Goal: Transaction & Acquisition: Purchase product/service

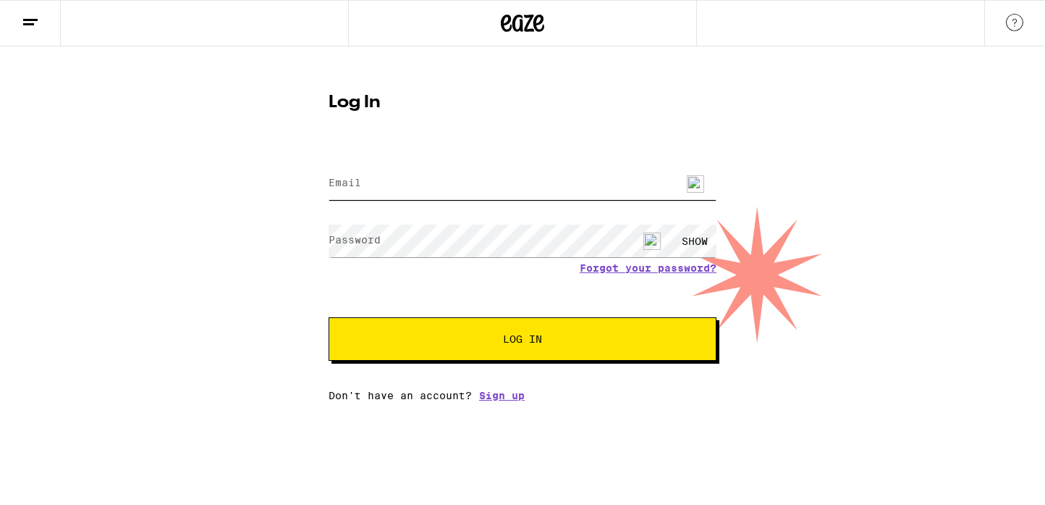
type input "[PERSON_NAME][EMAIL_ADDRESS][DOMAIN_NAME]"
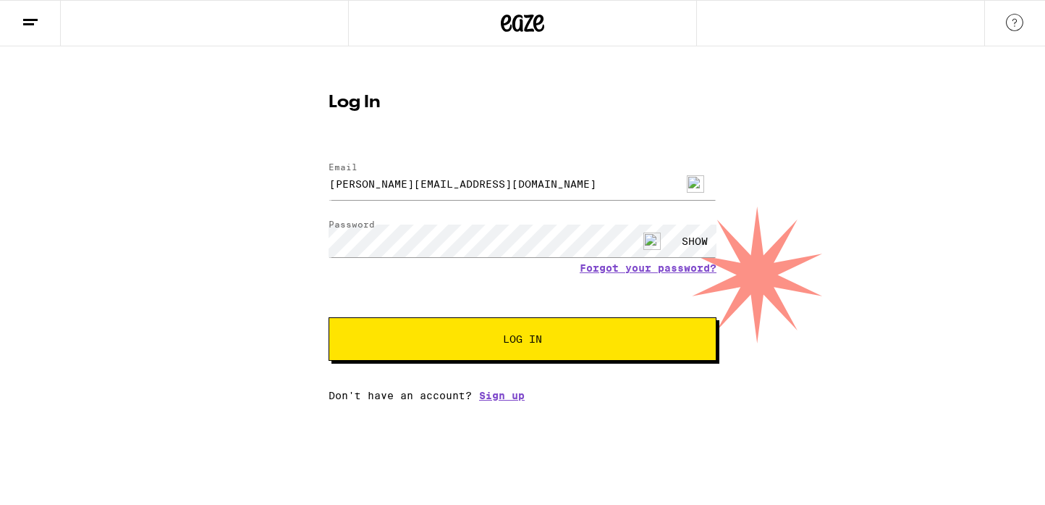
click at [520, 343] on span "Log In" at bounding box center [522, 339] width 39 height 10
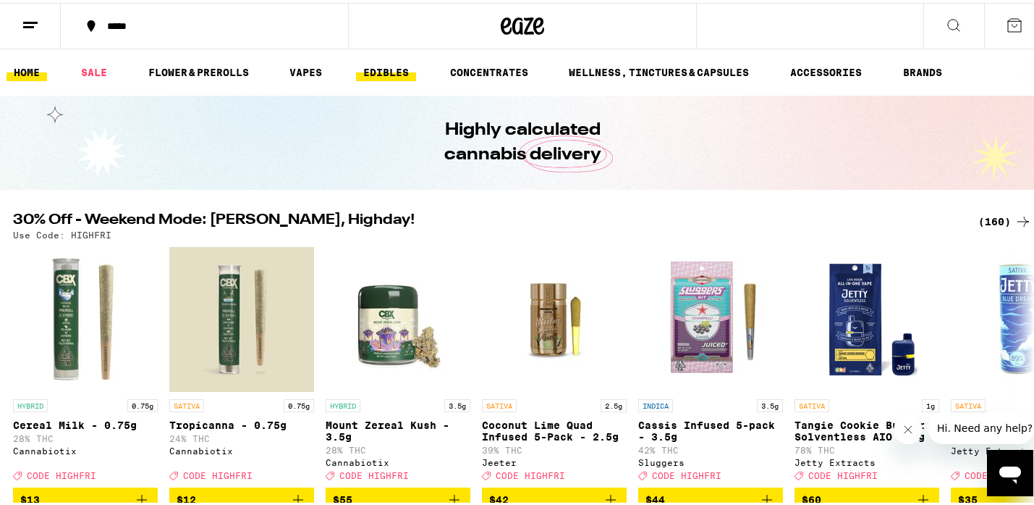
click at [390, 67] on link "EDIBLES" at bounding box center [386, 69] width 60 height 17
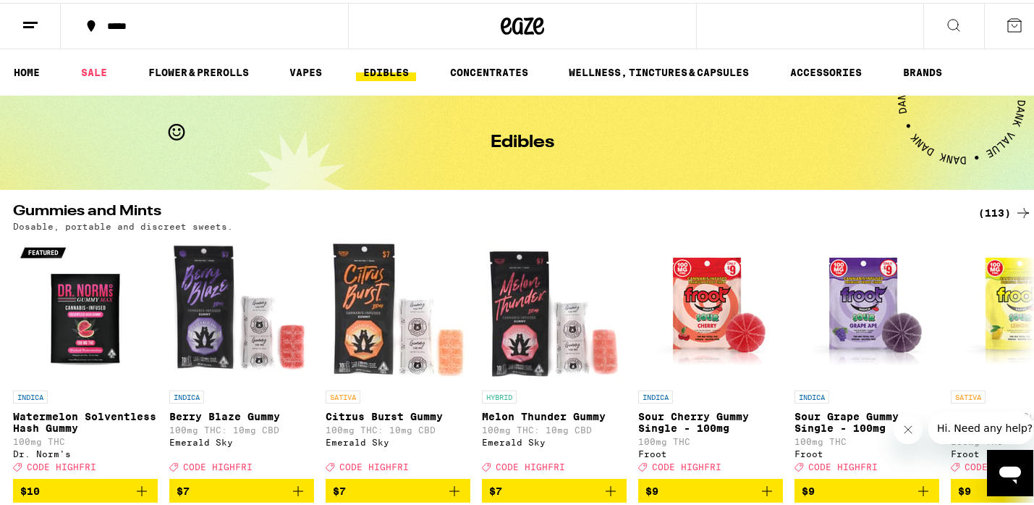
click at [1016, 209] on icon at bounding box center [1023, 209] width 17 height 17
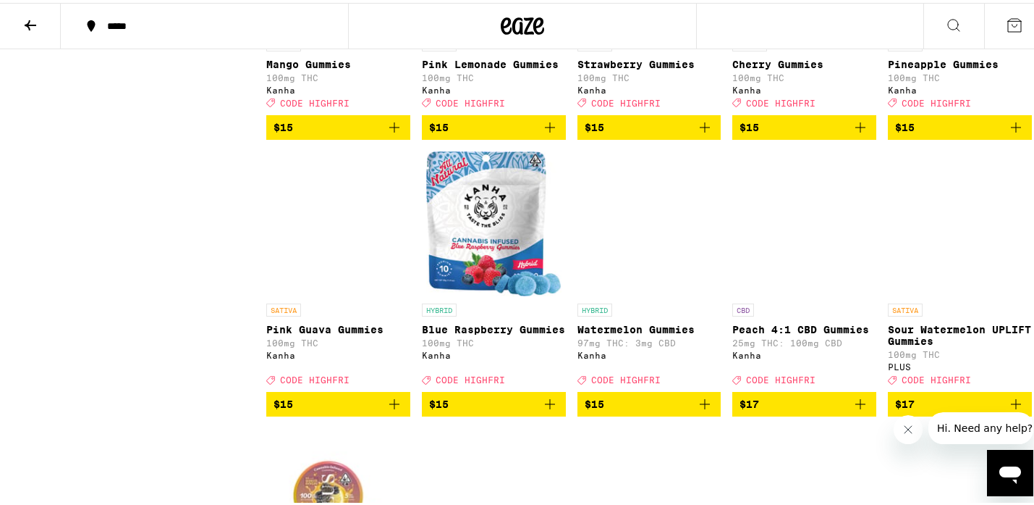
scroll to position [1992, 0]
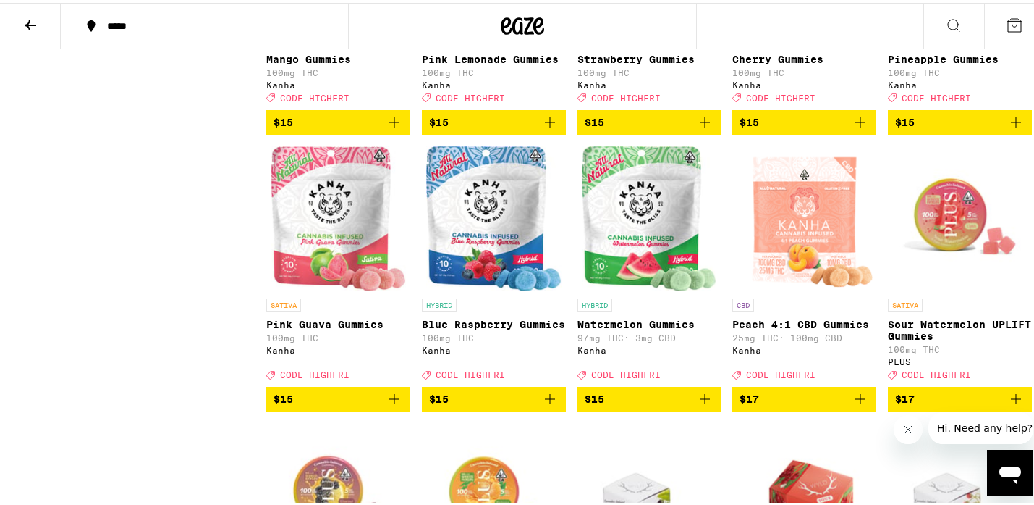
click at [652, 405] on span "$15" at bounding box center [650, 395] width 130 height 17
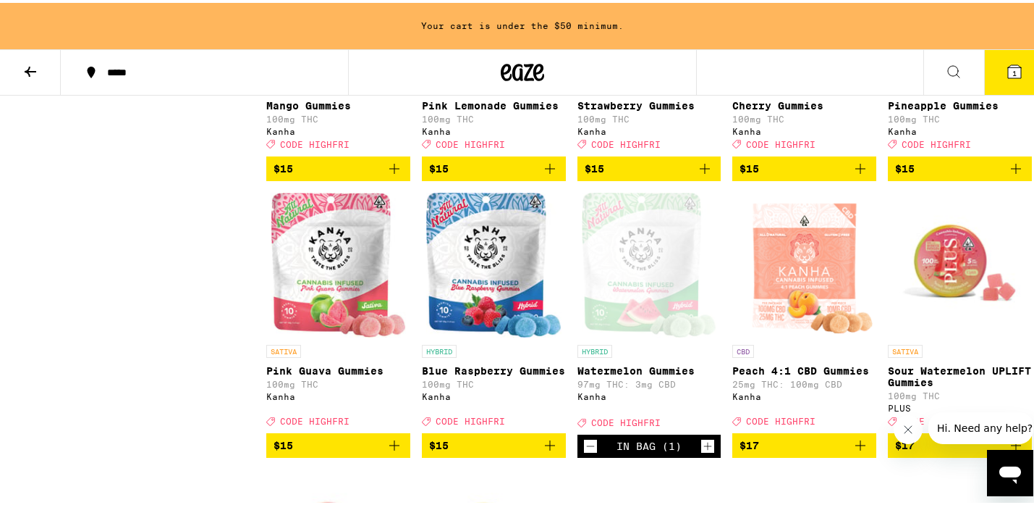
scroll to position [2038, 0]
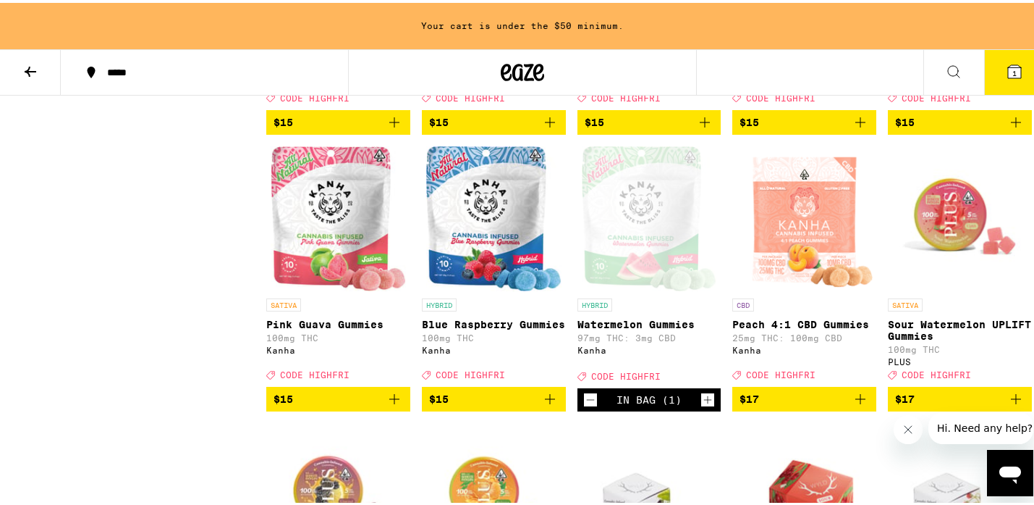
click at [704, 405] on icon "Increment" at bounding box center [707, 396] width 13 height 17
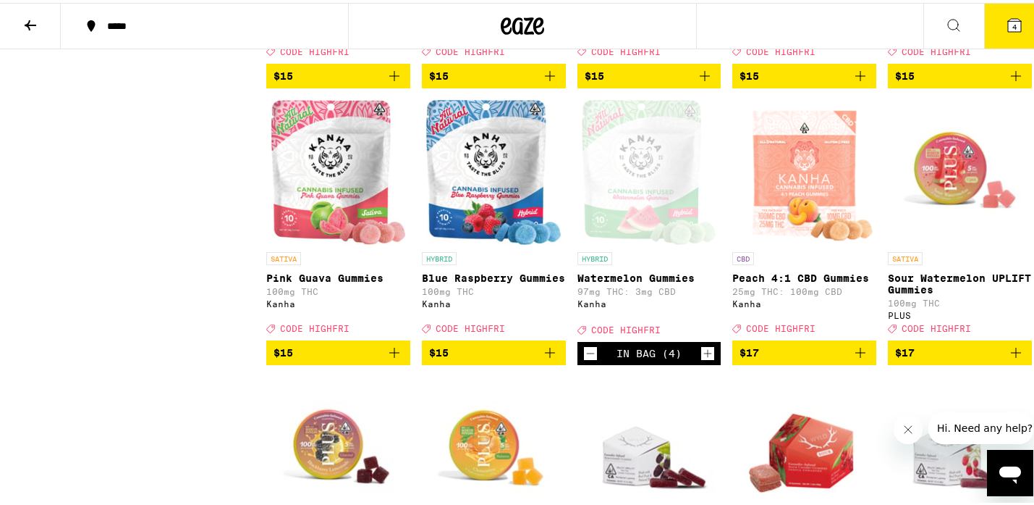
scroll to position [1992, 0]
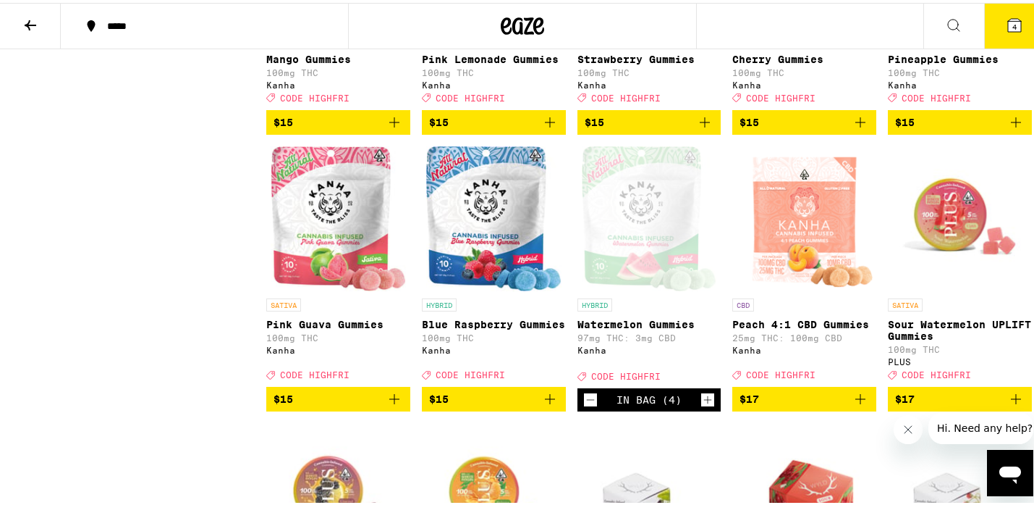
click at [704, 405] on icon "Increment" at bounding box center [707, 396] width 13 height 17
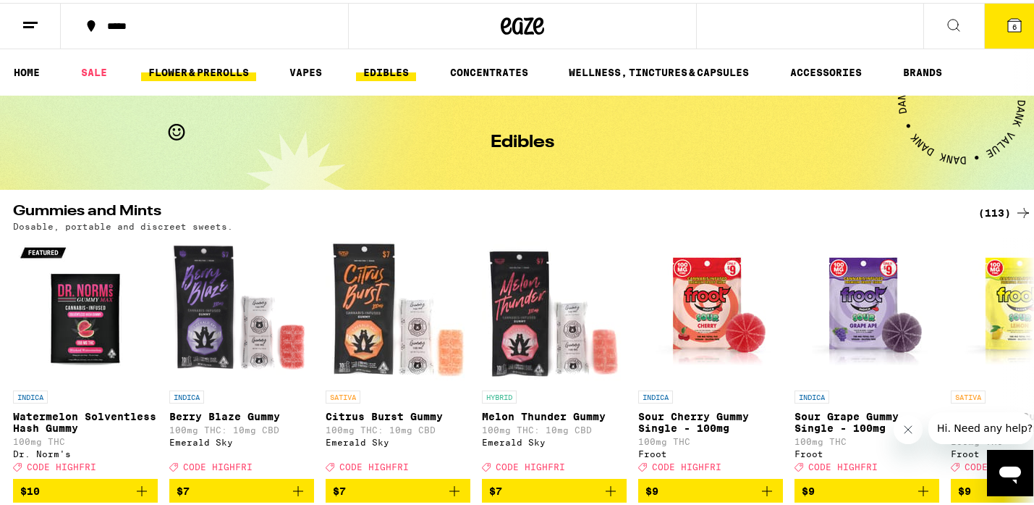
click at [207, 67] on link "FLOWER & PREROLLS" at bounding box center [198, 69] width 115 height 17
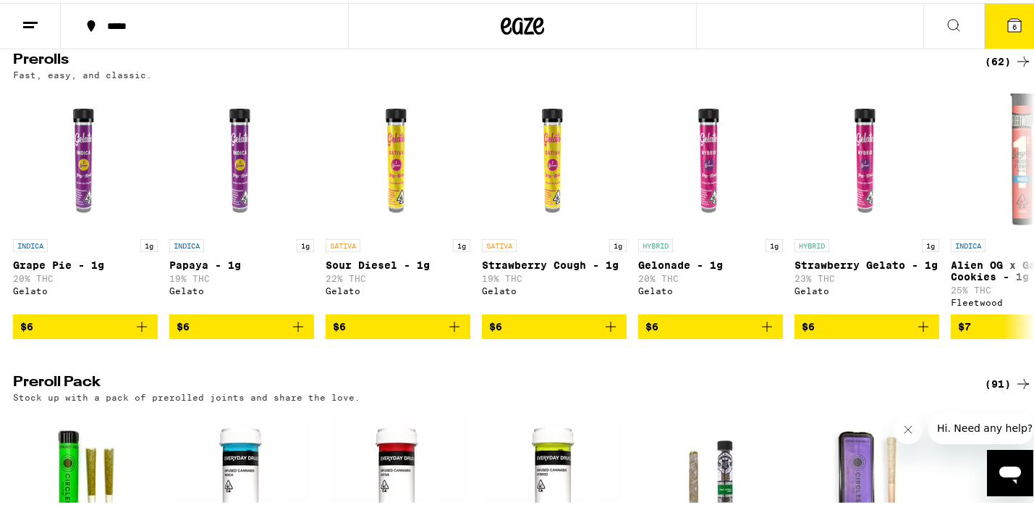
scroll to position [734, 0]
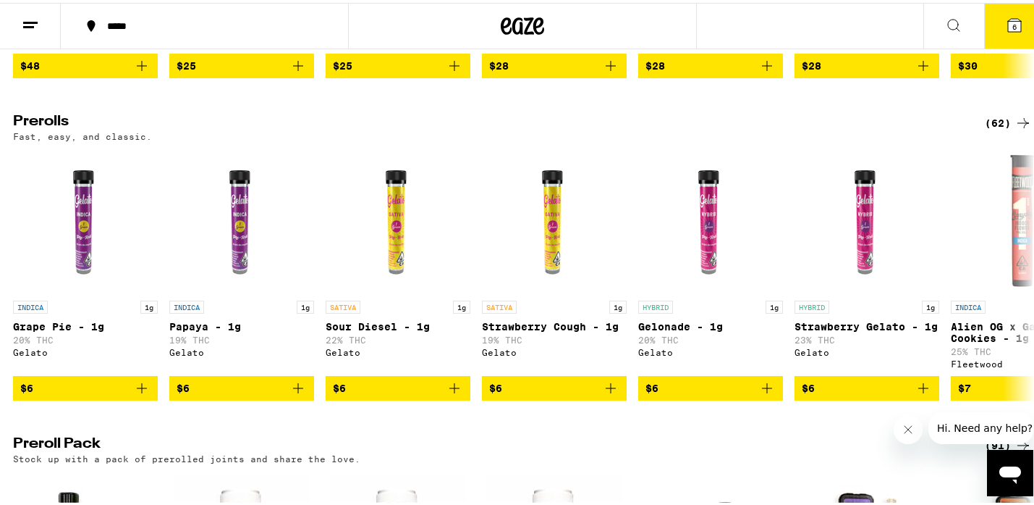
click at [1018, 125] on icon at bounding box center [1024, 120] width 12 height 10
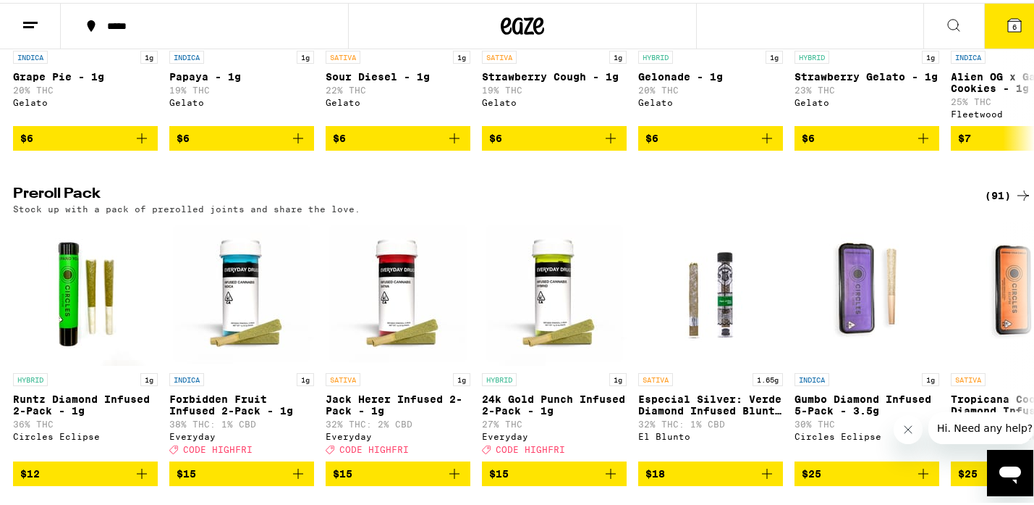
scroll to position [989, 0]
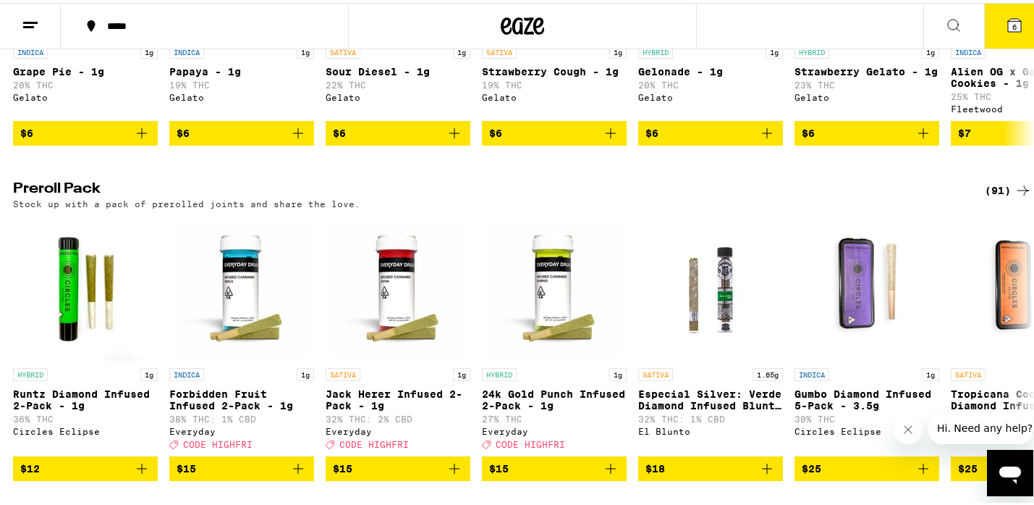
click at [1015, 196] on icon at bounding box center [1023, 187] width 17 height 17
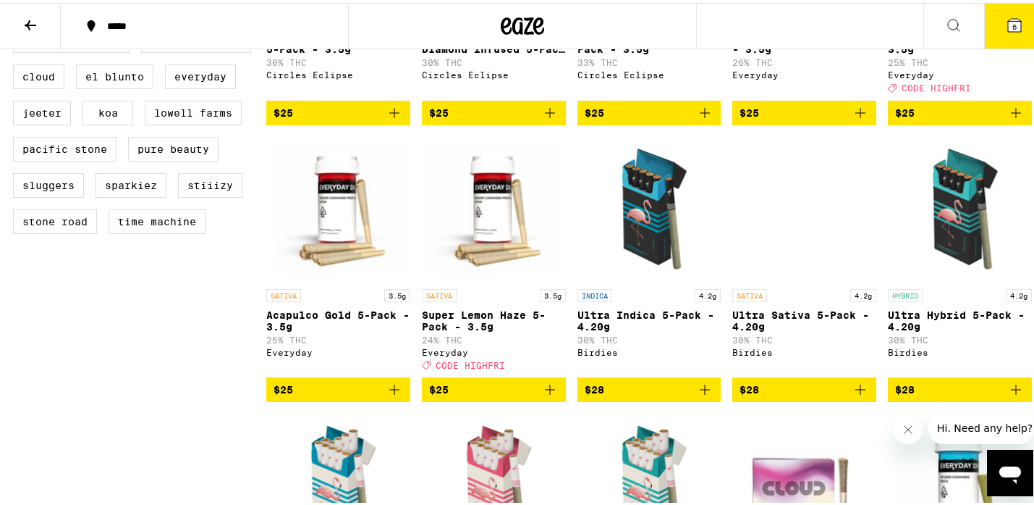
scroll to position [678, 0]
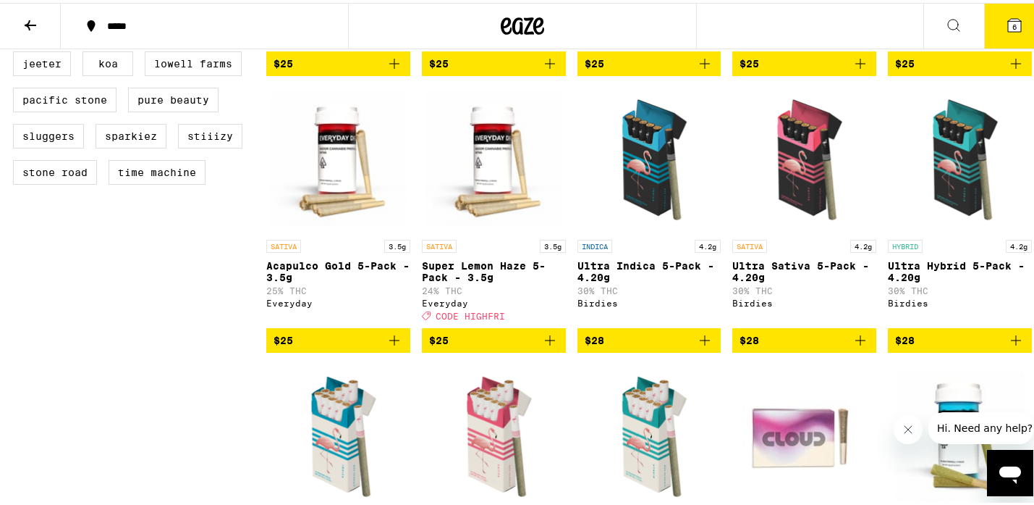
click at [817, 346] on span "$28" at bounding box center [805, 337] width 130 height 17
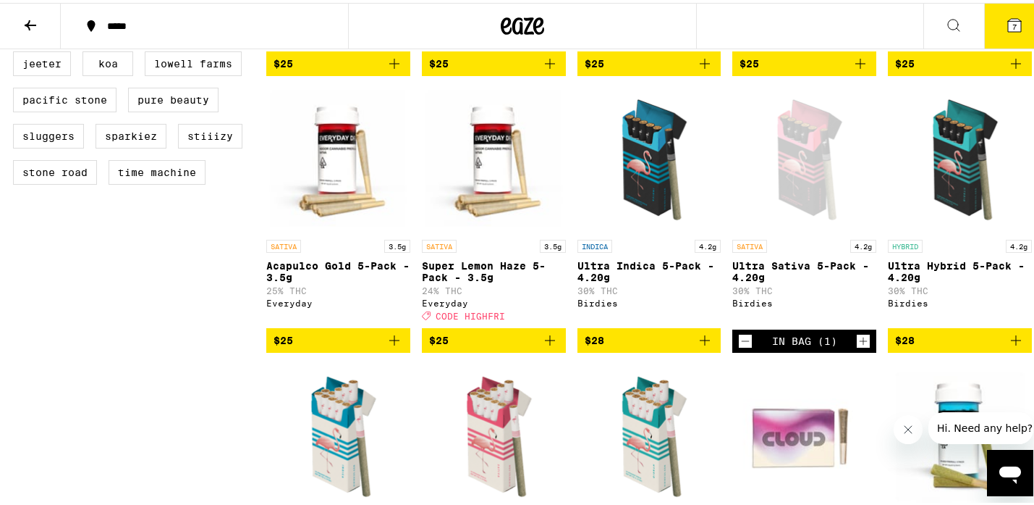
click at [857, 347] on icon "Increment" at bounding box center [863, 337] width 13 height 17
click at [1022, 305] on div "Birdies" at bounding box center [960, 299] width 144 height 9
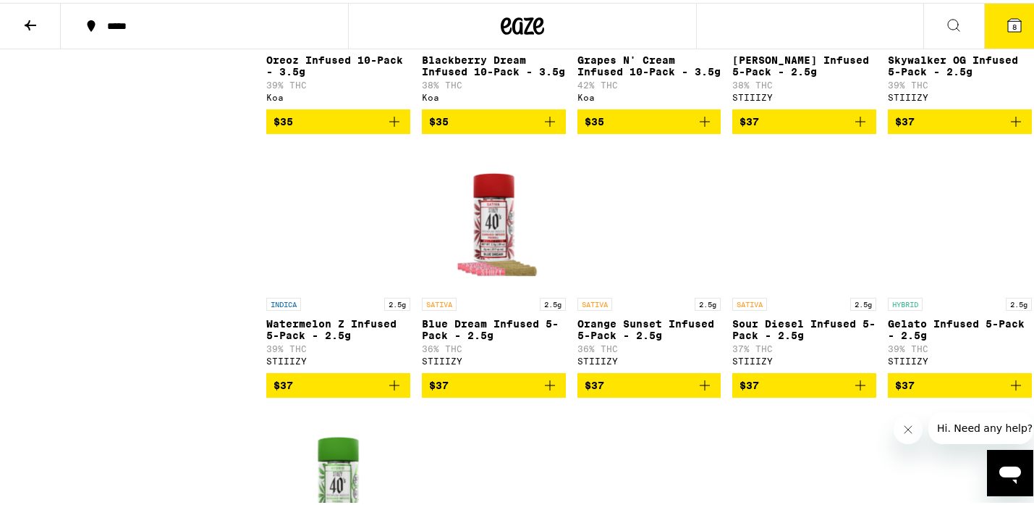
scroll to position [1960, 0]
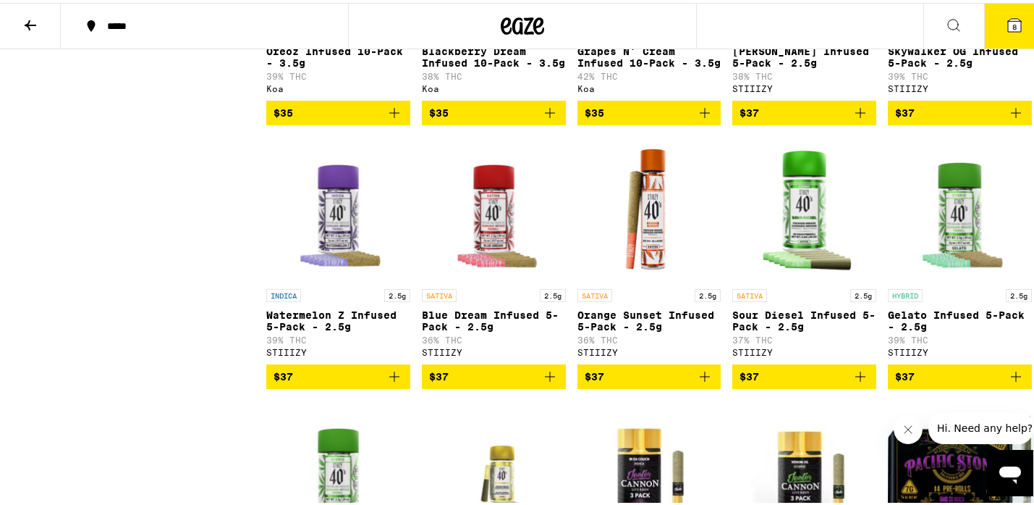
click at [827, 382] on span "$37" at bounding box center [805, 373] width 130 height 17
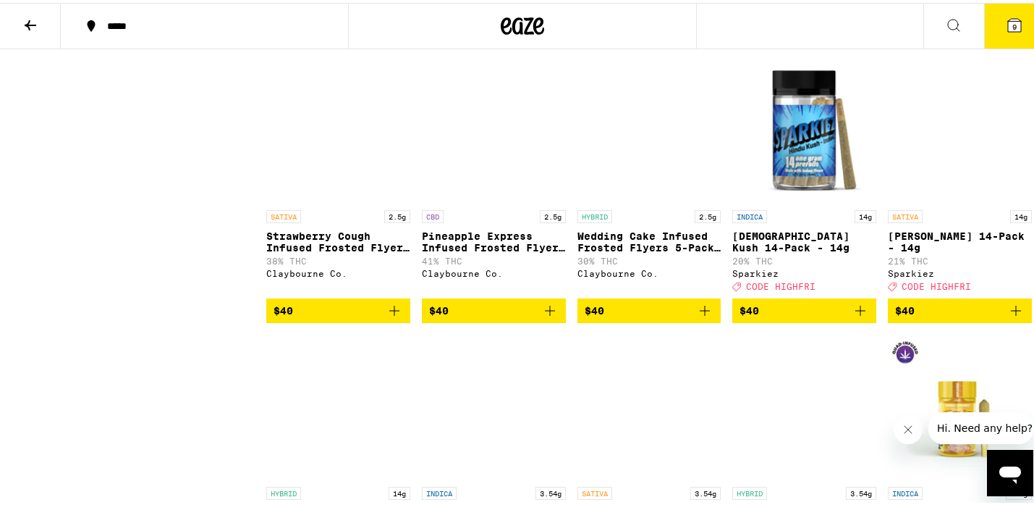
scroll to position [3089, 0]
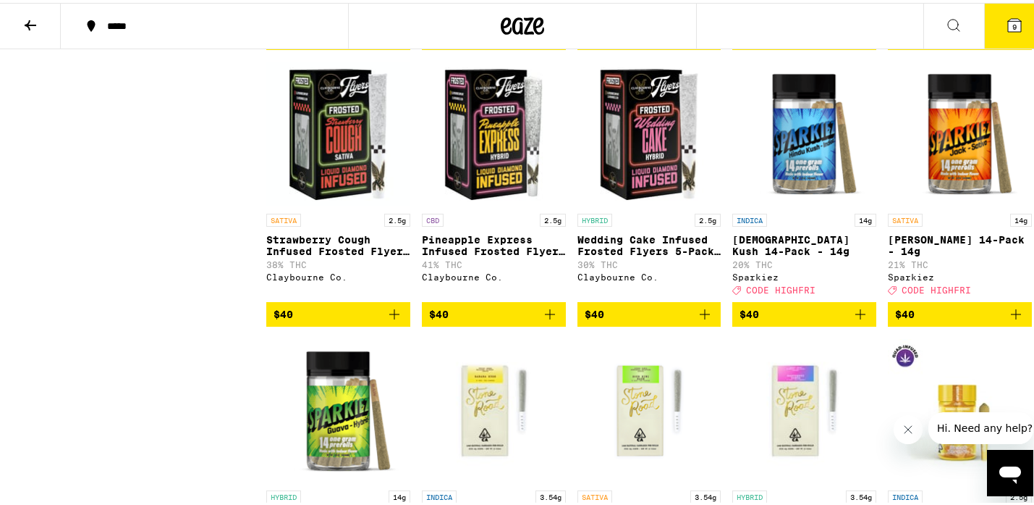
click at [337, 203] on img "Open page for Strawberry Cough Infused Frosted Flyers 5-Pack - 2.5g from Claybo…" at bounding box center [338, 131] width 144 height 145
click at [380, 320] on span "$40" at bounding box center [339, 311] width 130 height 17
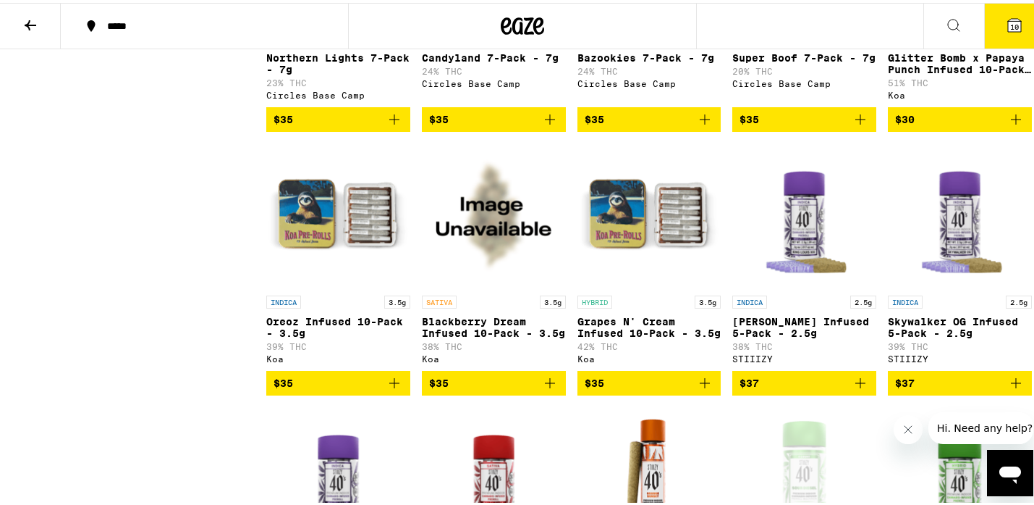
scroll to position [1710, 0]
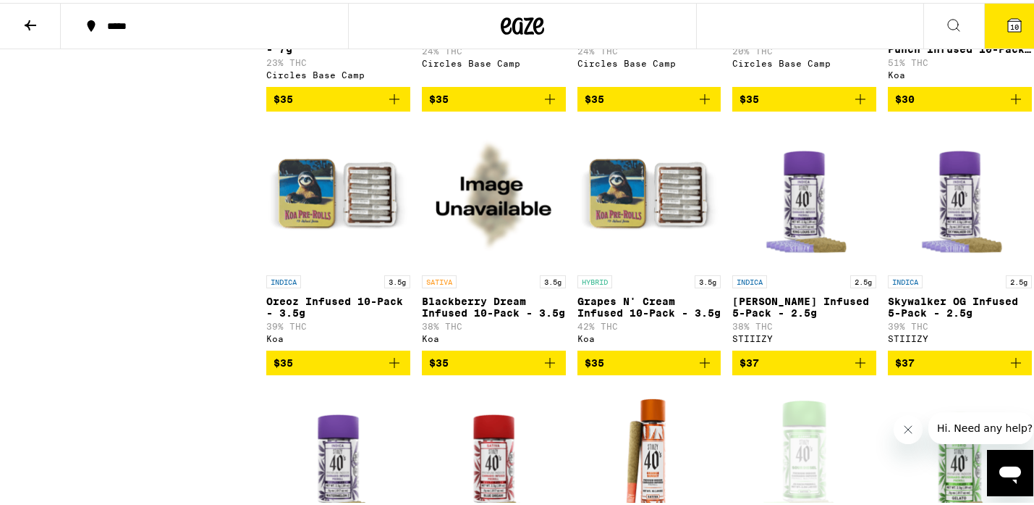
click at [505, 368] on span "$35" at bounding box center [494, 359] width 130 height 17
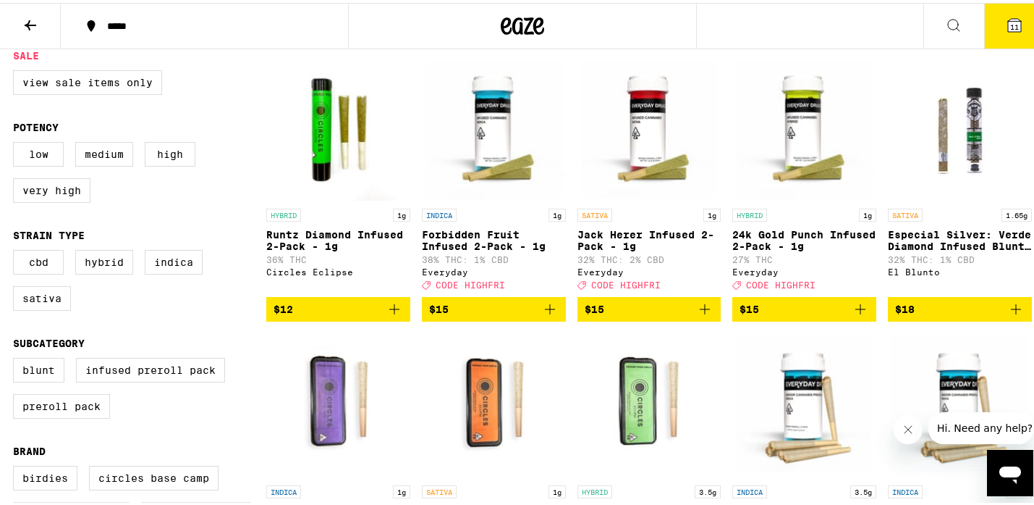
scroll to position [0, 0]
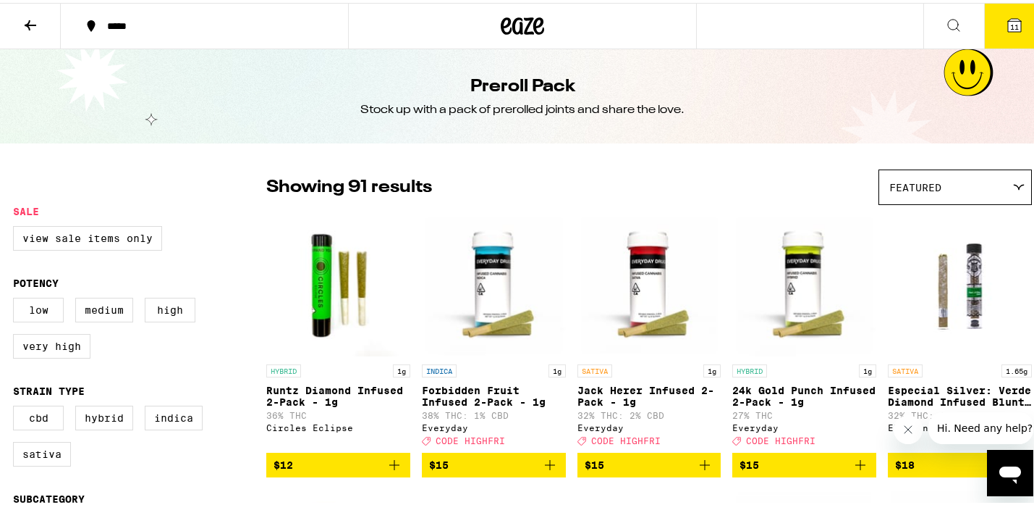
click at [23, 21] on icon at bounding box center [30, 22] width 17 height 17
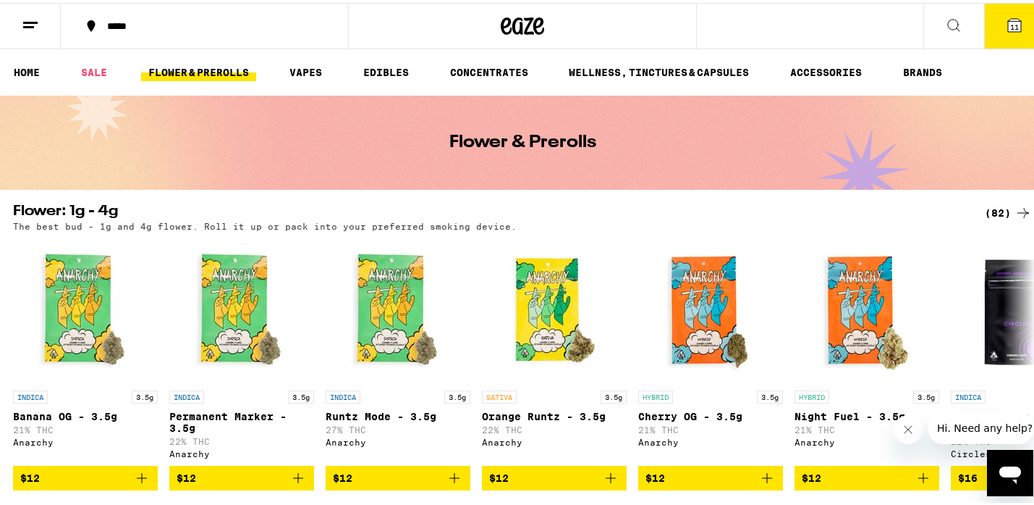
click at [1019, 206] on icon at bounding box center [1023, 209] width 17 height 17
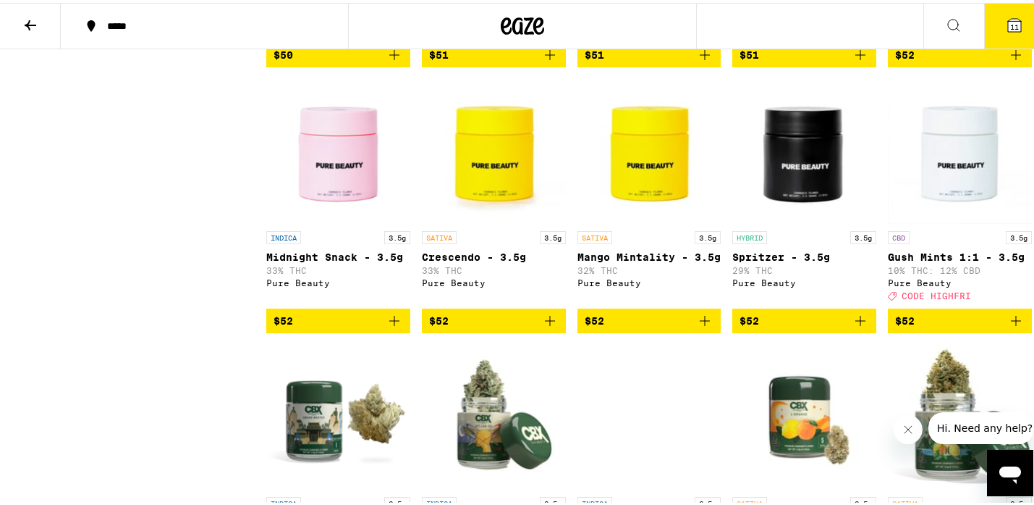
scroll to position [3289, 0]
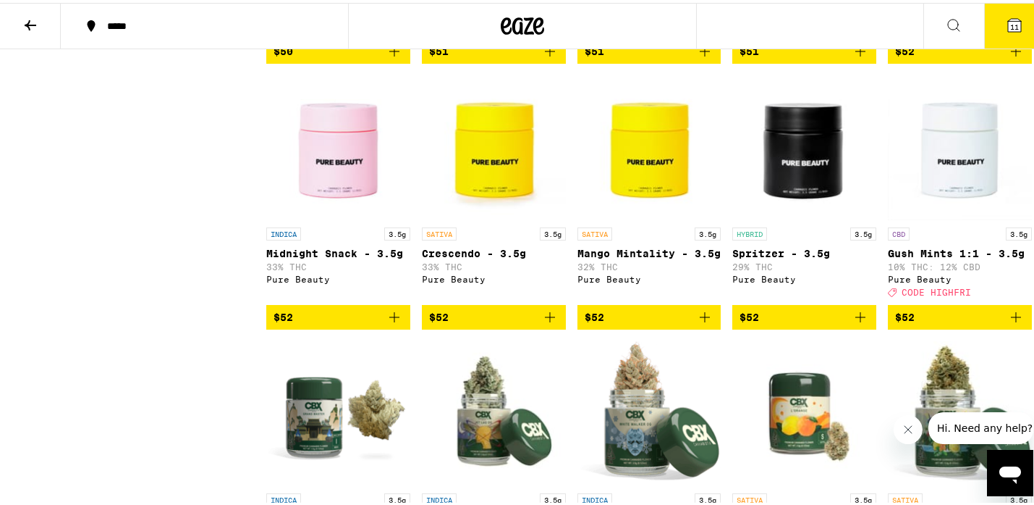
click at [510, 323] on span "$52" at bounding box center [494, 313] width 130 height 17
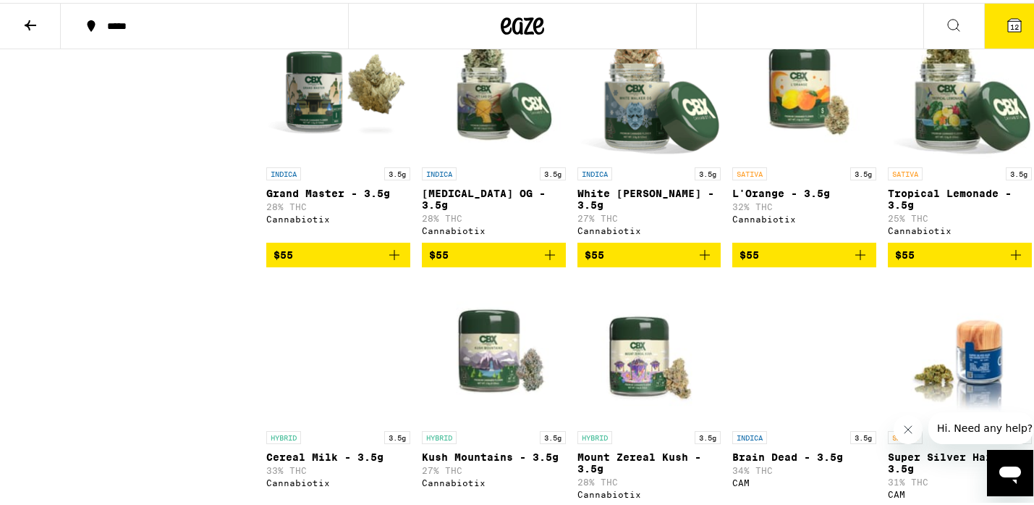
scroll to position [3643, 0]
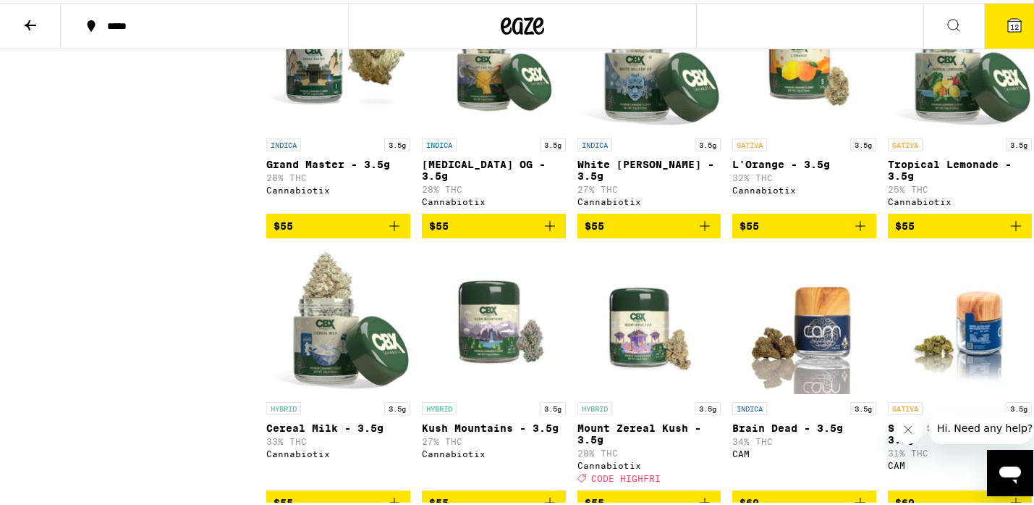
click at [814, 232] on span "$55" at bounding box center [805, 222] width 130 height 17
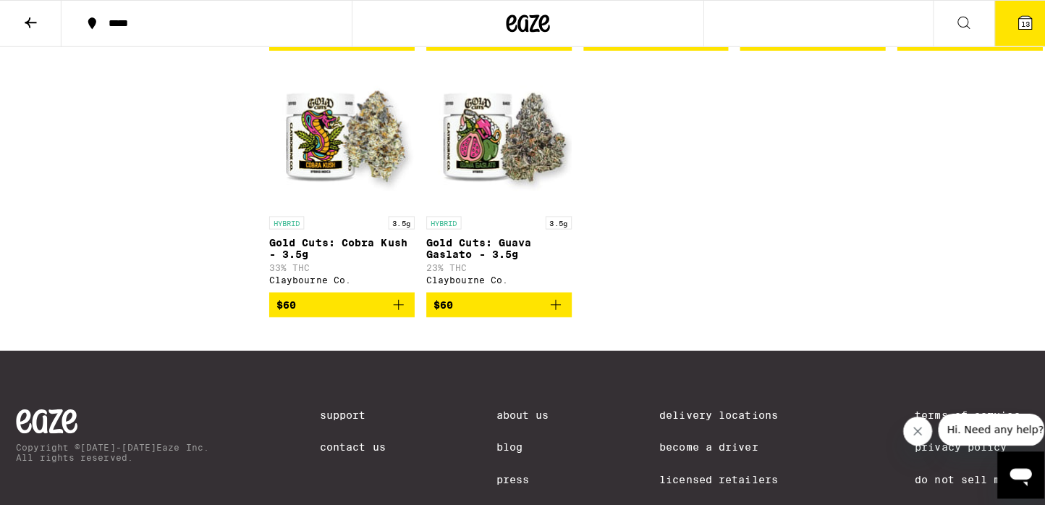
scroll to position [3724, 0]
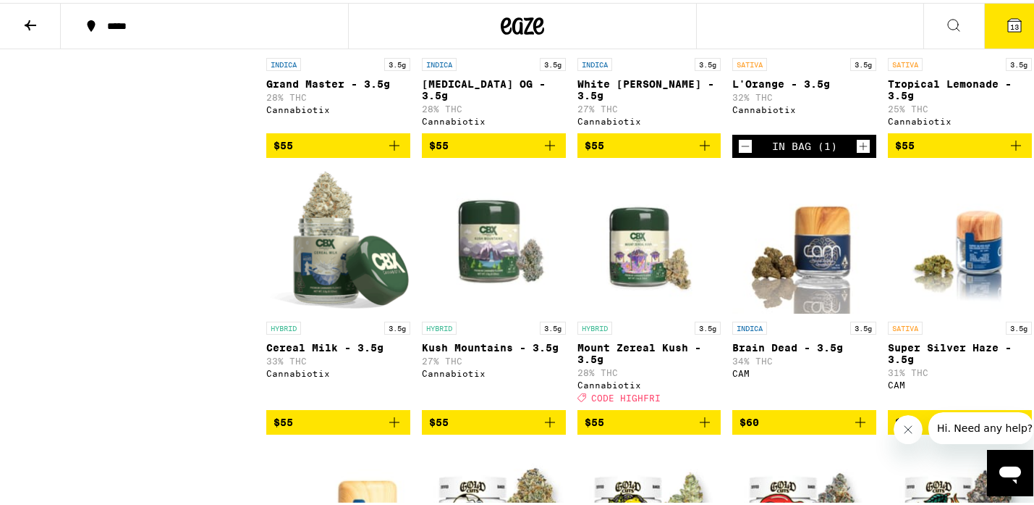
click at [1006, 9] on button "13" at bounding box center [1015, 23] width 61 height 45
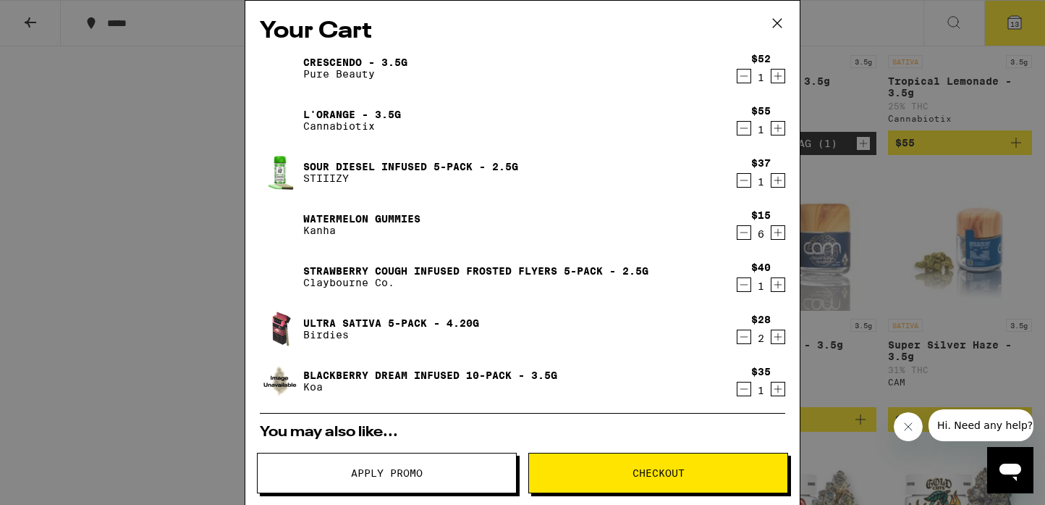
click at [738, 334] on icon "Decrement" at bounding box center [744, 336] width 13 height 17
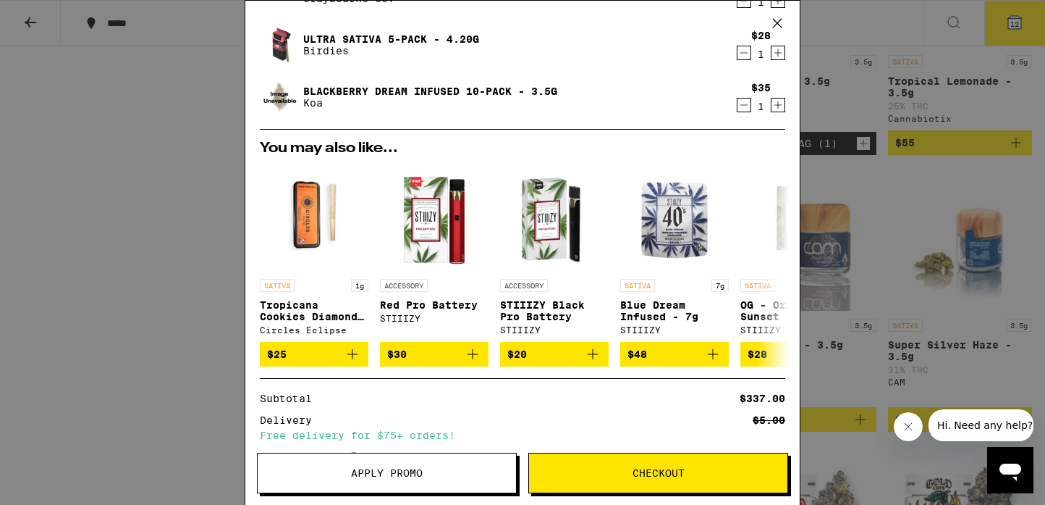
scroll to position [283, 0]
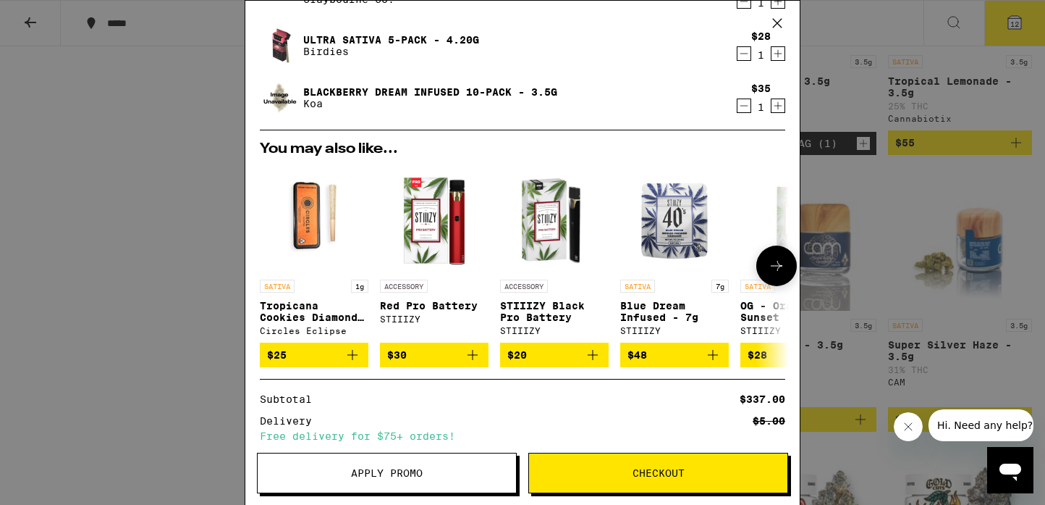
click at [768, 263] on icon at bounding box center [776, 265] width 17 height 17
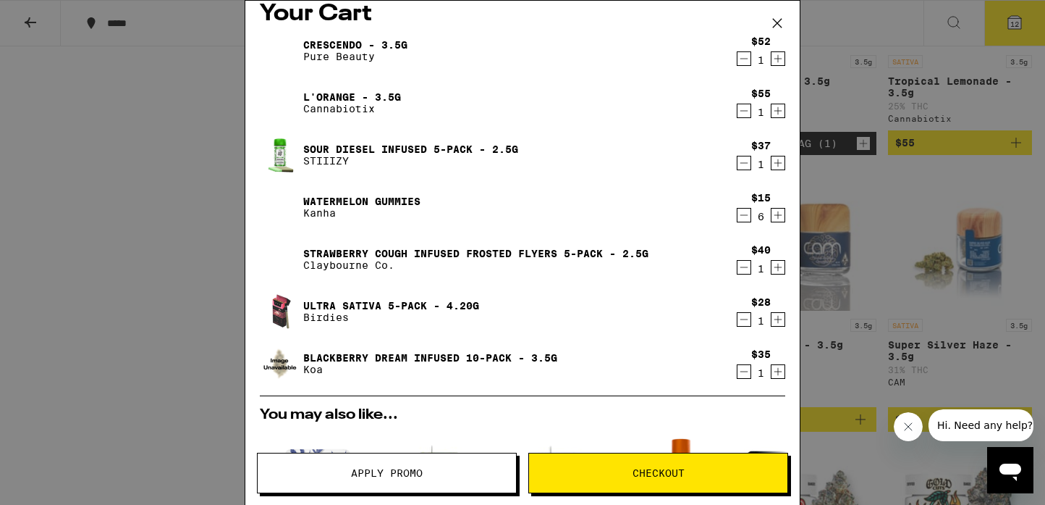
scroll to position [17, 0]
click at [738, 265] on icon "Decrement" at bounding box center [744, 266] width 13 height 17
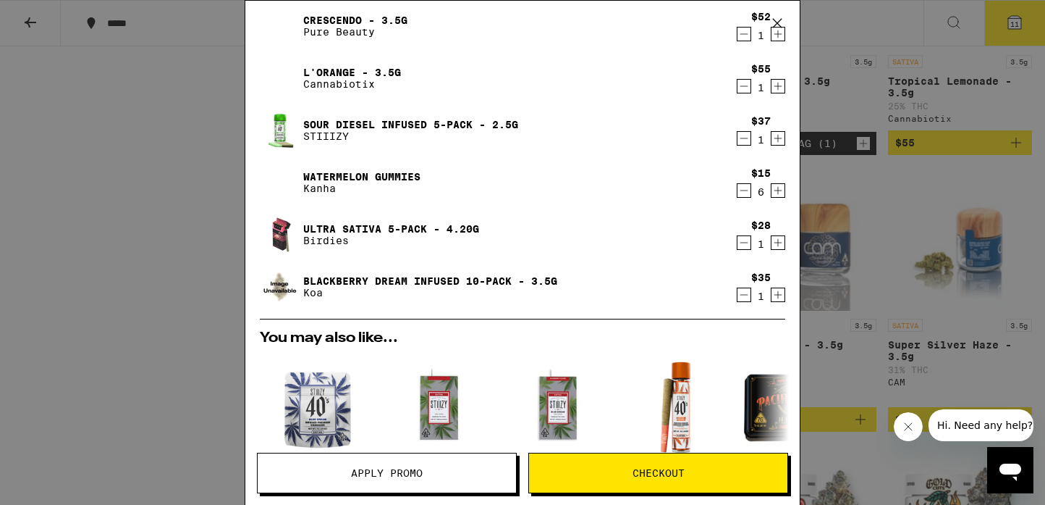
scroll to position [0, 0]
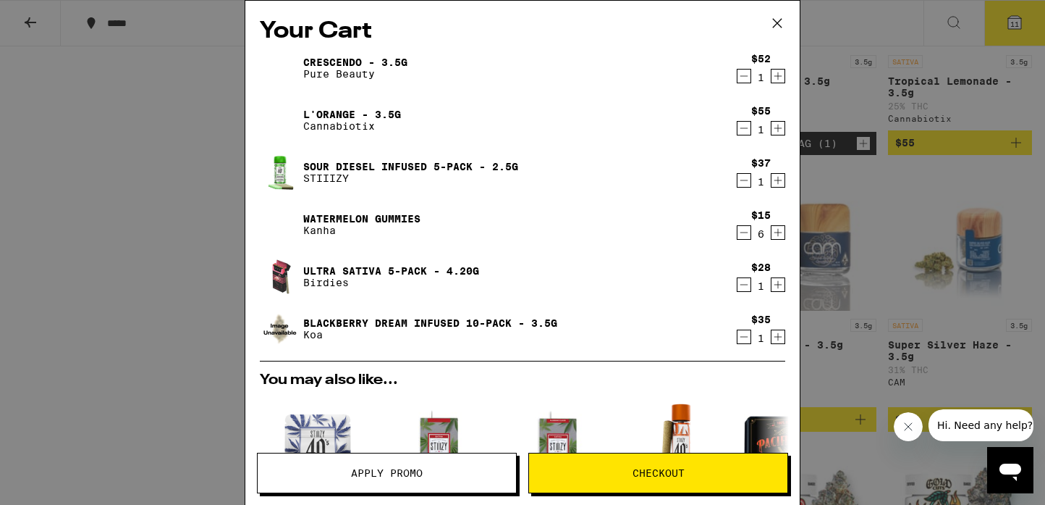
click at [738, 127] on icon "Decrement" at bounding box center [744, 127] width 13 height 17
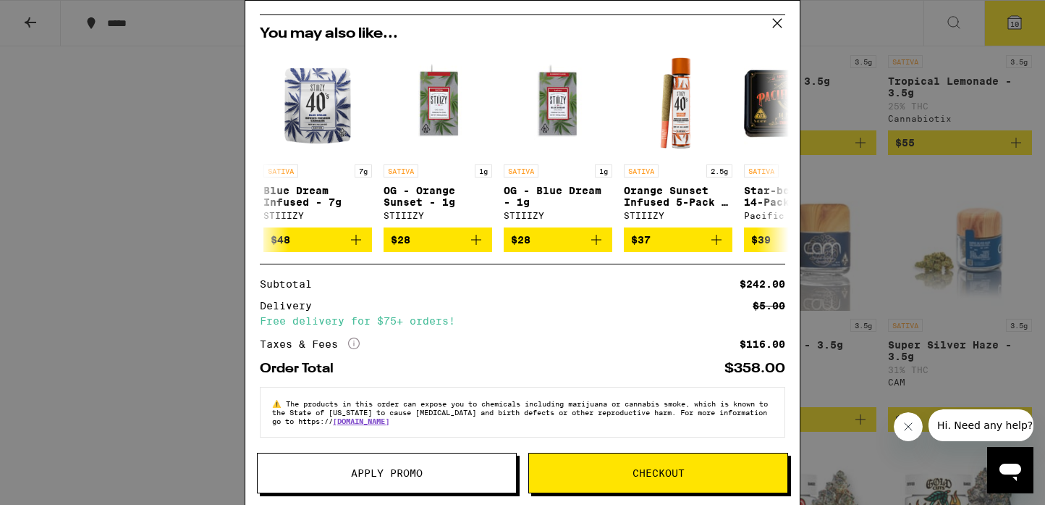
scroll to position [294, 0]
click at [660, 473] on span "Checkout" at bounding box center [659, 473] width 52 height 10
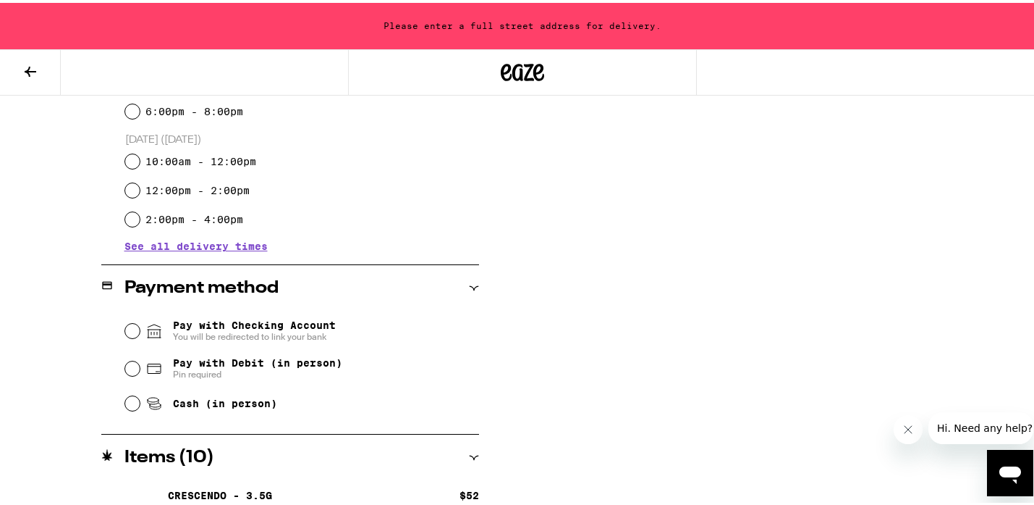
scroll to position [464, 0]
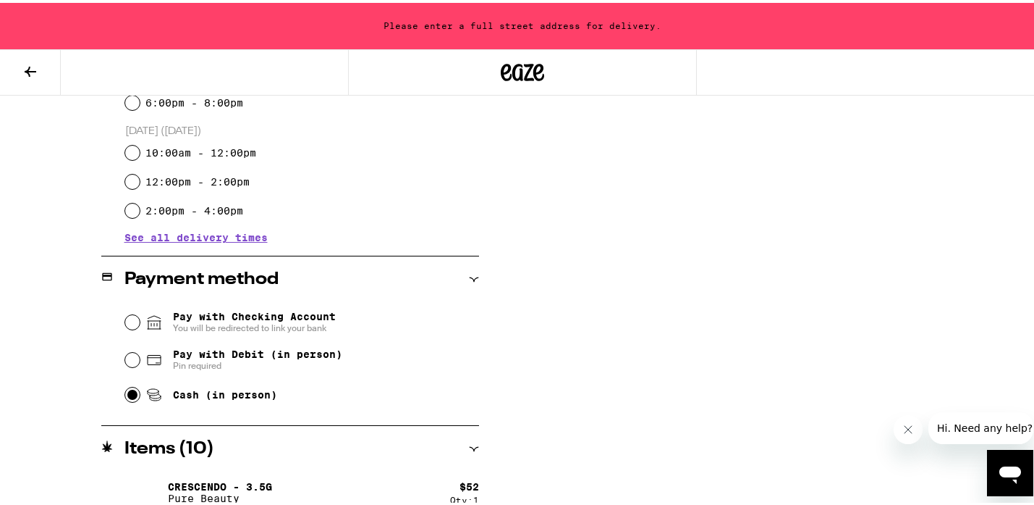
click at [127, 390] on input "Cash (in person)" at bounding box center [132, 391] width 14 height 14
radio input "true"
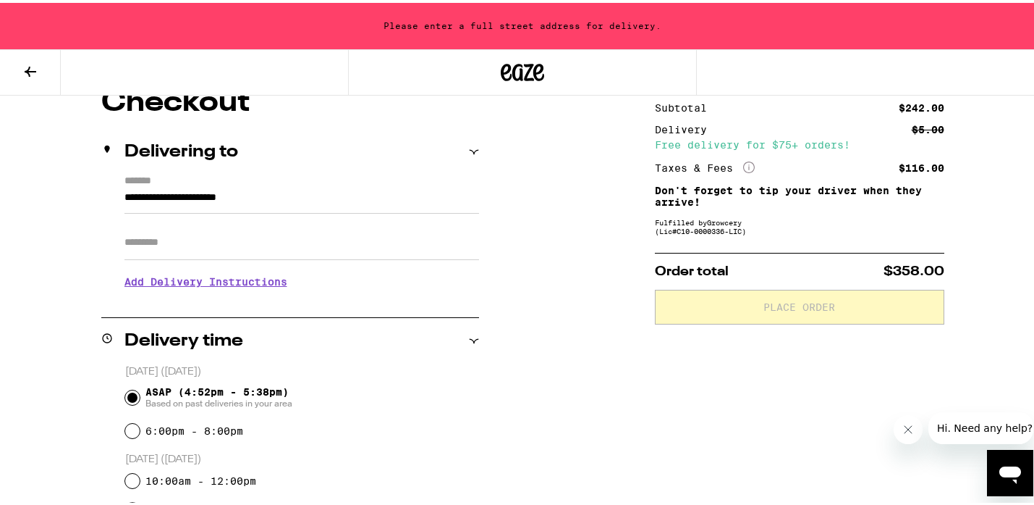
scroll to position [133, 0]
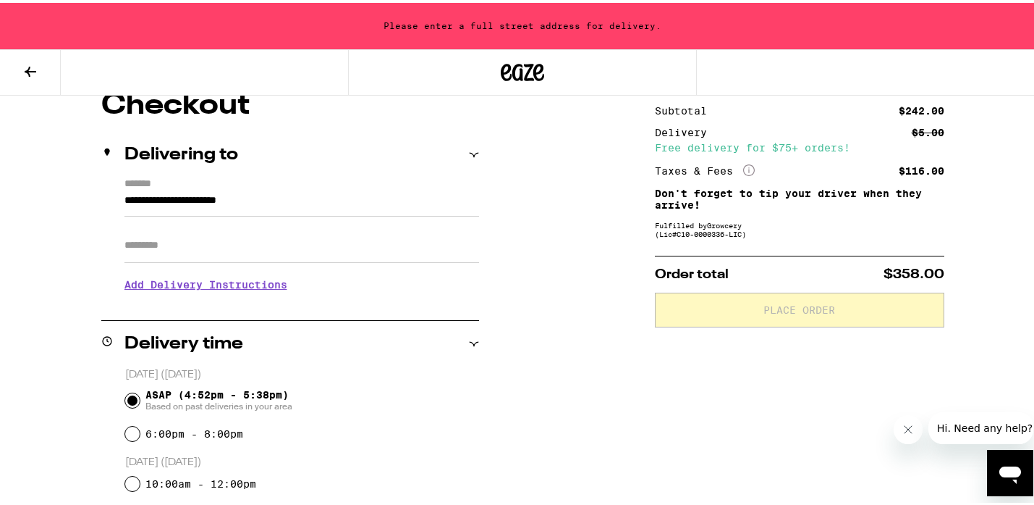
click at [275, 282] on h3 "Add Delivery Instructions" at bounding box center [302, 281] width 355 height 33
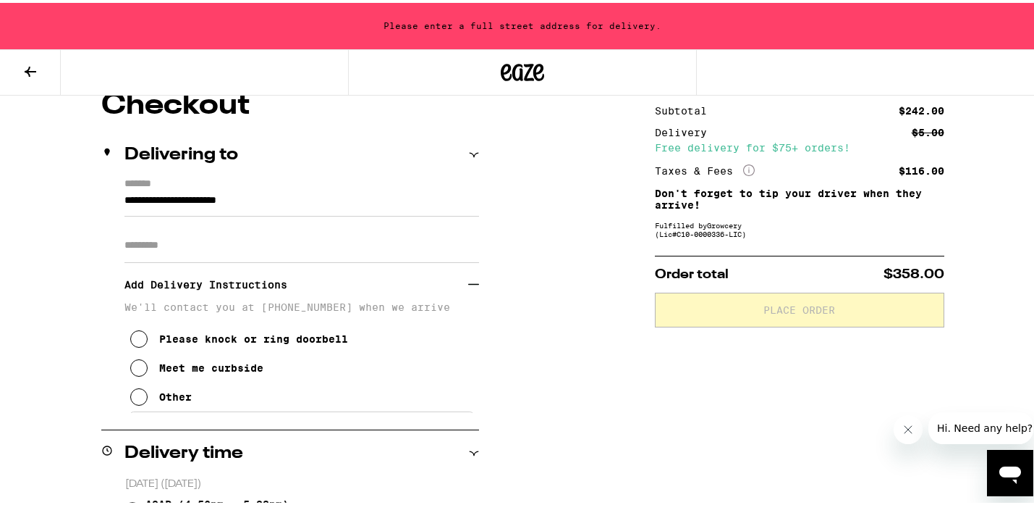
click at [135, 337] on icon at bounding box center [138, 335] width 17 height 17
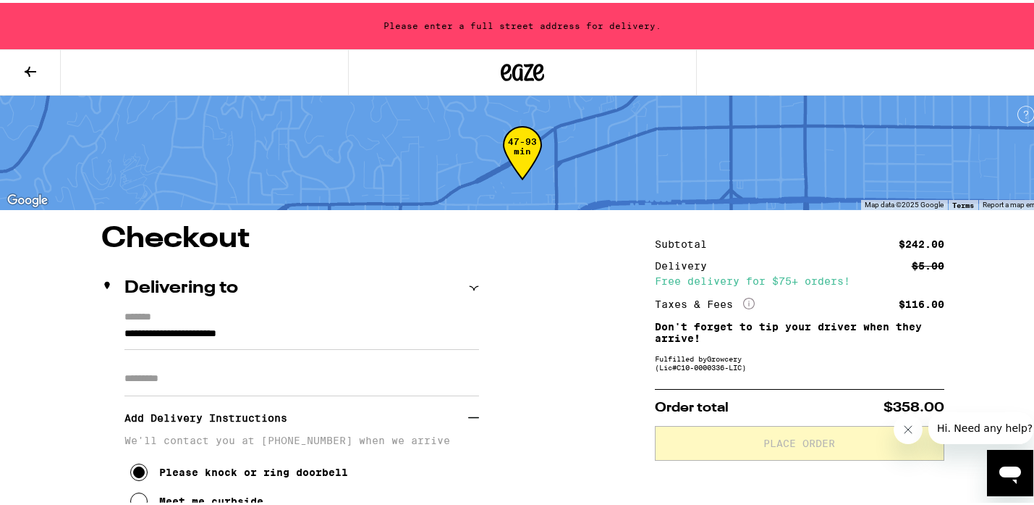
click at [471, 282] on icon at bounding box center [474, 285] width 10 height 10
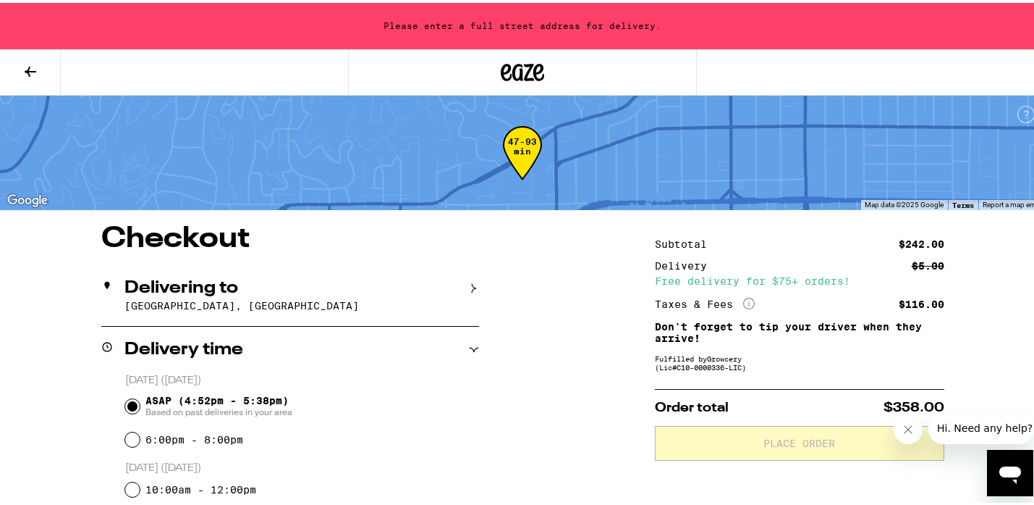
click at [471, 282] on icon at bounding box center [474, 285] width 10 height 10
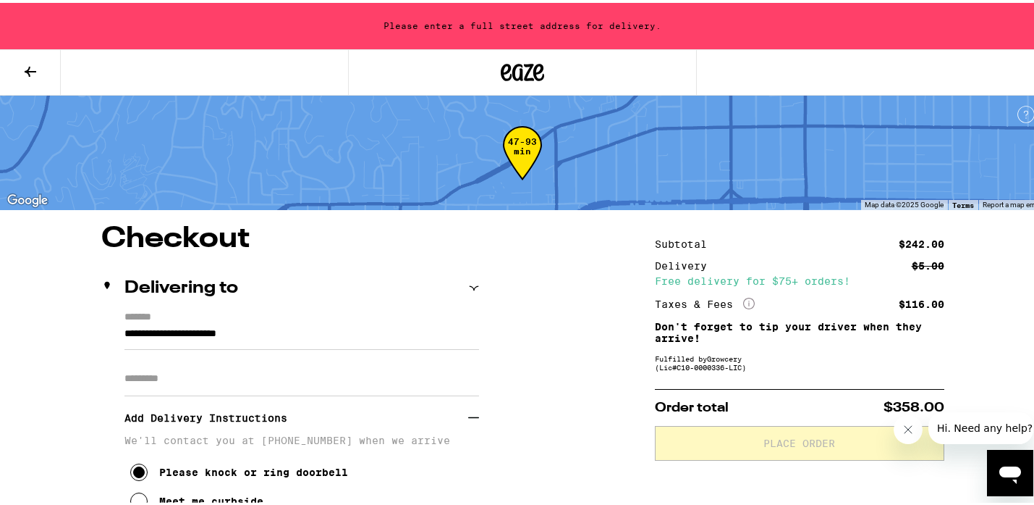
drag, startPoint x: 117, startPoint y: 324, endPoint x: 226, endPoint y: 345, distance: 111.3
click at [226, 345] on div "**********" at bounding box center [290, 425] width 378 height 235
click at [125, 329] on input "**********" at bounding box center [302, 334] width 355 height 25
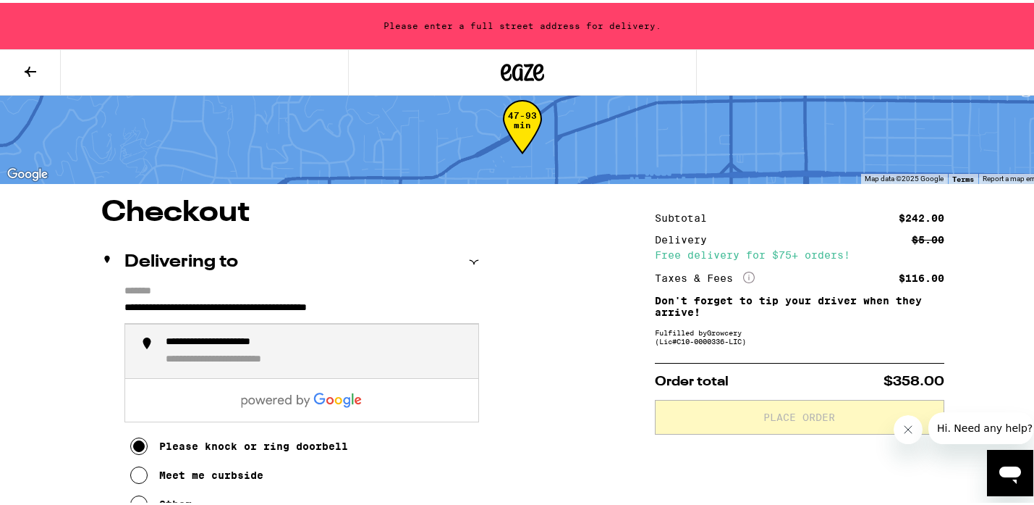
scroll to position [12, 0]
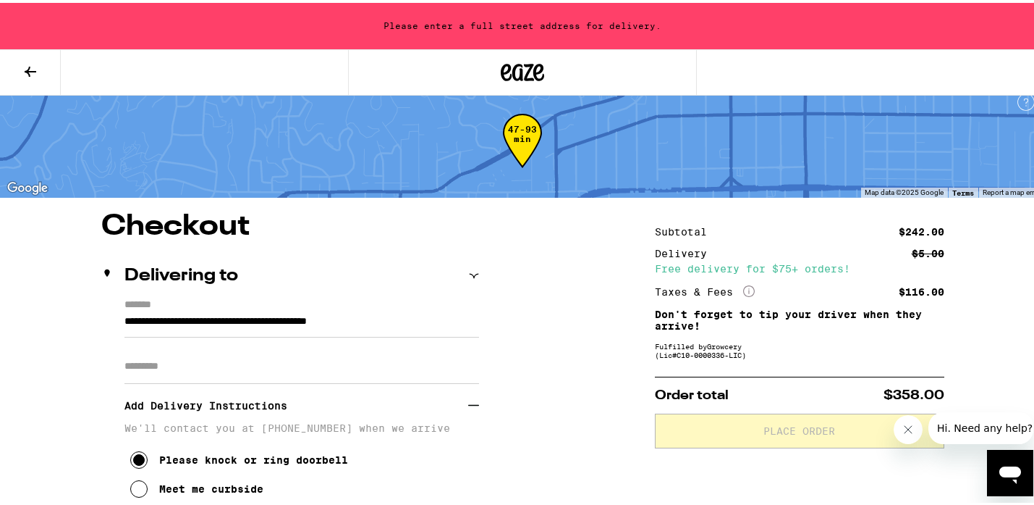
click at [468, 310] on input "**********" at bounding box center [302, 322] width 355 height 25
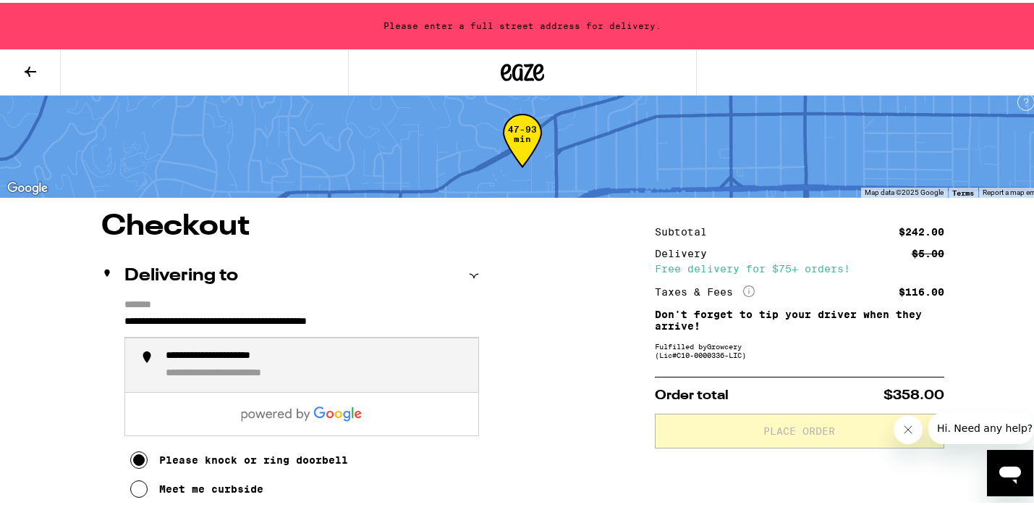
click at [428, 373] on div "**********" at bounding box center [316, 362] width 301 height 31
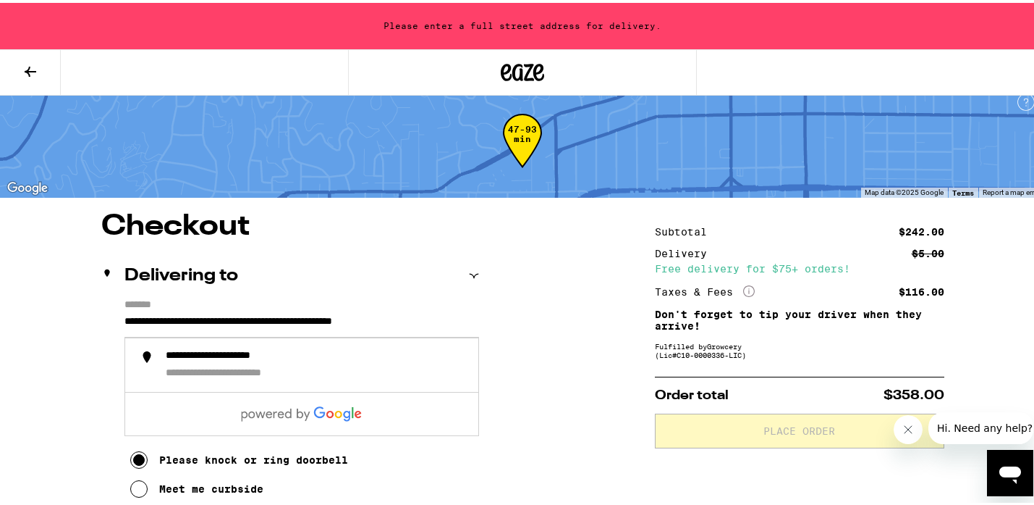
scroll to position [0, 18]
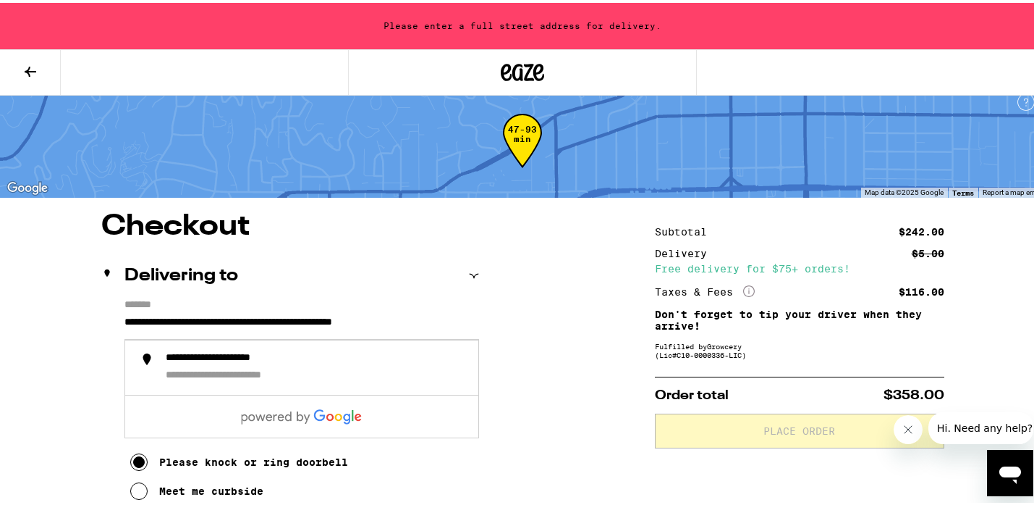
drag, startPoint x: 285, startPoint y: 319, endPoint x: 590, endPoint y: 353, distance: 307.3
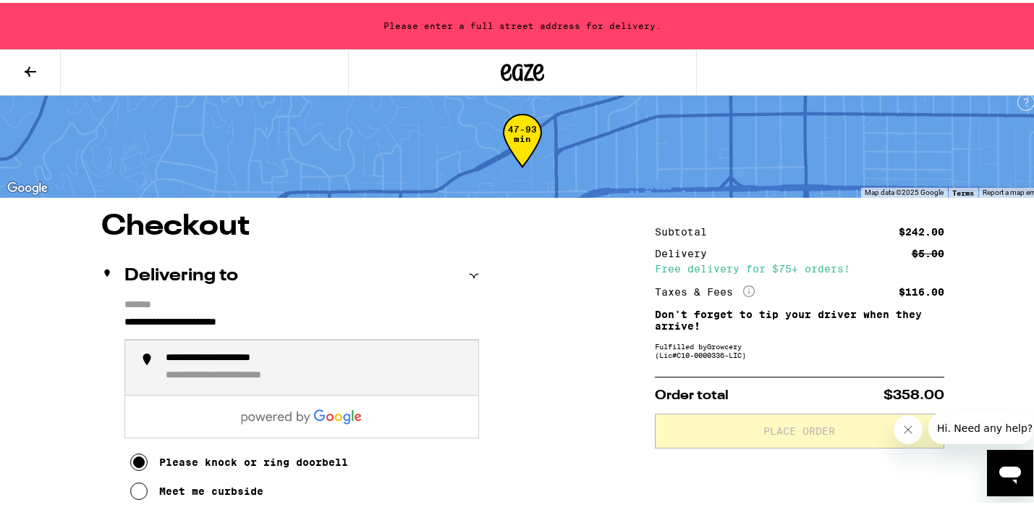
type input "**********"
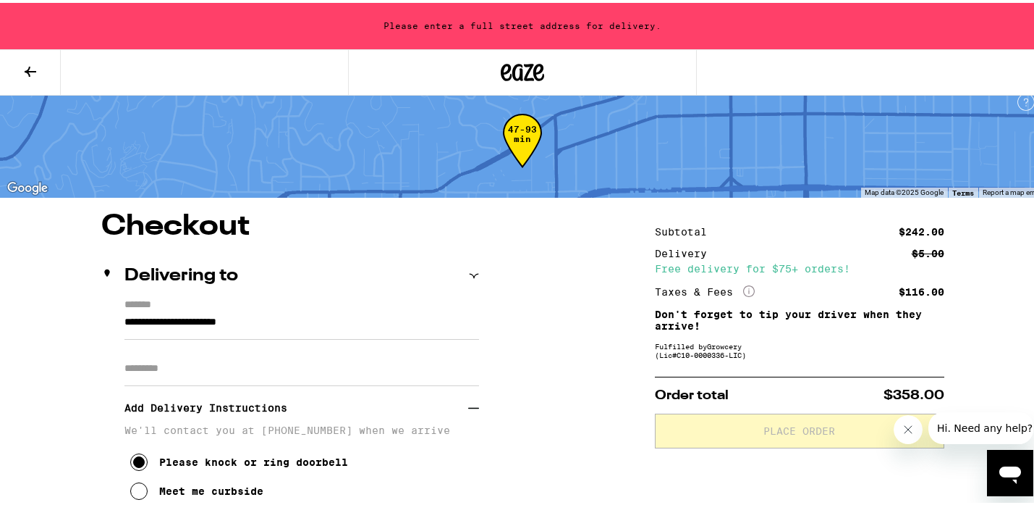
click at [185, 364] on input "Apt/Suite" at bounding box center [302, 365] width 355 height 35
paste input "**********"
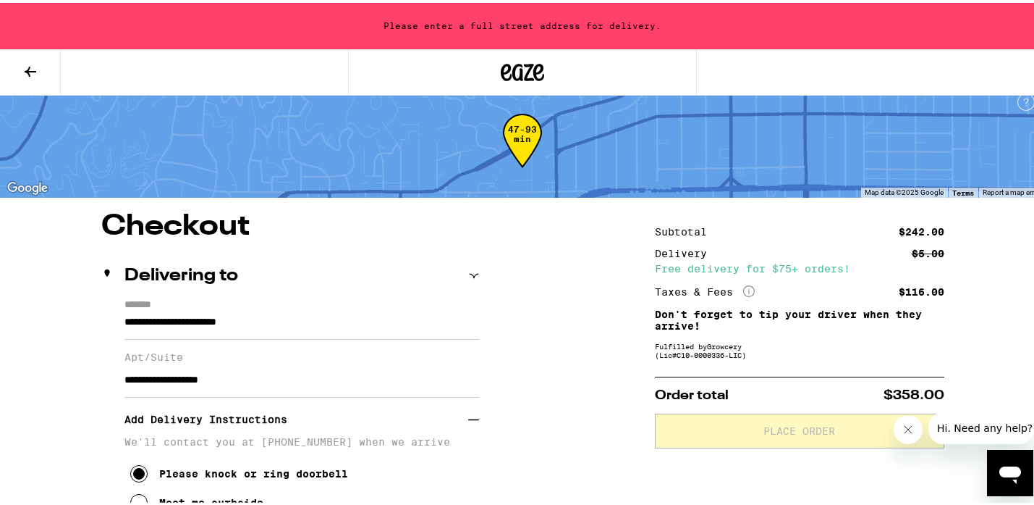
drag, startPoint x: 239, startPoint y: 377, endPoint x: 275, endPoint y: 382, distance: 36.5
click at [275, 382] on input "**********" at bounding box center [302, 377] width 355 height 35
drag, startPoint x: 212, startPoint y: 378, endPoint x: 125, endPoint y: 359, distance: 89.6
click at [125, 359] on div "**********" at bounding box center [302, 366] width 355 height 58
type input "******"
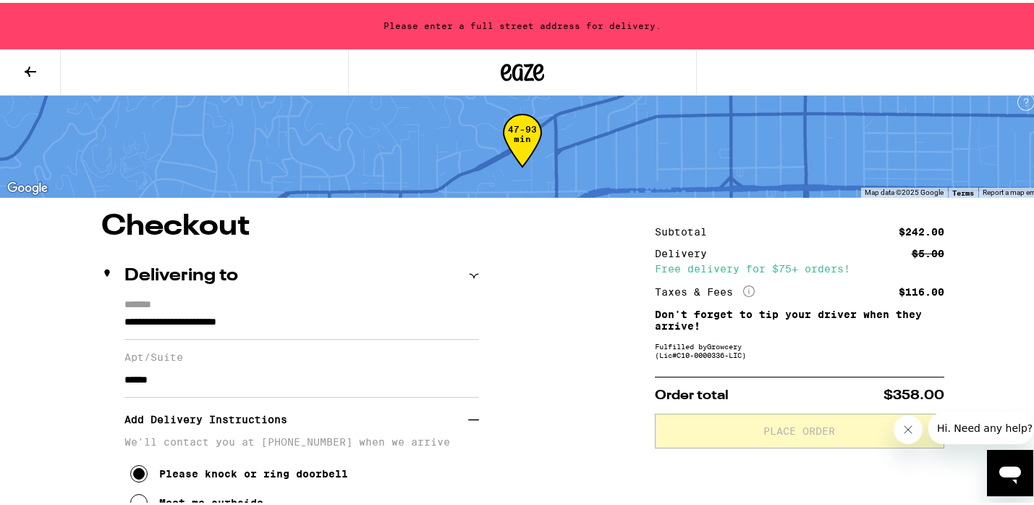
click at [293, 316] on input "**********" at bounding box center [302, 324] width 355 height 28
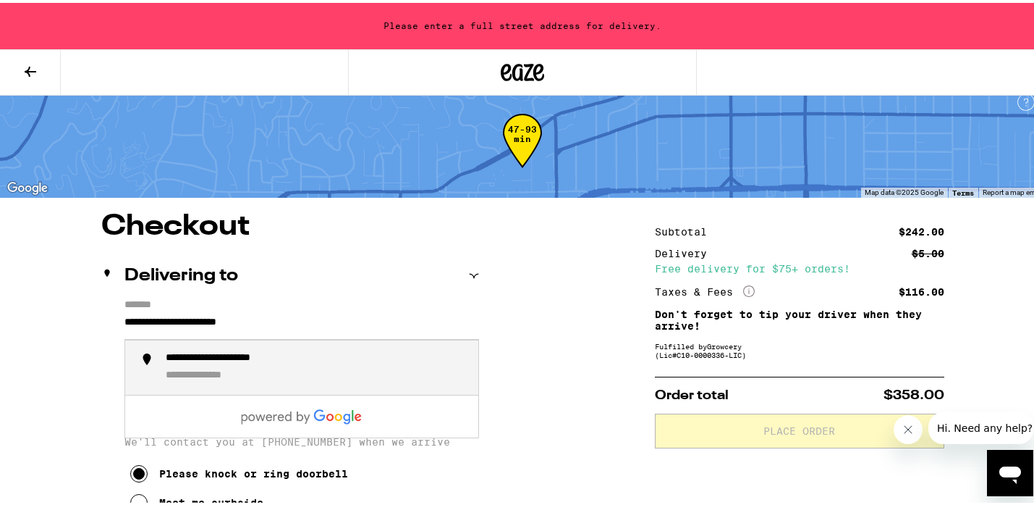
paste input "**********"
type input "**********"
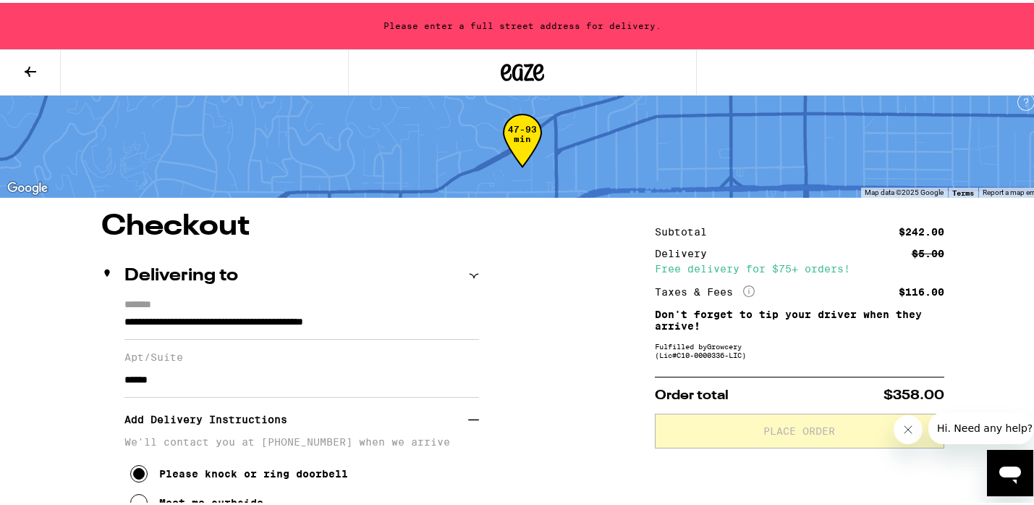
drag, startPoint x: 181, startPoint y: 380, endPoint x: -11, endPoint y: 344, distance: 195.2
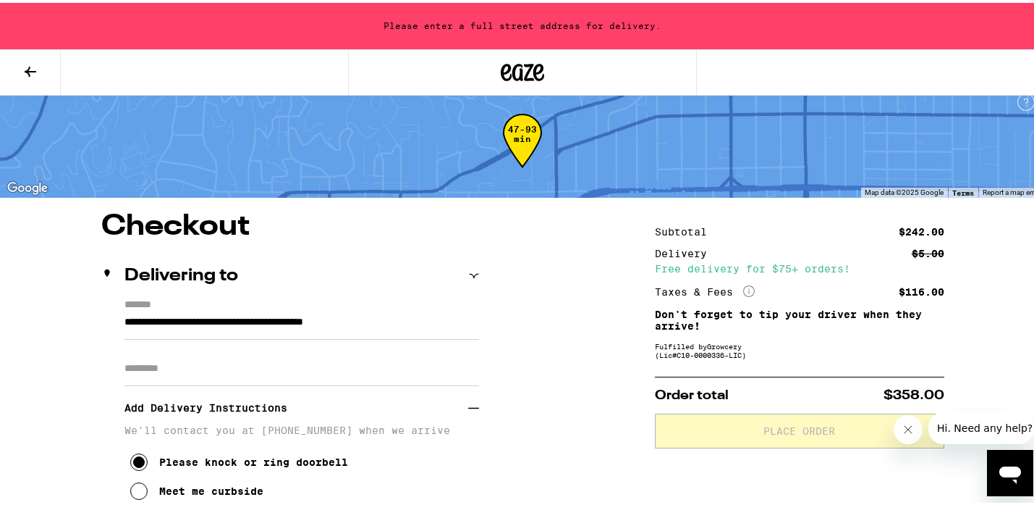
click at [898, 37] on div "Please enter a full street address for delivery." at bounding box center [522, 23] width 1045 height 46
click at [573, 12] on div "Please enter a full street address for delivery." at bounding box center [522, 23] width 1045 height 46
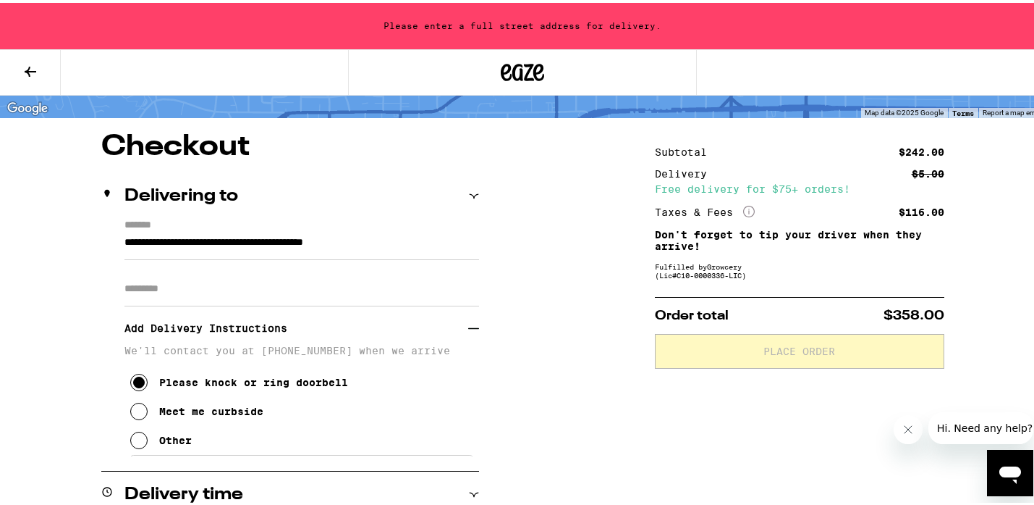
scroll to position [75, 0]
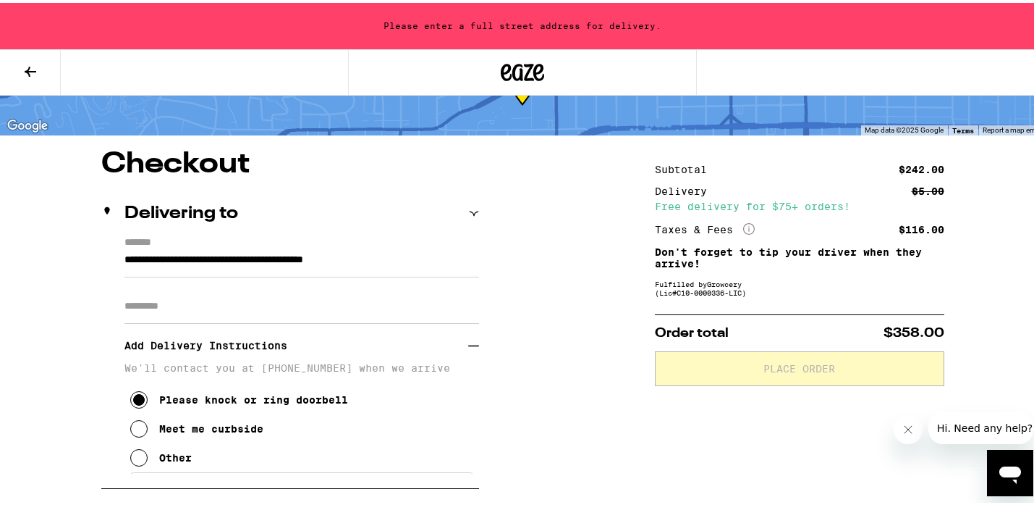
click at [958, 423] on span "Hi. Need any help?" at bounding box center [985, 427] width 96 height 12
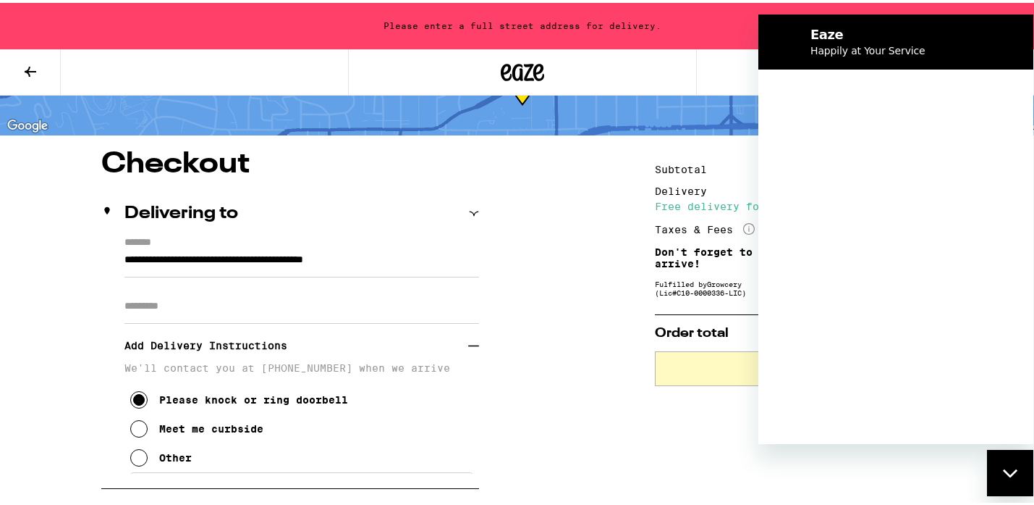
scroll to position [0, 0]
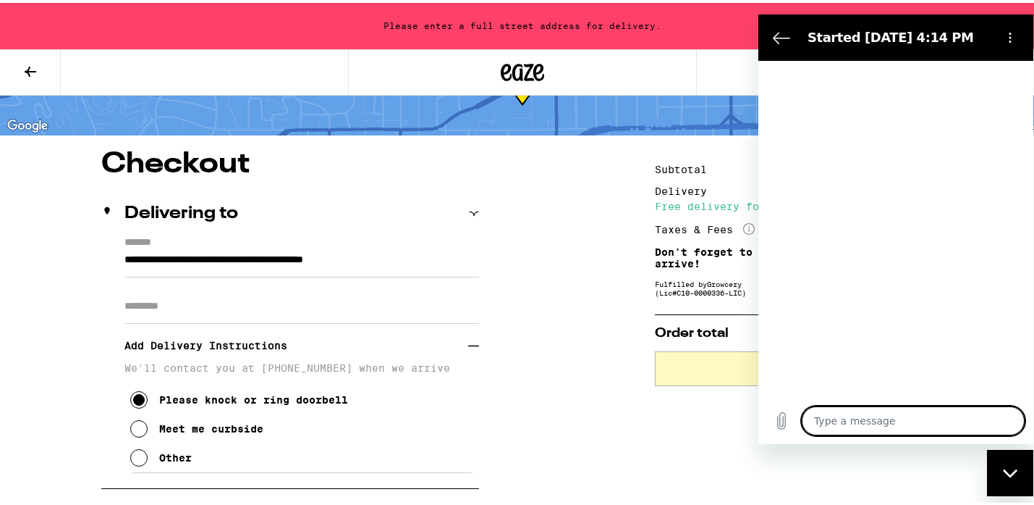
type textarea "x"
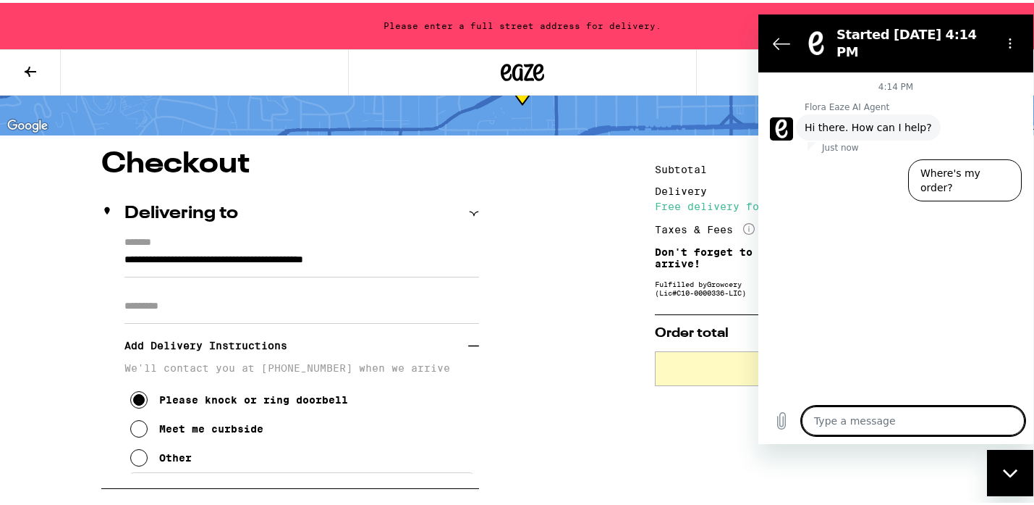
type textarea "I"
type textarea "x"
type textarea "I"
type textarea "x"
type textarea "I a"
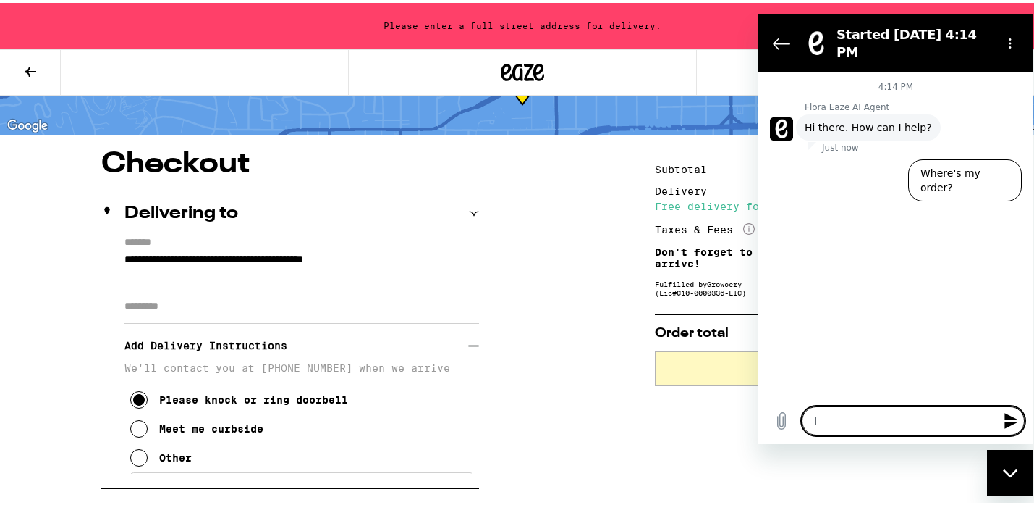
type textarea "x"
type textarea "I am"
type textarea "x"
type textarea "I am"
type textarea "x"
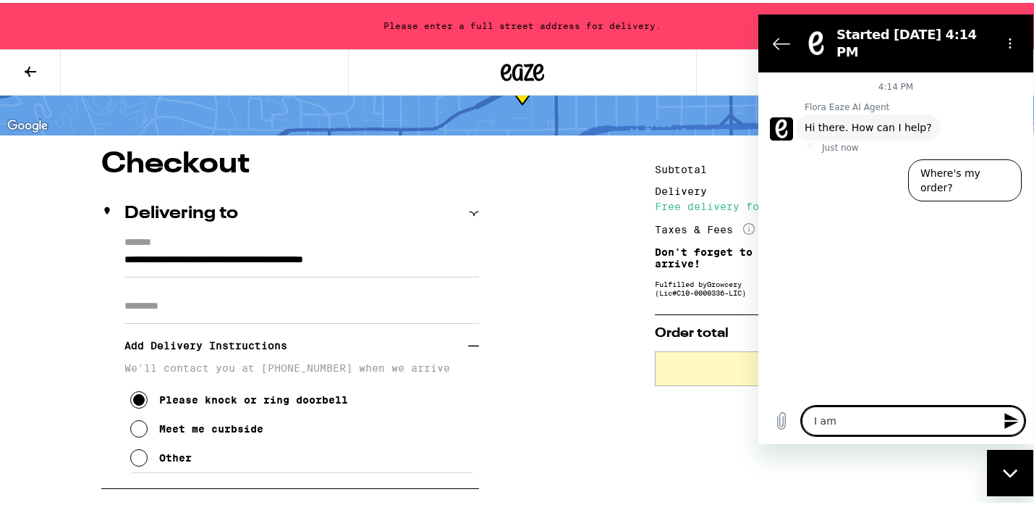
type textarea "I am t"
type textarea "x"
type textarea "I am tr"
type textarea "x"
type textarea "I am try"
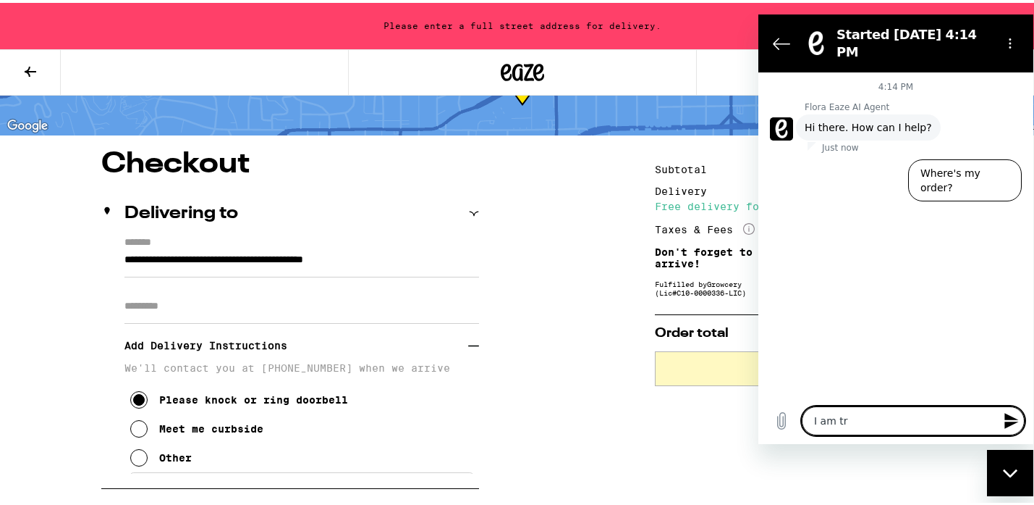
type textarea "x"
type textarea "I am tryi"
type textarea "x"
type textarea "I am tryin"
type textarea "x"
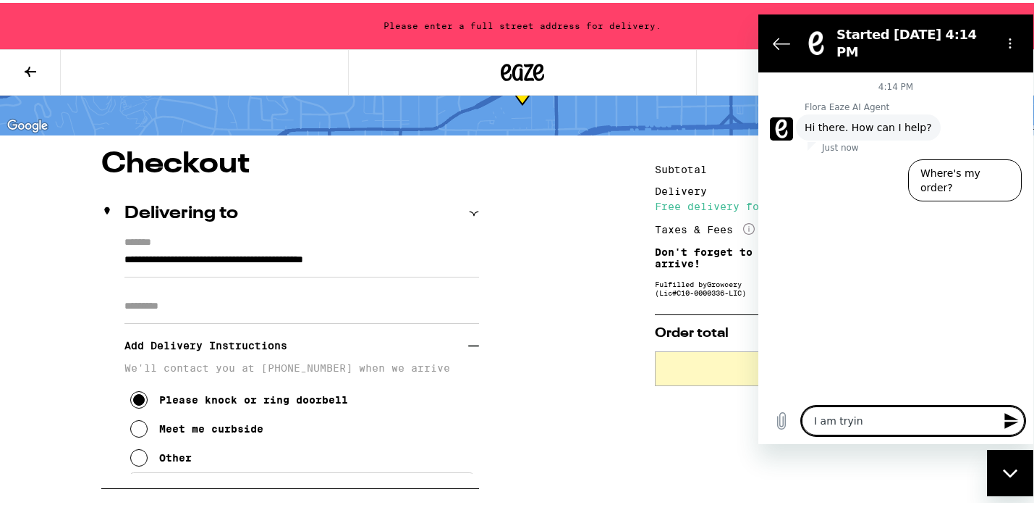
type textarea "I am trying"
type textarea "x"
type textarea "I am trying"
type textarea "x"
type textarea "I am trying t"
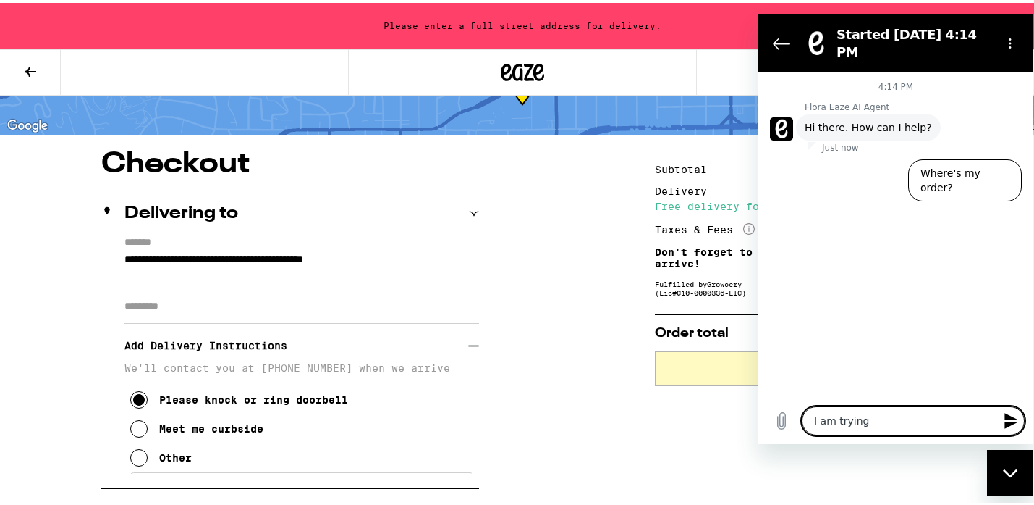
type textarea "x"
type textarea "I am trying to"
type textarea "x"
type textarea "I am trying to"
type textarea "x"
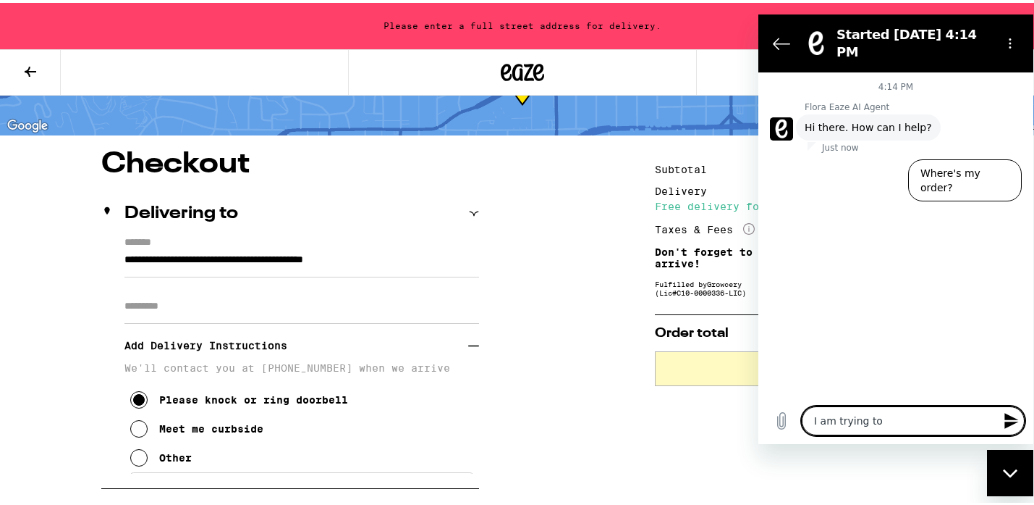
type textarea "I am trying to c"
type textarea "x"
type textarea "I am trying to ch"
type textarea "x"
type textarea "I am trying to che"
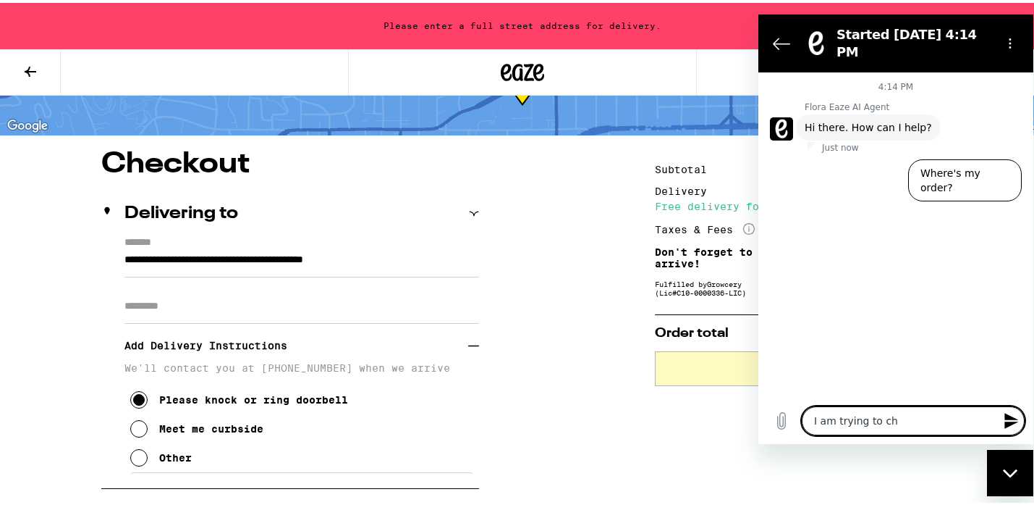
type textarea "x"
type textarea "I am trying to chec"
type textarea "x"
type textarea "I am trying to check"
type textarea "x"
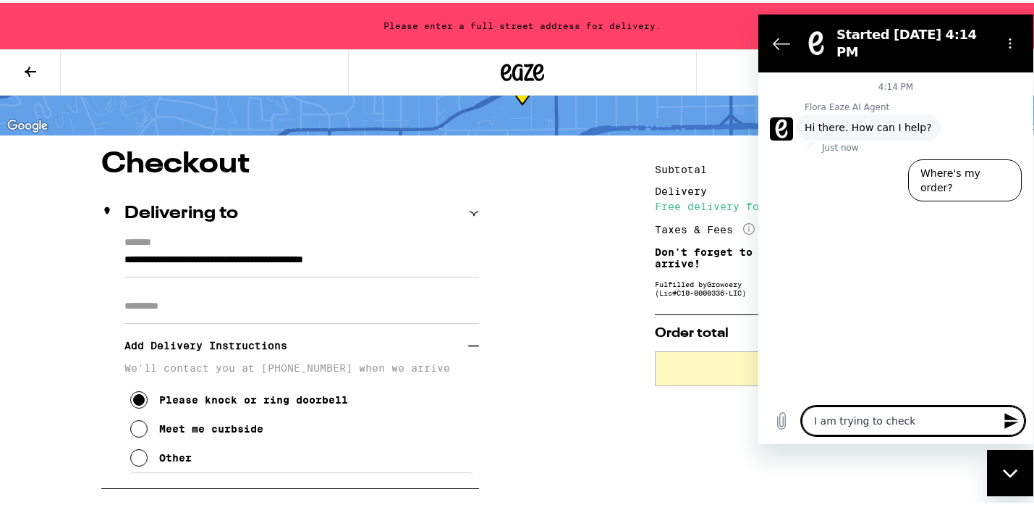
type textarea "I am trying to check"
type textarea "x"
type textarea "I am trying to check o"
type textarea "x"
type textarea "I am trying to check ou"
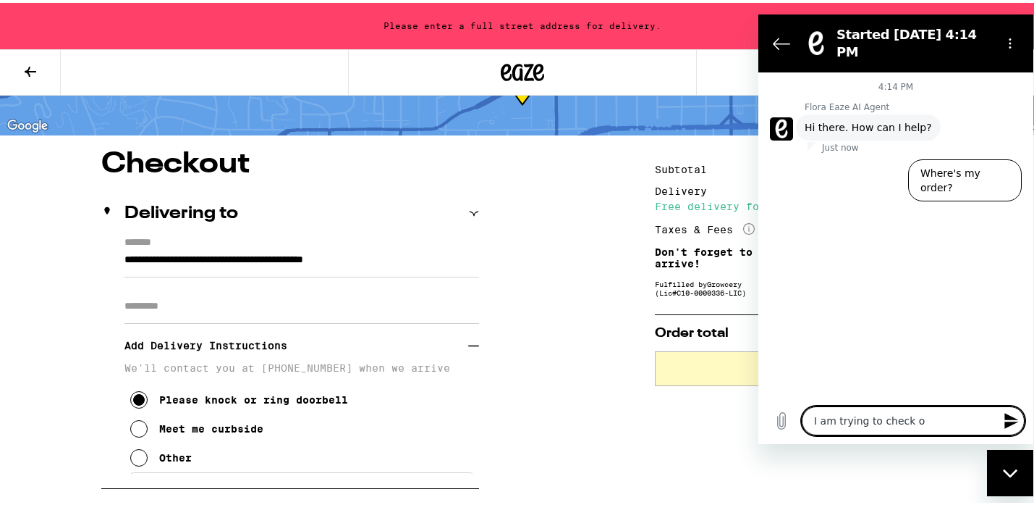
type textarea "x"
type textarea "I am trying to check out"
type textarea "x"
type textarea "I am trying to check out"
type textarea "x"
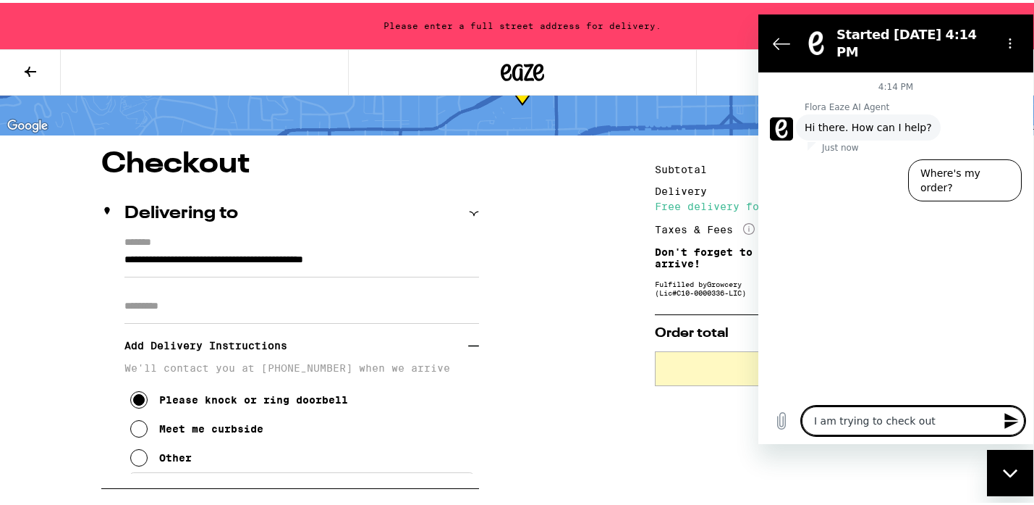
type textarea "I am trying to check out a"
type textarea "x"
type textarea "I am trying to check out an"
type textarea "x"
type textarea "I am trying to check out and"
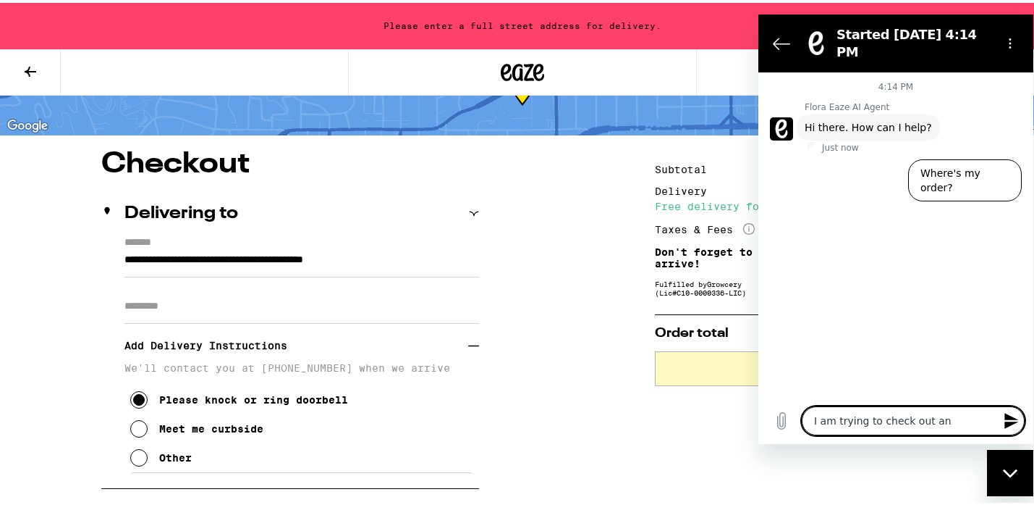
type textarea "x"
type textarea "I am trying to check out and"
type textarea "x"
type textarea "I am trying to check out and I"
type textarea "x"
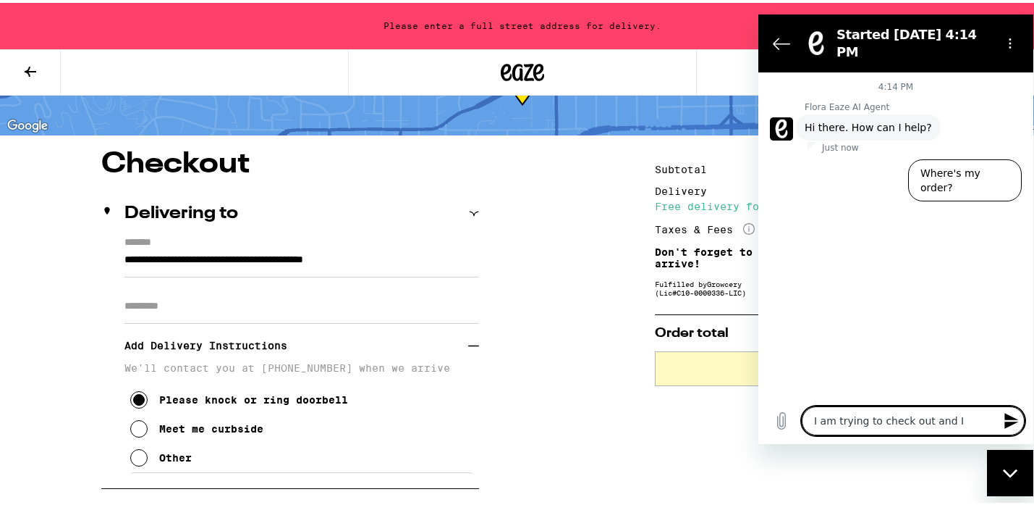
type textarea "I am trying to check out and I"
type textarea "x"
type textarea "I am trying to check out and I k"
type textarea "x"
type textarea "I am trying to check out and I ke"
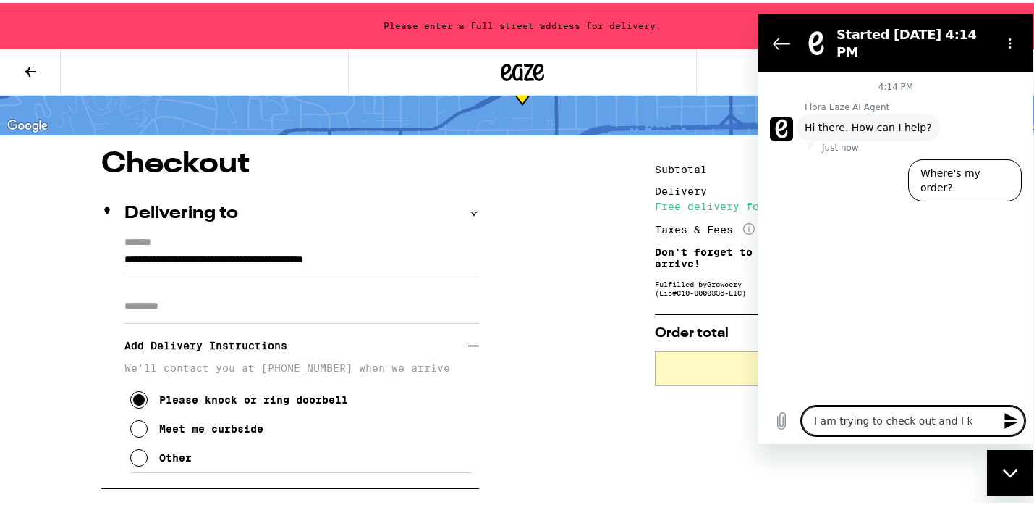
type textarea "x"
type textarea "I am trying to check out and I [PERSON_NAME]"
type textarea "x"
type textarea "I am trying to check out and I keep"
type textarea "x"
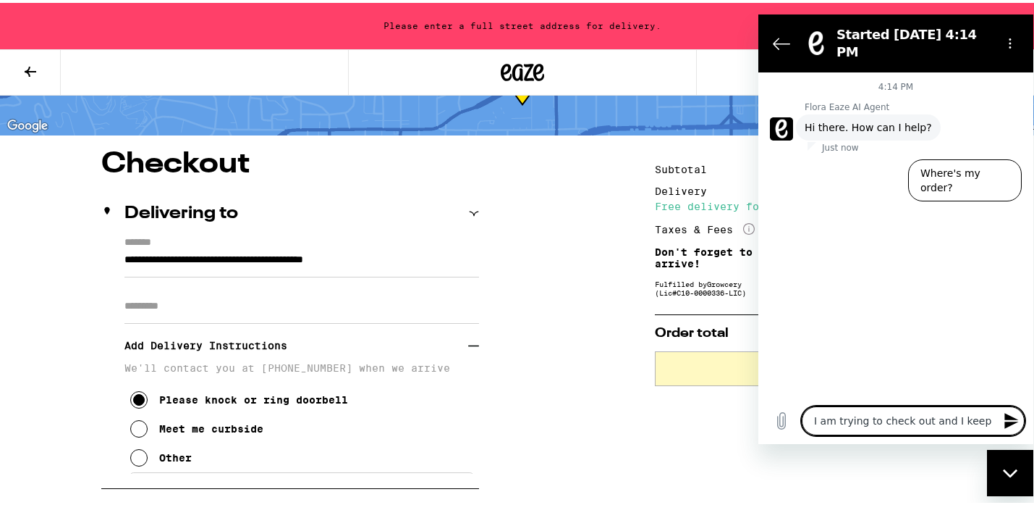
type textarea "I am trying to check out and I keep"
type textarea "x"
type textarea "I am trying to check out and I keep g"
type textarea "x"
type textarea "I am trying to check out and I keep ge"
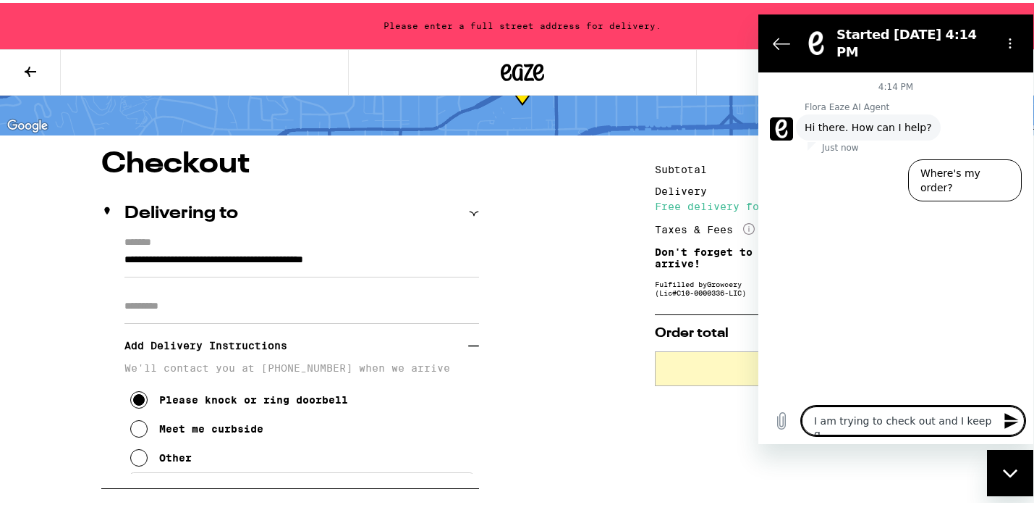
type textarea "x"
type textarea "I am trying to check out and I keep get"
type textarea "x"
type textarea "I am trying to check out and I keep gett"
type textarea "x"
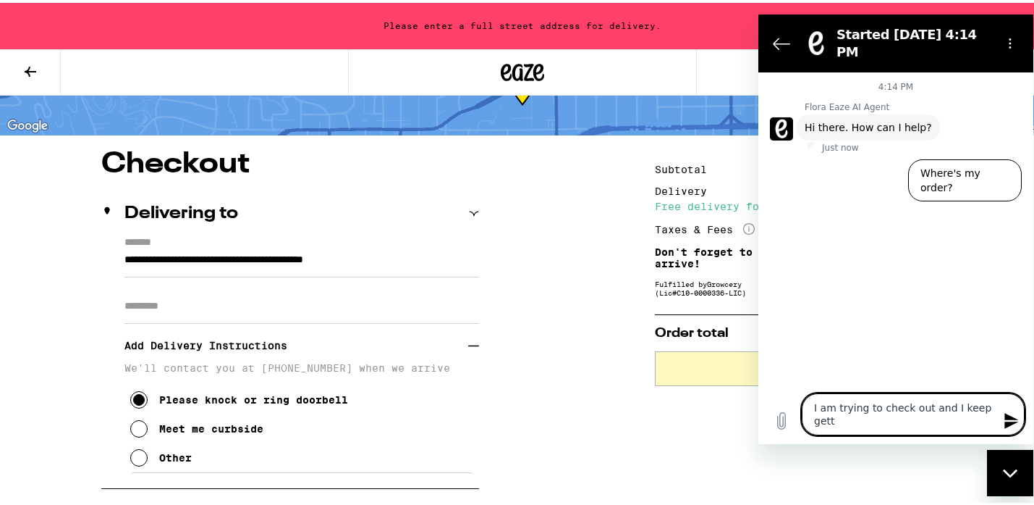
type textarea "I am trying to check out and I keep getti"
type textarea "x"
type textarea "I am trying to check out and I keep gettin"
type textarea "x"
type textarea "I am trying to check out and I keep getting"
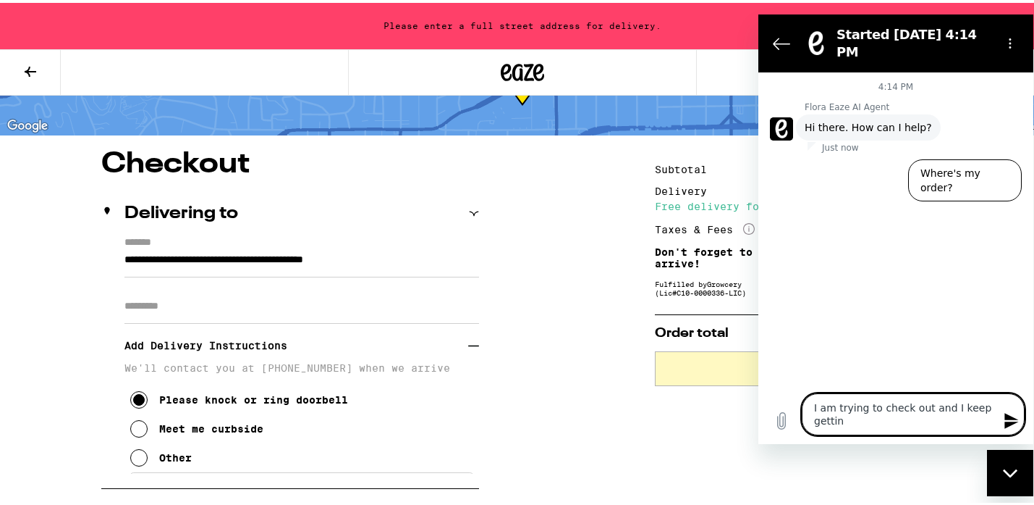
type textarea "x"
type textarea "I am trying to check out and I keep getting"
type textarea "x"
type textarea "I am trying to check out and I keep getting ""
type textarea "x"
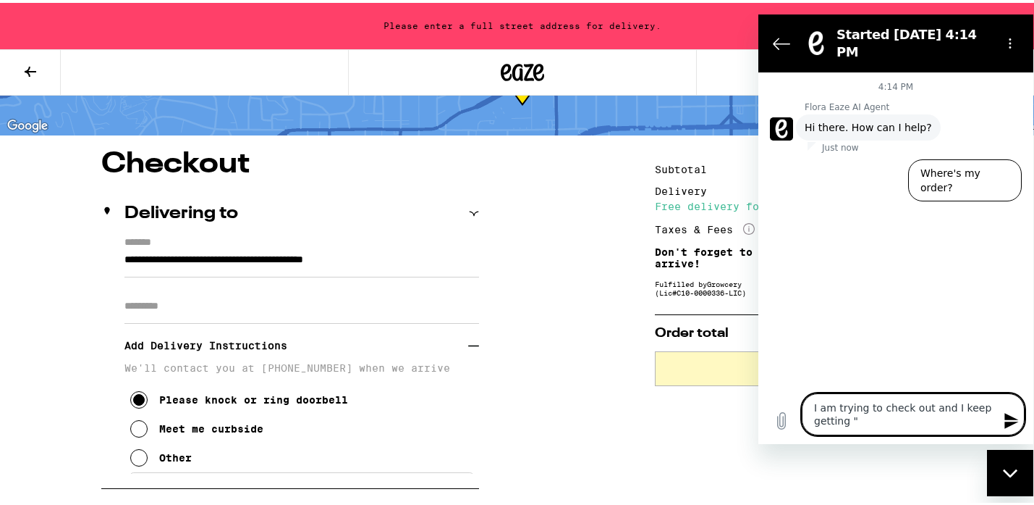
type textarea "I am trying to check out and I keep getting "f"
type textarea "x"
type textarea "I am trying to check out and I keep getting "fu"
type textarea "x"
type textarea "I am trying to check out and I keep getting "ful"
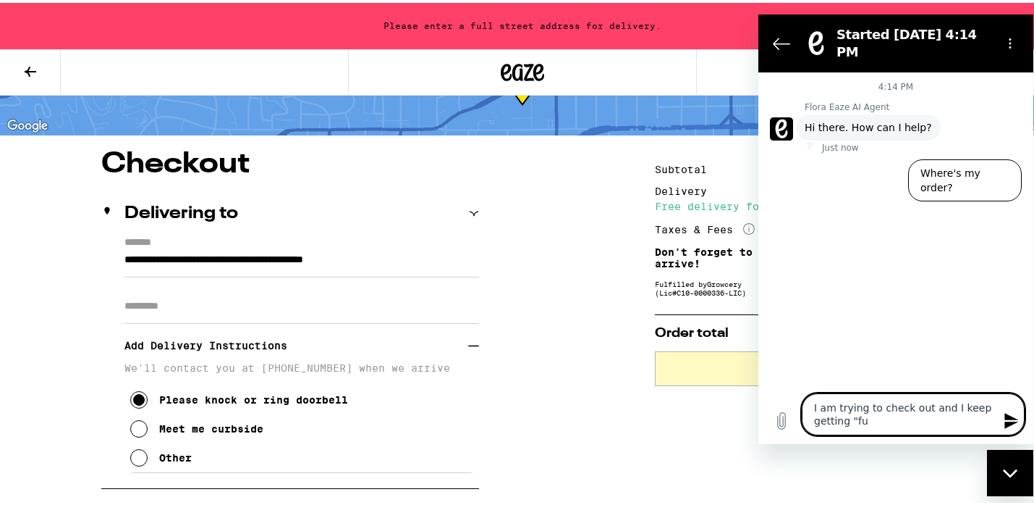
type textarea "x"
type textarea "I am trying to check out and I keep getting "full"
type textarea "x"
type textarea "I am trying to check out and I keep getting "full"
type textarea "x"
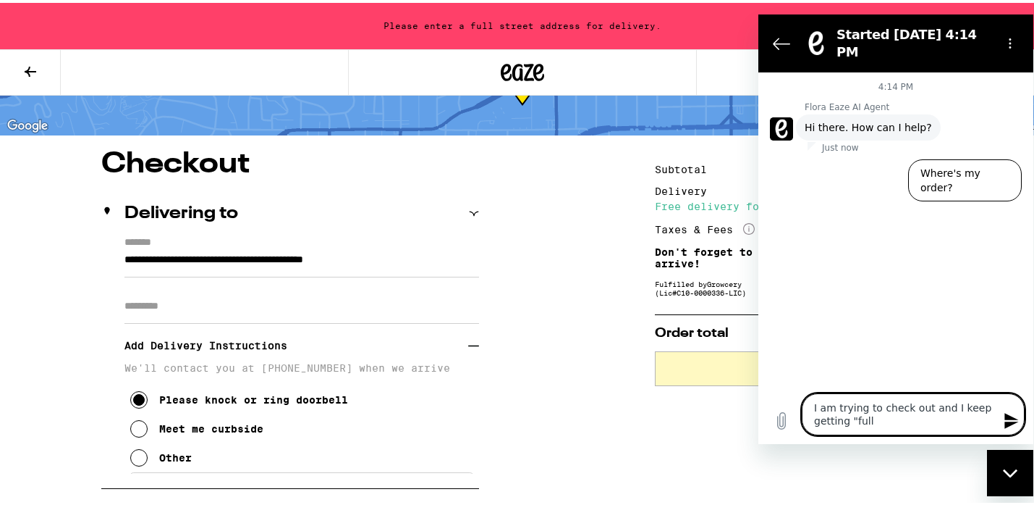
type textarea "I am trying to check out and I keep getting "full s"
type textarea "x"
type textarea "I am trying to check out and I keep getting "full st"
type textarea "x"
type textarea "I am trying to check out and I keep getting "full str"
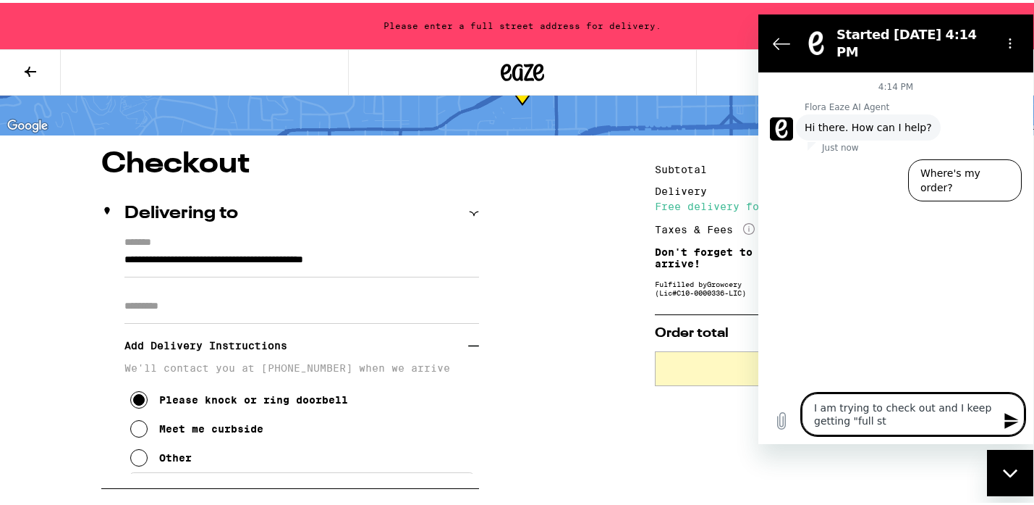
type textarea "x"
type textarea "I am trying to check out and I keep getting "full stre"
type textarea "x"
type textarea "I am trying to check out and I keep getting "full stree"
type textarea "x"
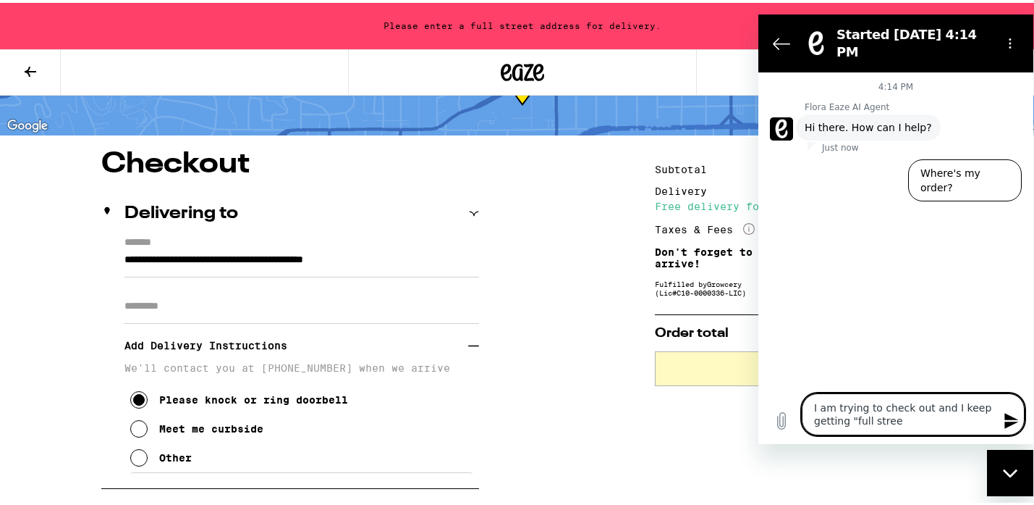
type textarea "I am trying to check out and I keep getting "full street"
type textarea "x"
type textarea "I am trying to check out and I keep getting "full street"
type textarea "x"
type textarea "I am trying to check out and I keep getting "full street a"
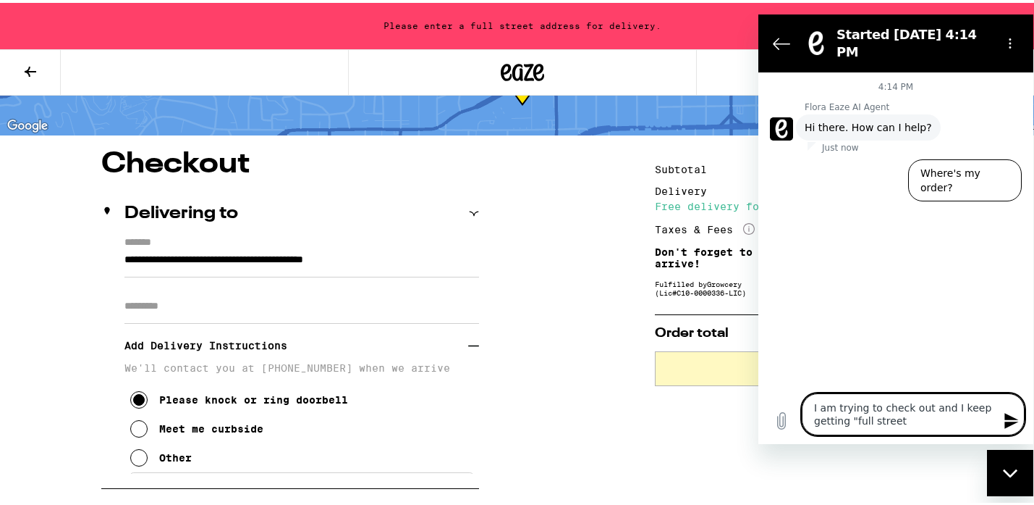
type textarea "x"
type textarea "I am trying to check out and I keep getting "full street ad"
type textarea "x"
type textarea "I am trying to check out and I keep getting "full street add"
type textarea "x"
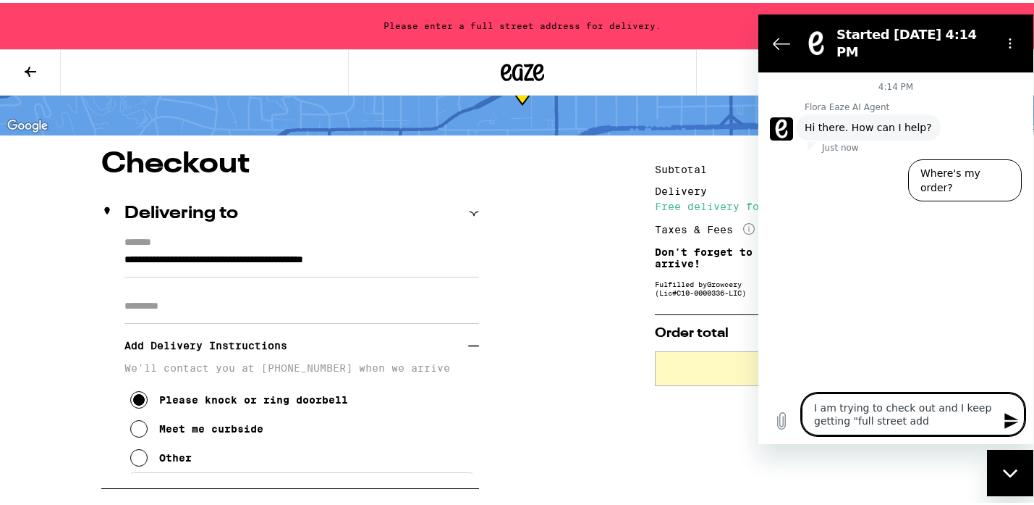
type textarea "I am trying to check out and I keep getting "full street addr"
type textarea "x"
type textarea "I am trying to check out and I keep getting "full street addre"
type textarea "x"
type textarea "I am trying to check out and I keep getting "full street addres"
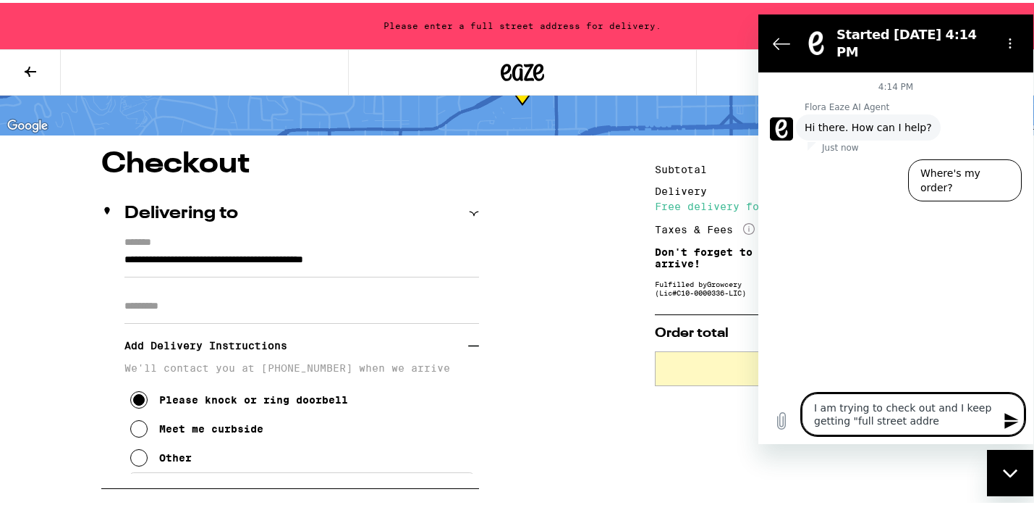
type textarea "x"
type textarea "I am trying to check out and I keep getting "full street address"
type textarea "x"
type textarea "I am trying to check out and I keep getting "full street address""
type textarea "x"
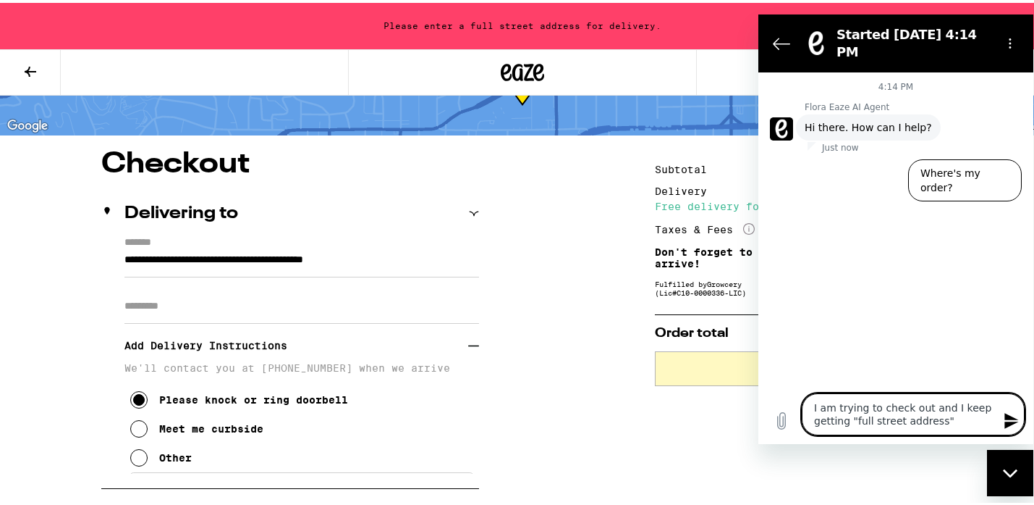
type textarea "I am trying to check out and I keep getting "full street address""
type textarea "x"
type textarea "I am trying to check out and I keep getting "full street address" r"
type textarea "x"
type textarea "I am trying to check out and I keep getting "full street address" re"
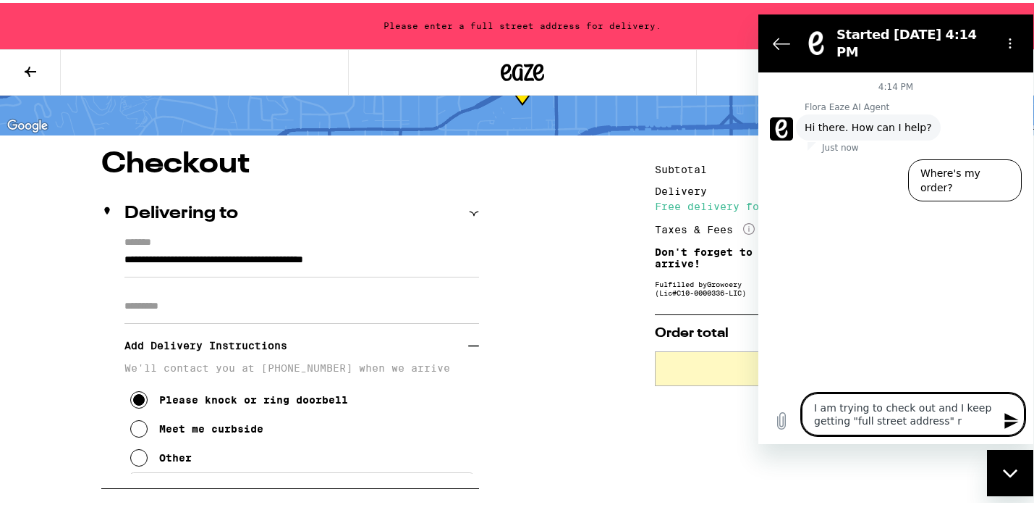
type textarea "x"
type textarea "I am trying to check out and I keep getting "full street address" req"
type textarea "x"
type textarea "I am trying to check out and I keep getting "full street address" requ"
type textarea "x"
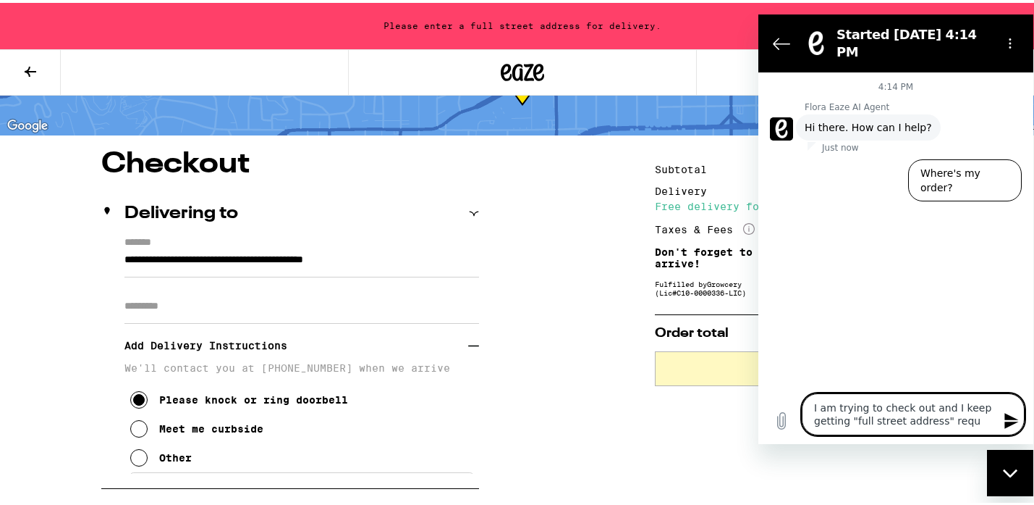
type textarea "I am trying to check out and I keep getting "full street address" requi"
type textarea "x"
type textarea "I am trying to check out and I keep getting "full street address" requir"
type textarea "x"
type textarea "I am trying to check out and I keep getting "full street address" require"
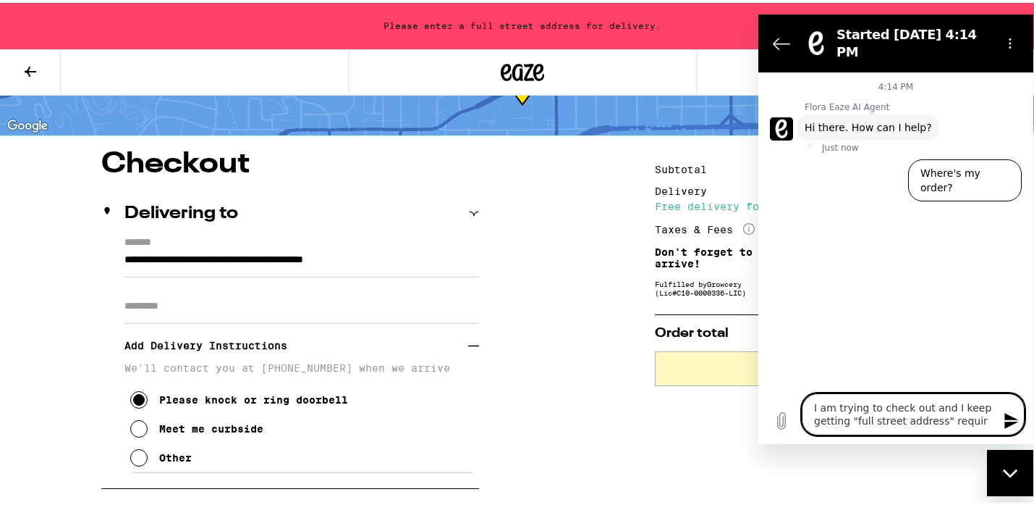
type textarea "x"
type textarea "I am trying to check out and I keep getting "full street address" required"
type textarea "x"
type textarea "I am trying to check out and I keep getting "full street address" required"
type textarea "x"
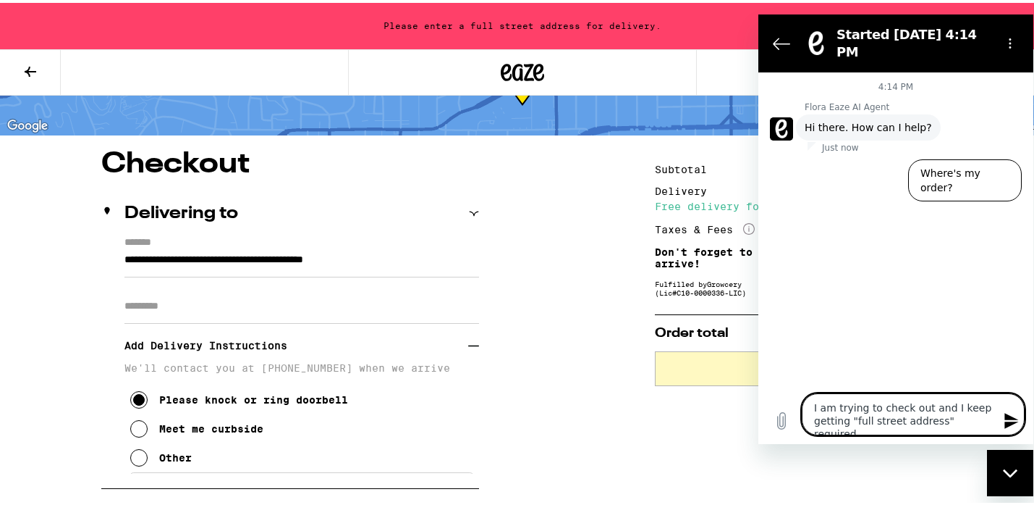
type textarea "I am trying to check out and I keep getting "full street address" required"
type textarea "x"
type textarea "I am trying to check out and I keep getting "full street address" required a"
type textarea "x"
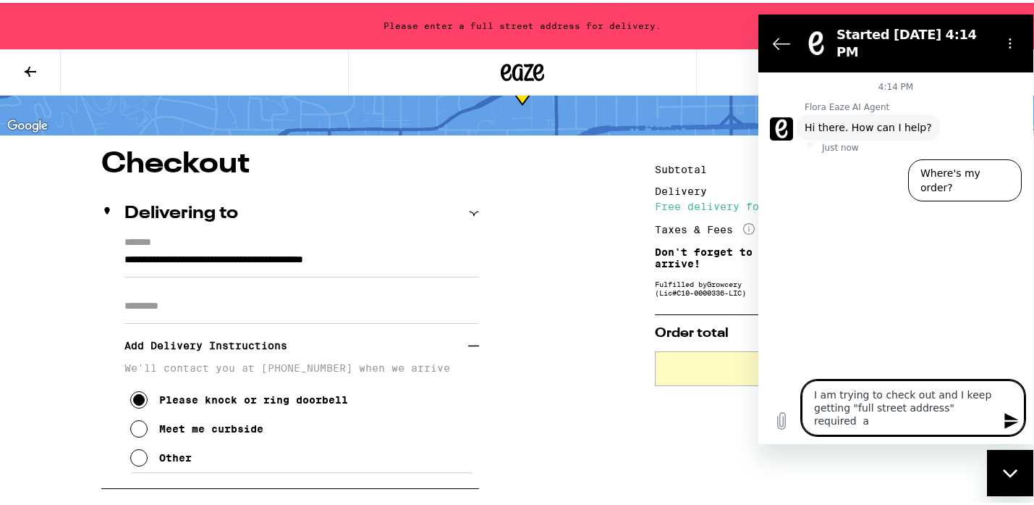
type textarea "I am trying to check out and I keep getting "full street address" required an"
type textarea "x"
type textarea "I am trying to check out and I keep getting "full street address" required and"
type textarea "x"
type textarea "I am trying to check out and I keep getting "full street address" required and"
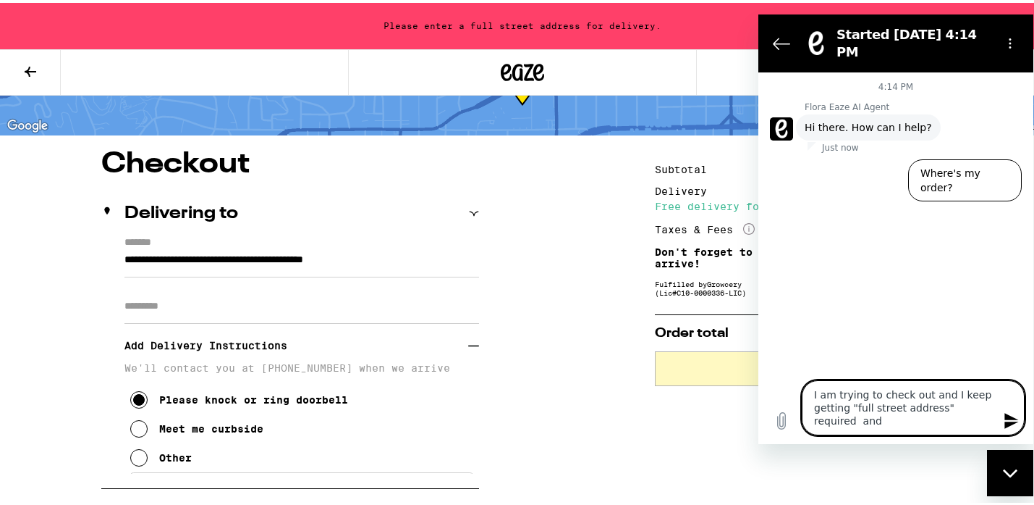
type textarea "x"
type textarea "I am trying to check out and I keep getting "full street address" required and I"
type textarea "x"
type textarea "I am trying to check out and I keep getting "full street address" required and I"
type textarea "x"
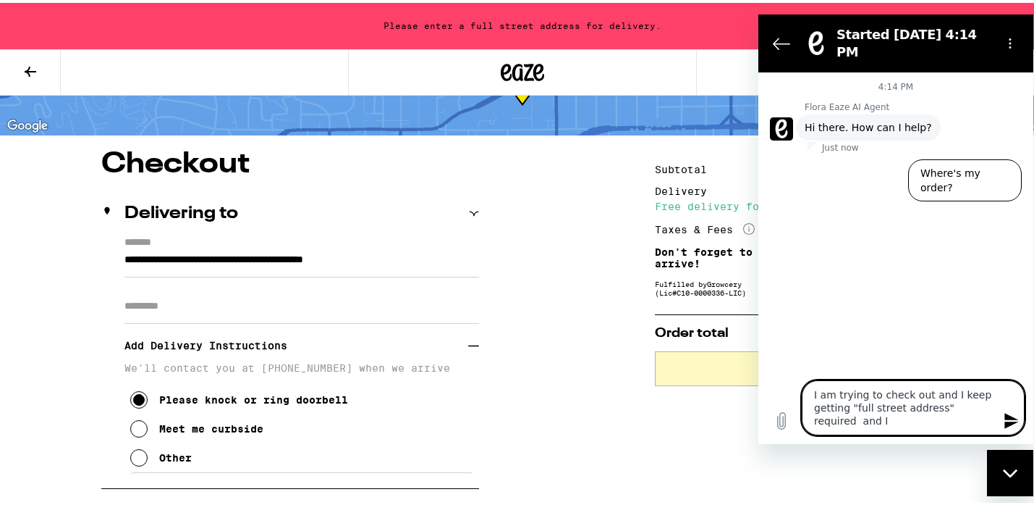
type textarea "I am trying to check out and I keep getting "full street address" required and …"
type textarea "x"
type textarea "I am trying to check out and I keep getting "full street address" required and …"
type textarea "x"
type textarea "I am trying to check out and I keep getting "full street address" required and …"
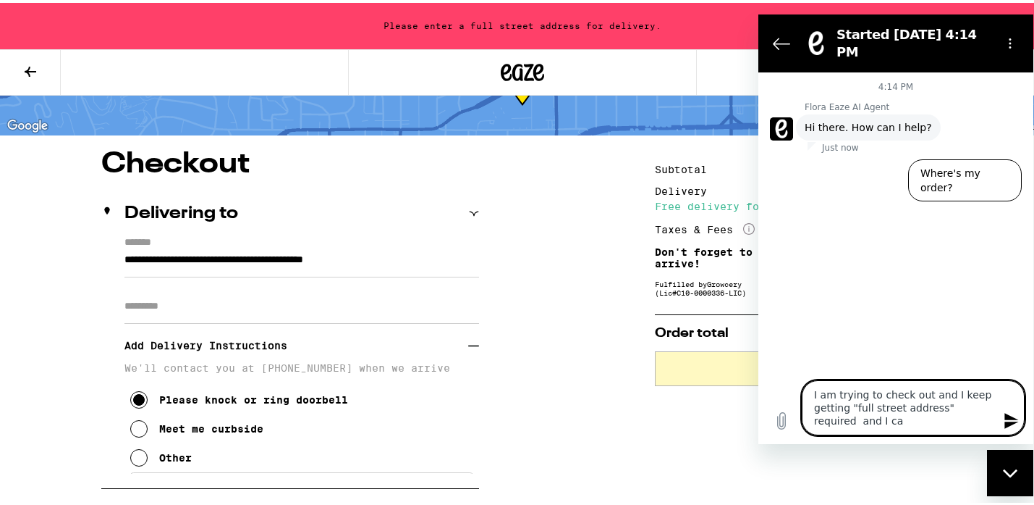
type textarea "x"
type textarea "I am trying to check out and I keep getting "full street address" required and …"
type textarea "x"
type textarea "I am trying to check out and I keep getting "full street address" required and …"
type textarea "x"
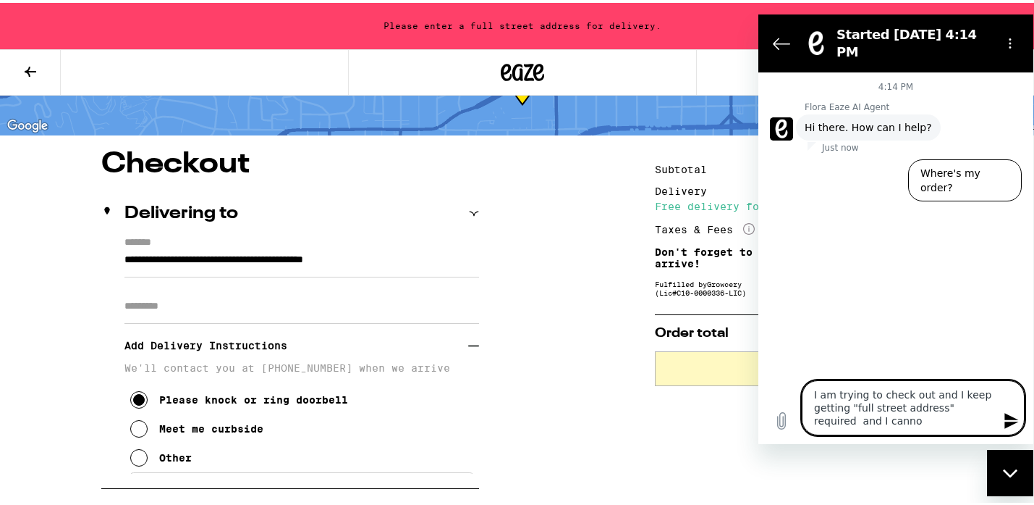
type textarea "I am trying to check out and I keep getting "full street address" required and …"
type textarea "x"
type textarea "I am trying to check out and I keep getting "full street address" required and …"
type textarea "x"
type textarea "I am trying to check out and I keep getting "full street address" required and …"
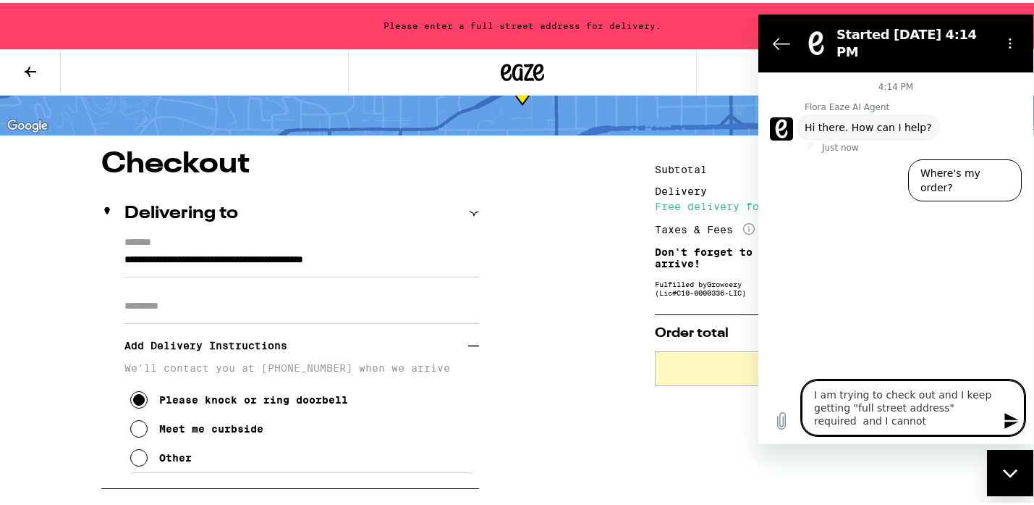
type textarea "x"
type textarea "I am trying to check out and I keep getting "full street address" required and …"
type textarea "x"
type textarea "I am trying to check out and I keep getting "full street address" required and …"
type textarea "x"
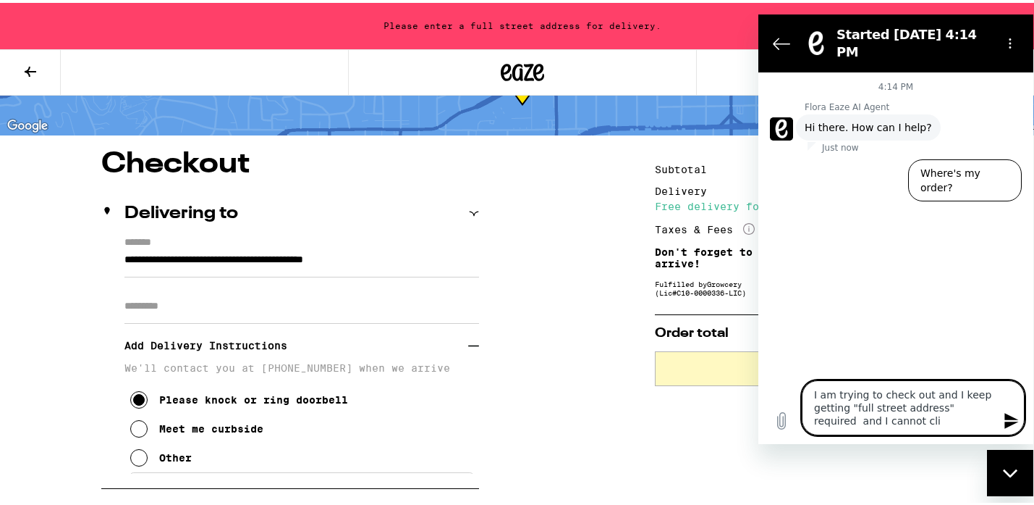
type textarea "I am trying to check out and I keep getting "full street address" required and …"
type textarea "x"
type textarea "I am trying to check out and I keep getting "full street address" required and …"
type textarea "x"
type textarea "I am trying to check out and I keep getting "full street address" required and …"
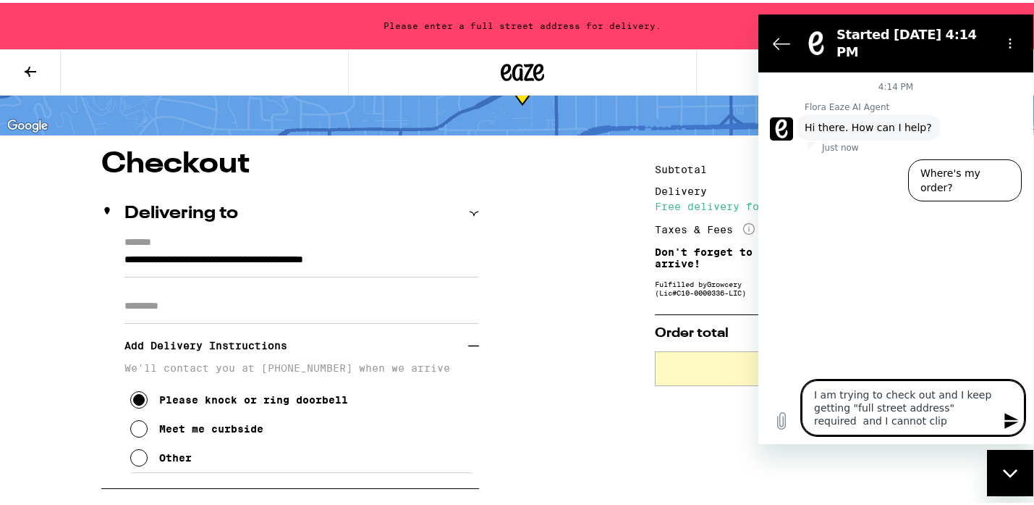
type textarea "x"
type textarea "I am trying to check out and I keep getting "full street address" required and …"
type textarea "x"
type textarea "I am trying to check out and I keep getting "full street address" required and …"
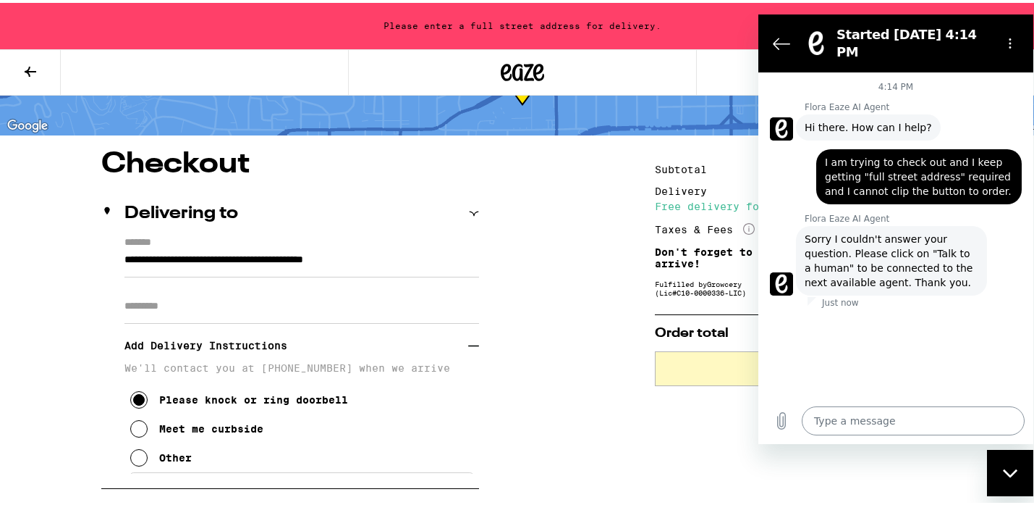
click at [824, 416] on textarea at bounding box center [913, 419] width 223 height 29
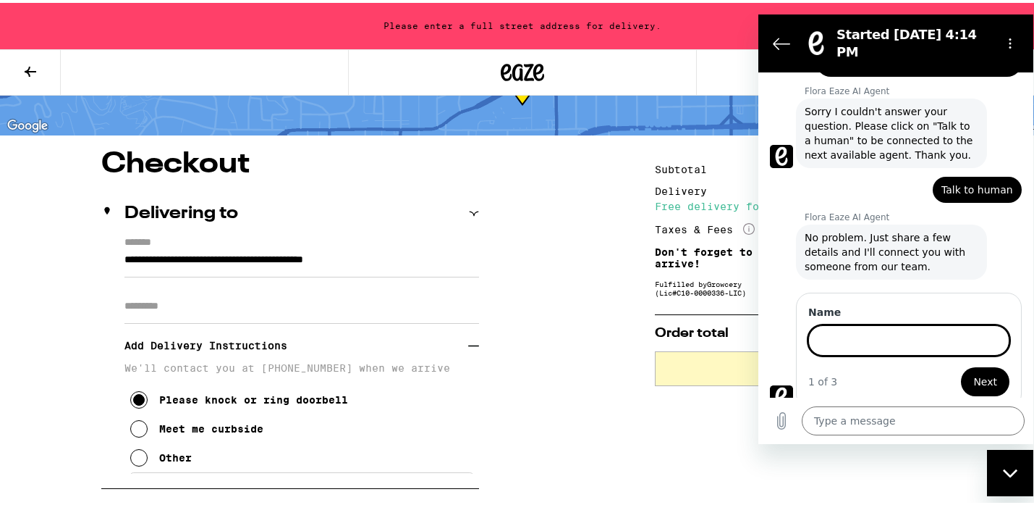
scroll to position [126, 0]
click at [977, 372] on span "Next" at bounding box center [986, 380] width 24 height 17
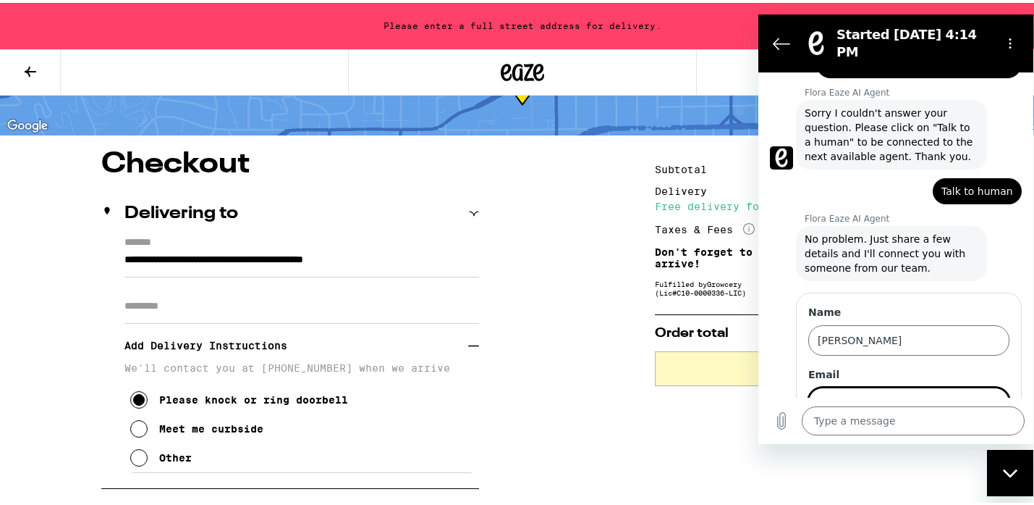
scroll to position [188, 0]
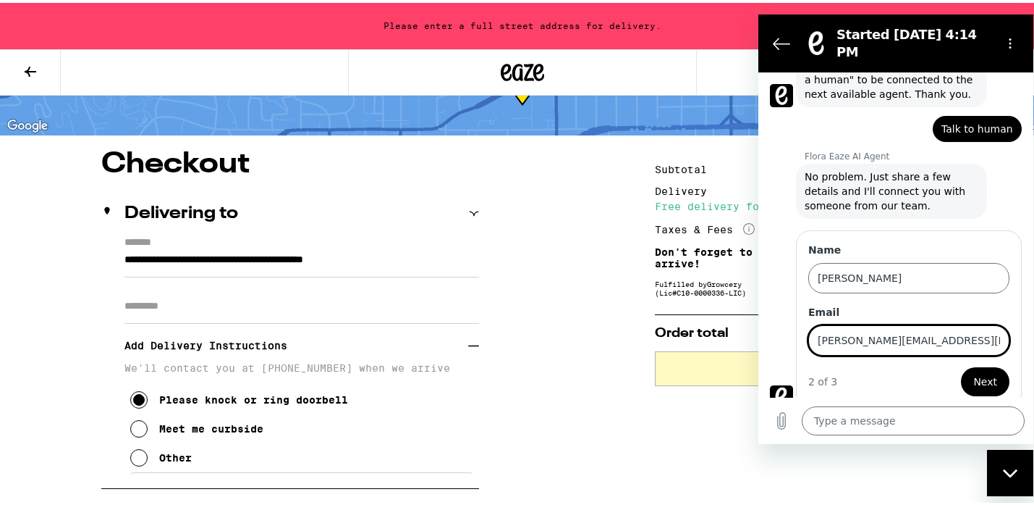
click at [867, 367] on div "2 of 3 Next" at bounding box center [909, 380] width 201 height 29
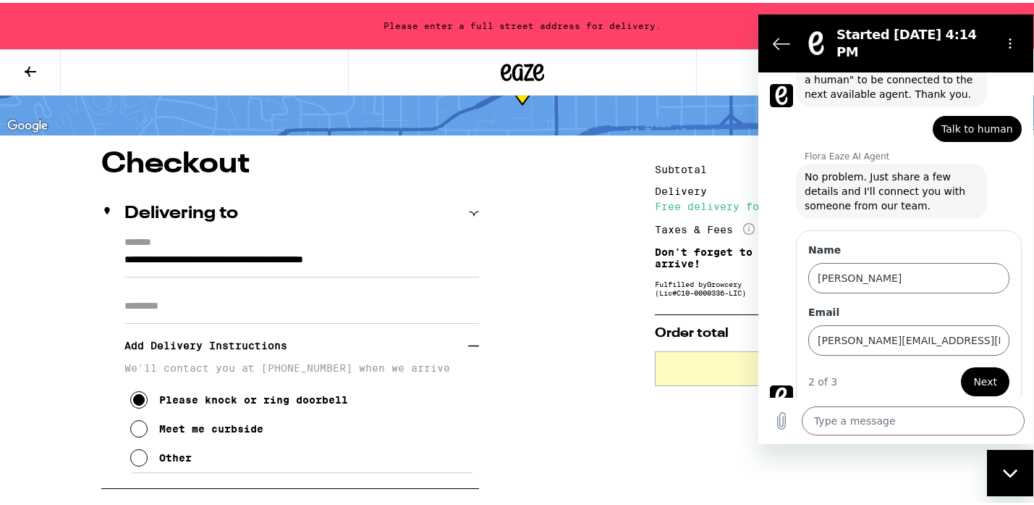
click at [975, 372] on span "Next" at bounding box center [986, 380] width 24 height 17
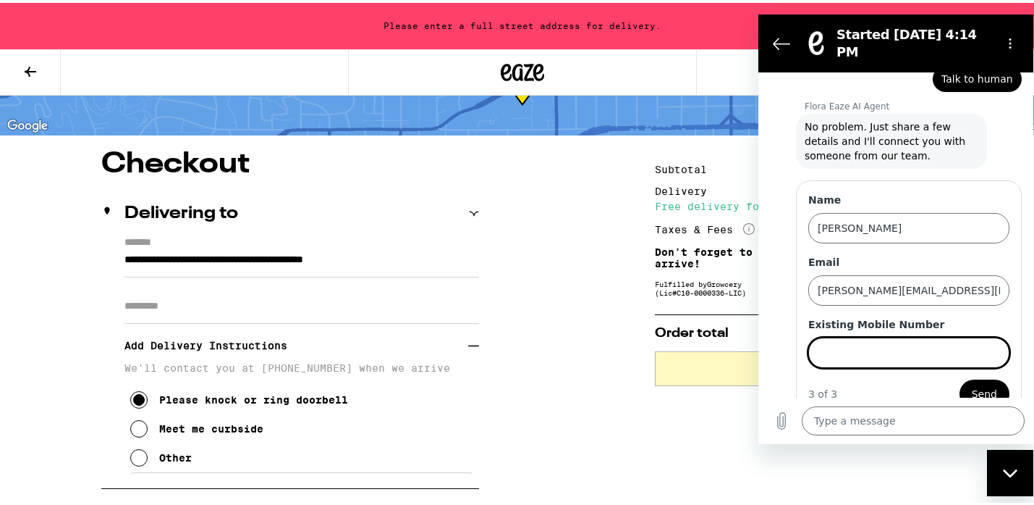
scroll to position [250, 0]
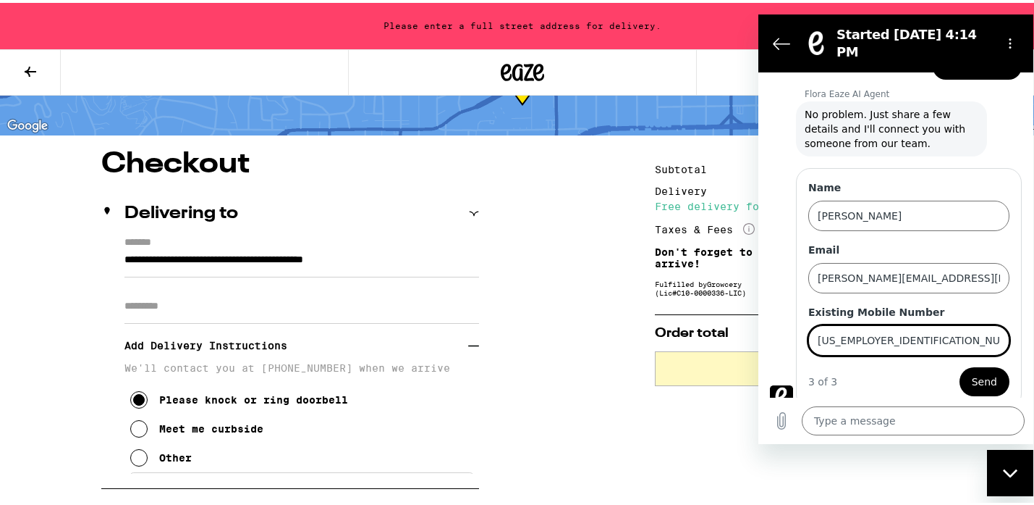
click at [974, 372] on span "Send" at bounding box center [984, 380] width 25 height 17
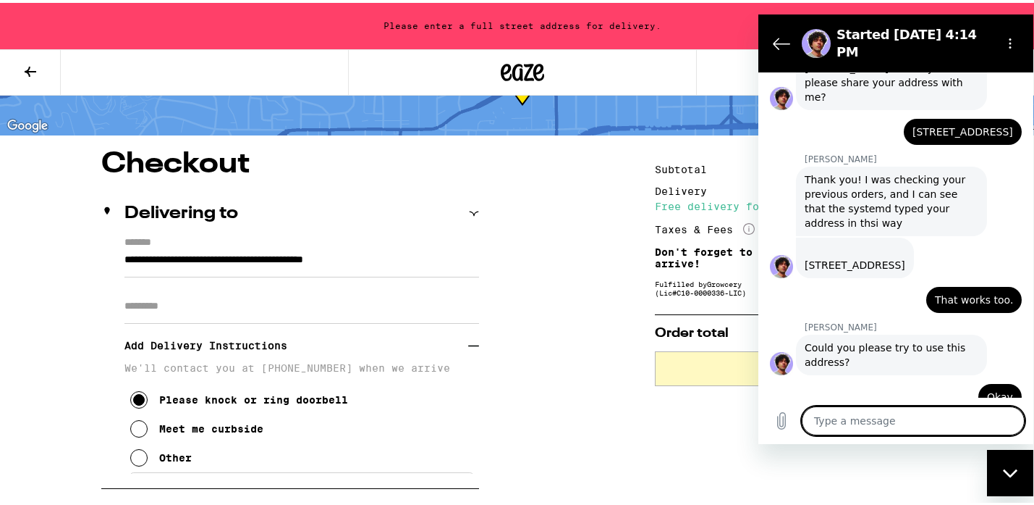
scroll to position [944, 0]
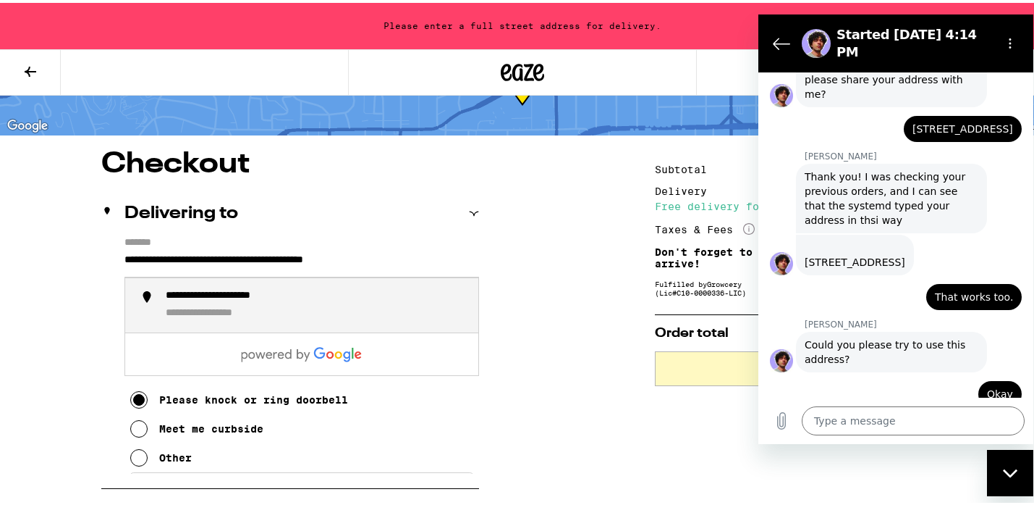
drag, startPoint x: 283, startPoint y: 256, endPoint x: 374, endPoint y: 261, distance: 90.7
click at [374, 261] on input "**********" at bounding box center [302, 262] width 355 height 28
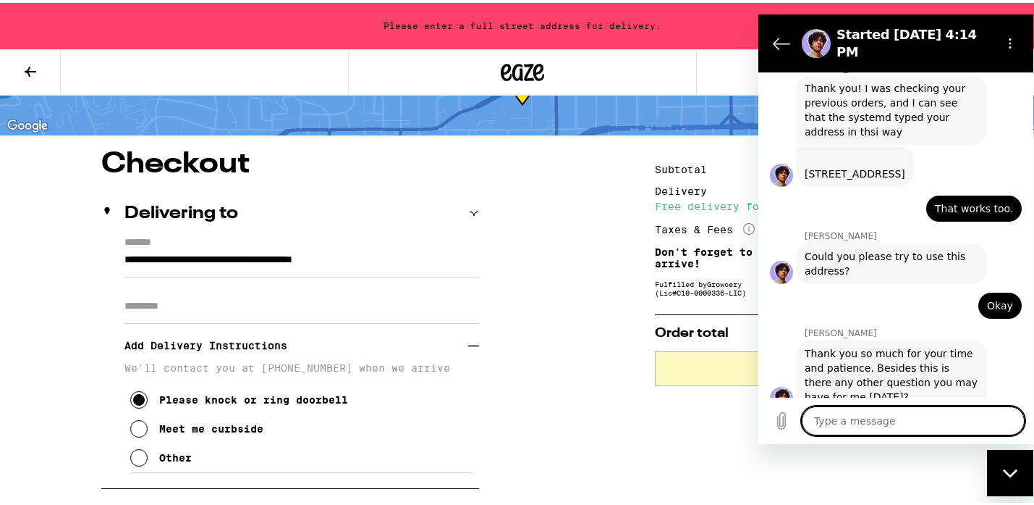
scroll to position [1035, 0]
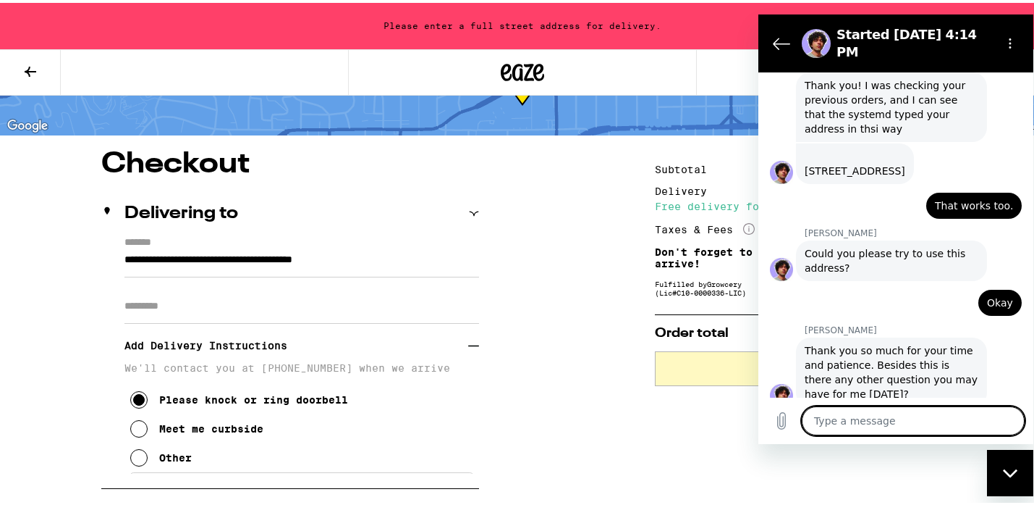
click at [845, 421] on textarea at bounding box center [913, 419] width 223 height 29
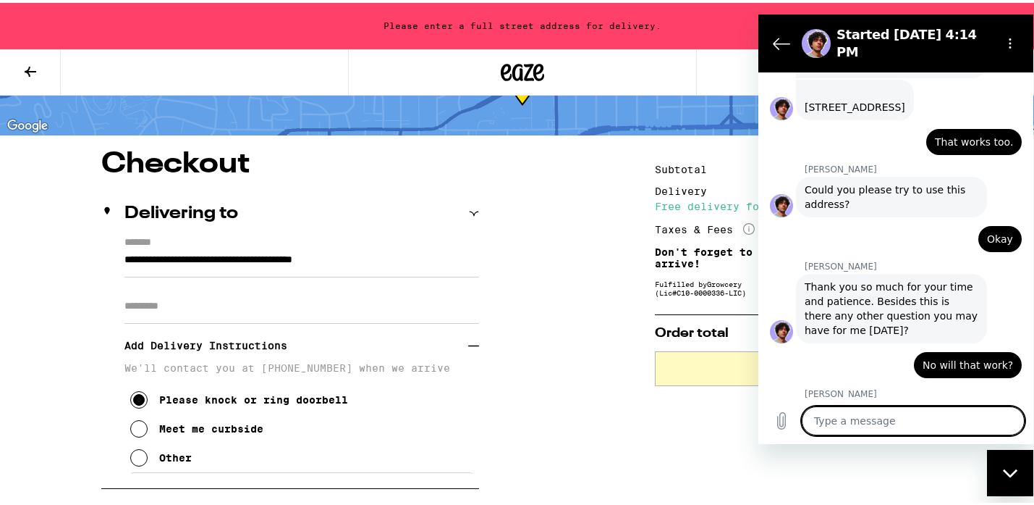
scroll to position [1097, 0]
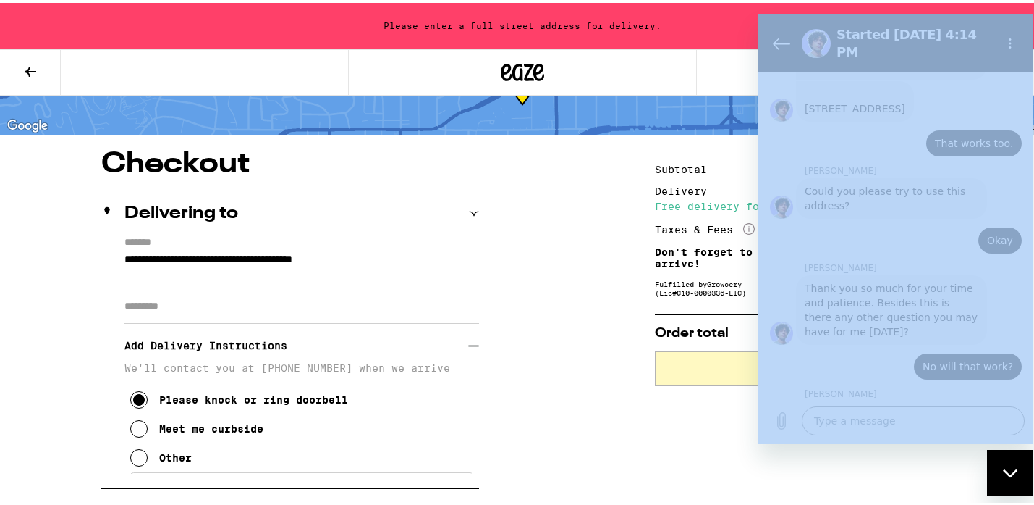
drag, startPoint x: 1506, startPoint y: 358, endPoint x: 885, endPoint y: 374, distance: 621.3
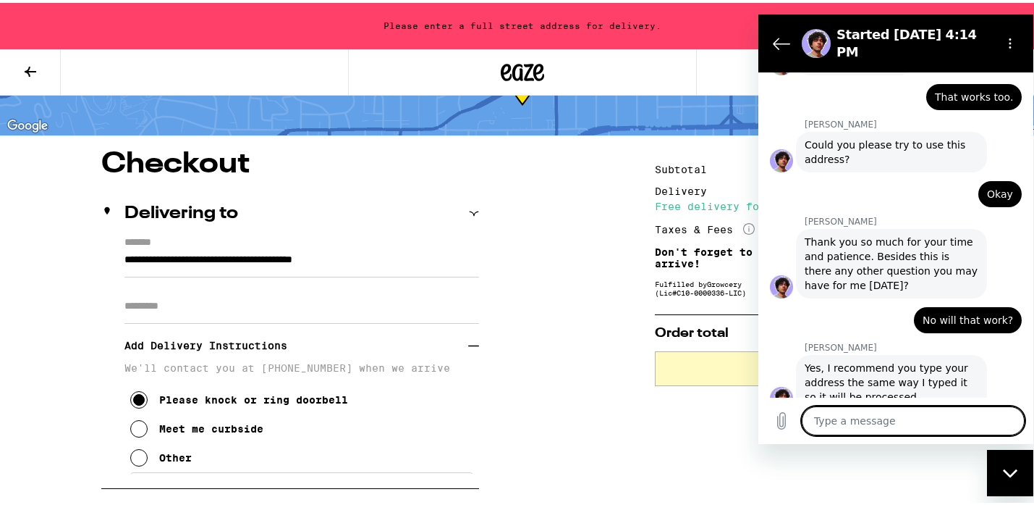
scroll to position [1147, 0]
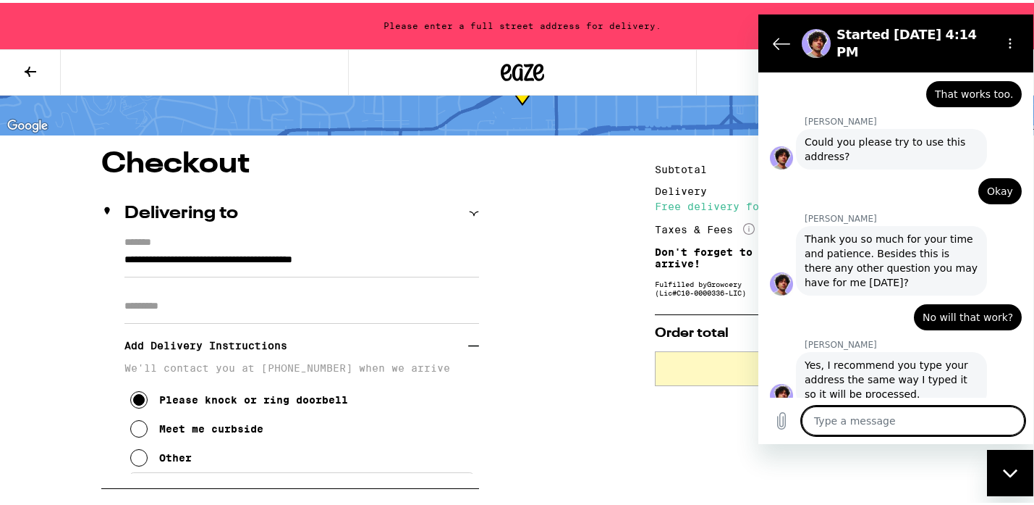
click at [829, 418] on textarea at bounding box center [913, 419] width 223 height 29
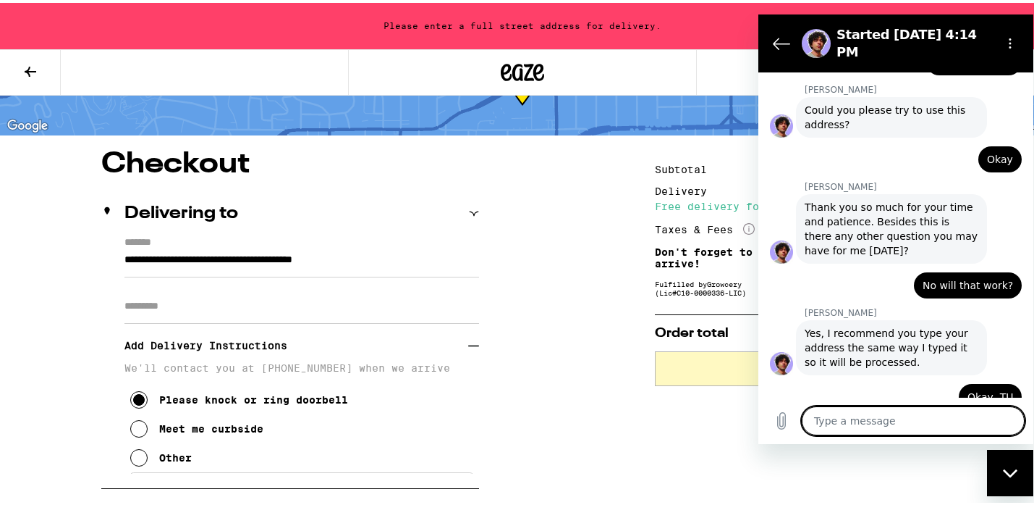
scroll to position [1181, 0]
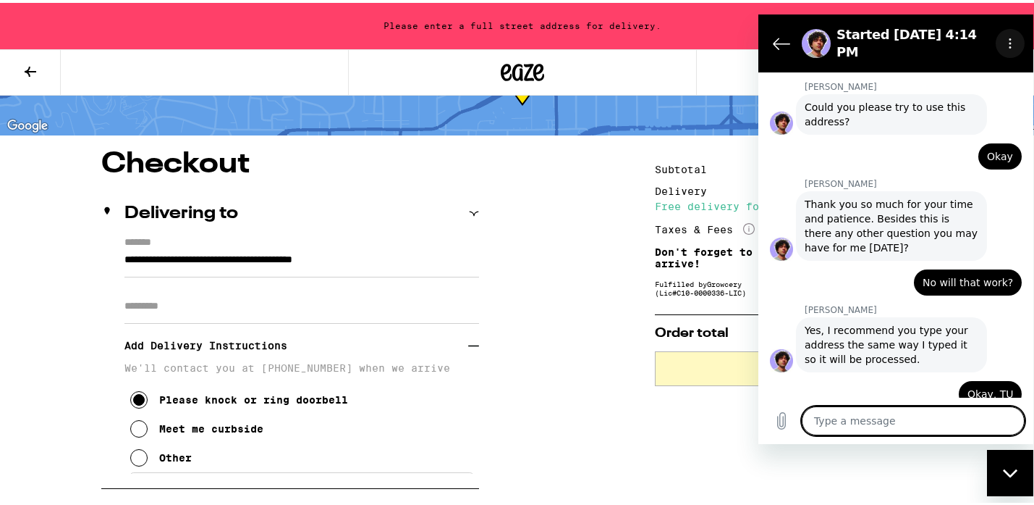
click at [1007, 37] on icon "Options menu" at bounding box center [1011, 43] width 12 height 12
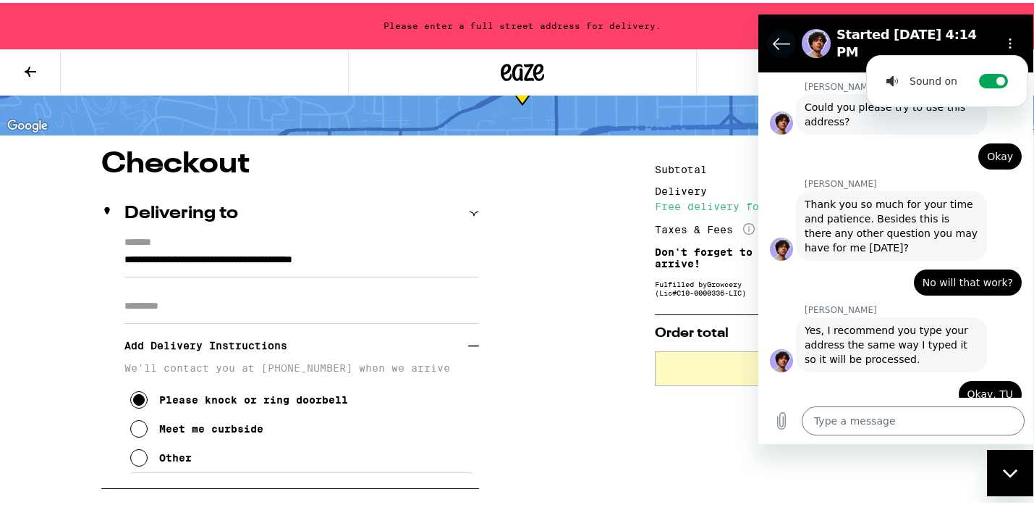
click at [784, 35] on icon "Back to the conversation list" at bounding box center [781, 42] width 17 height 17
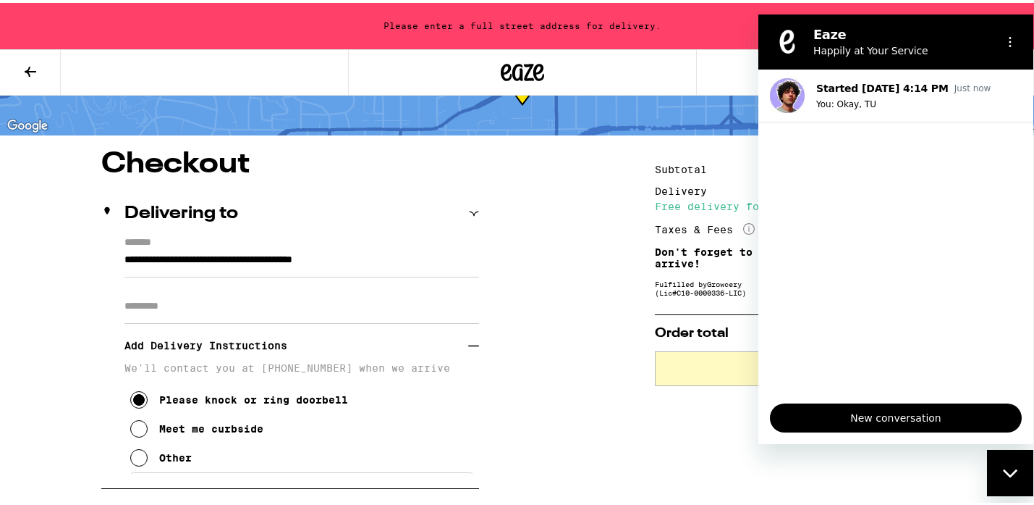
click at [712, 32] on div "Please enter a full street address for delivery." at bounding box center [522, 23] width 1045 height 46
click at [1011, 475] on icon "Close messaging window" at bounding box center [1010, 472] width 15 height 9
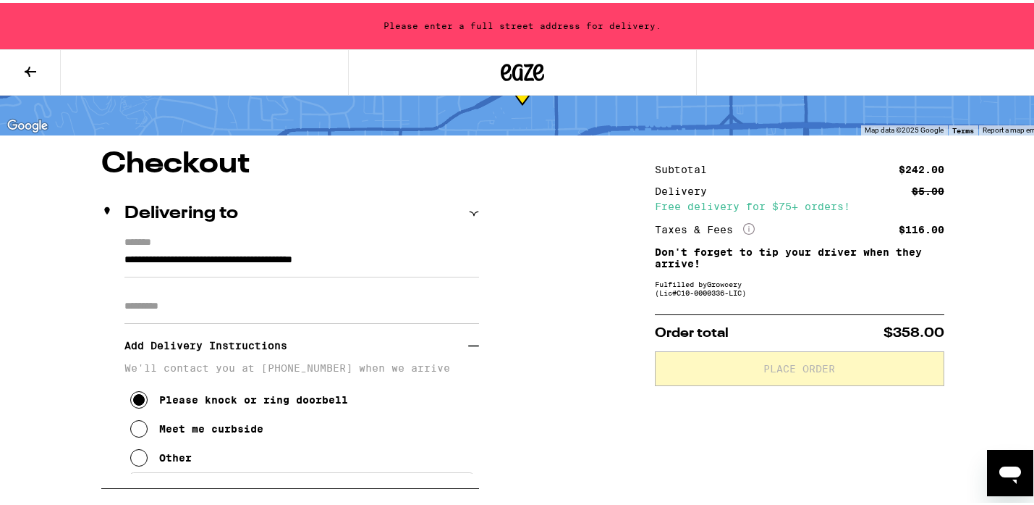
click at [27, 62] on icon at bounding box center [30, 68] width 17 height 17
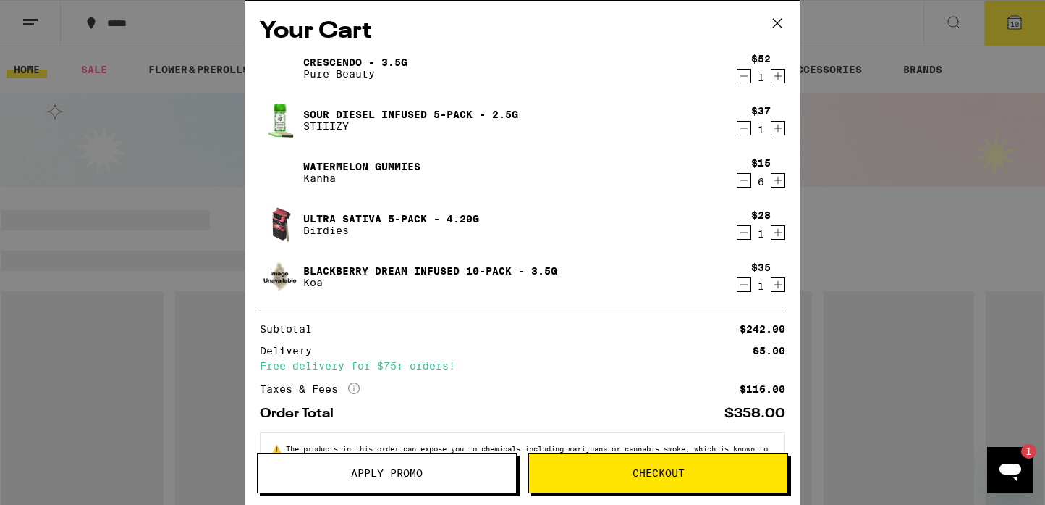
click at [662, 470] on span "Checkout" at bounding box center [659, 473] width 52 height 10
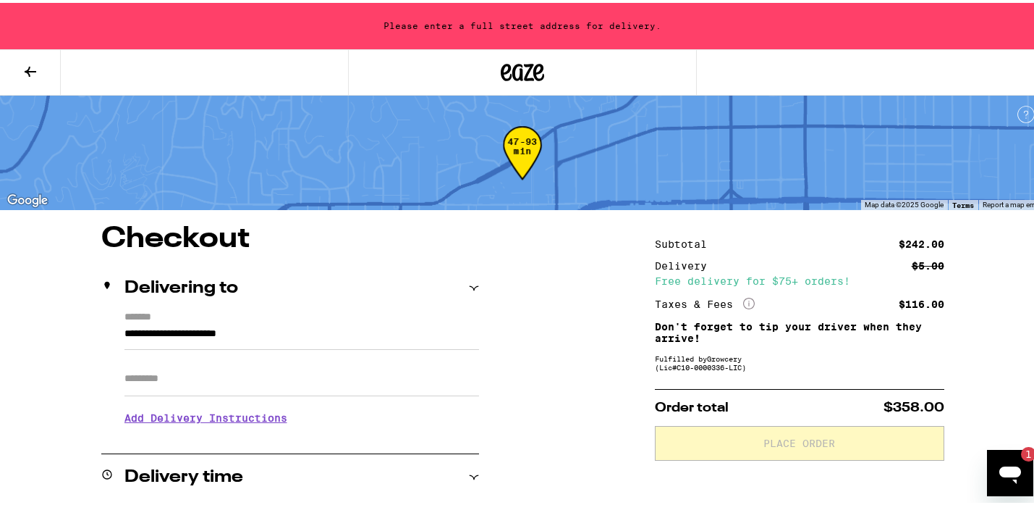
click at [119, 326] on div "**********" at bounding box center [290, 370] width 378 height 125
click at [471, 284] on icon at bounding box center [474, 285] width 10 height 10
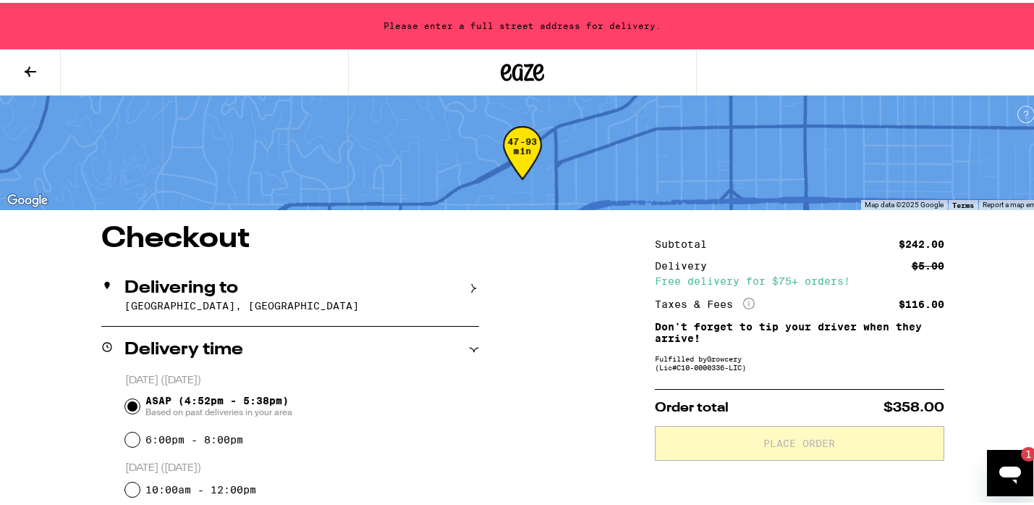
click at [471, 284] on icon at bounding box center [474, 285] width 10 height 10
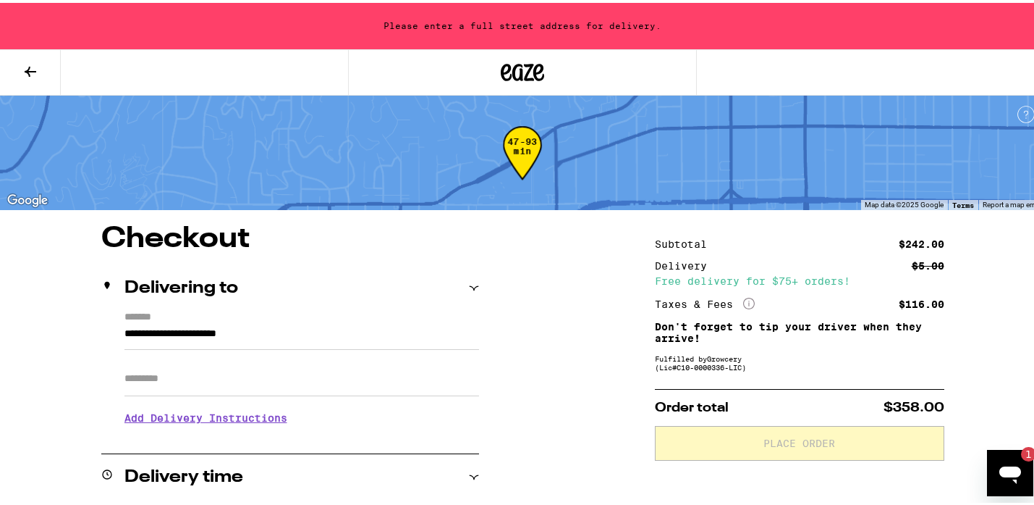
drag, startPoint x: 119, startPoint y: 328, endPoint x: 135, endPoint y: 332, distance: 15.8
click at [135, 332] on div "**********" at bounding box center [290, 370] width 378 height 125
drag, startPoint x: 115, startPoint y: 324, endPoint x: 125, endPoint y: 326, distance: 10.2
click at [125, 326] on div "**********" at bounding box center [290, 370] width 378 height 125
click at [125, 329] on input "**********" at bounding box center [302, 334] width 355 height 25
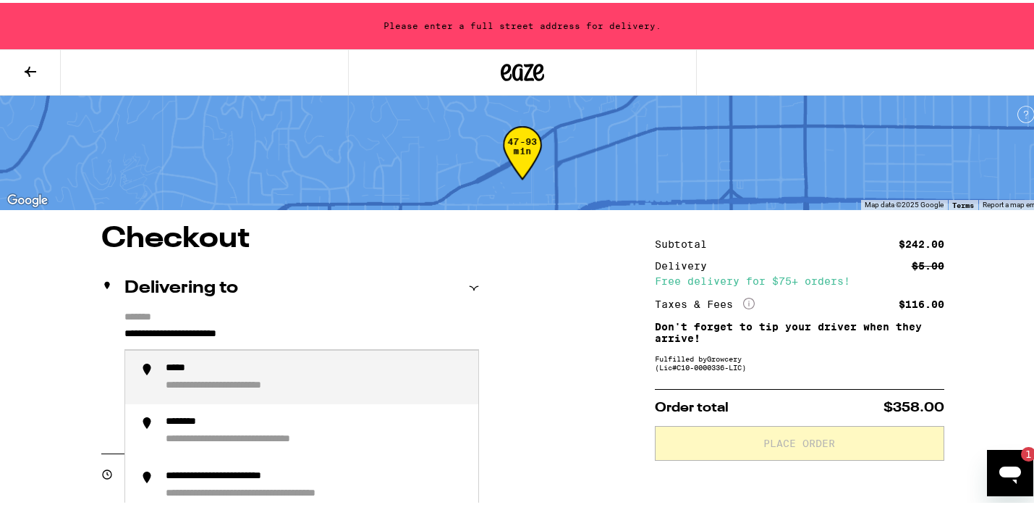
click at [125, 329] on input "**********" at bounding box center [302, 334] width 355 height 25
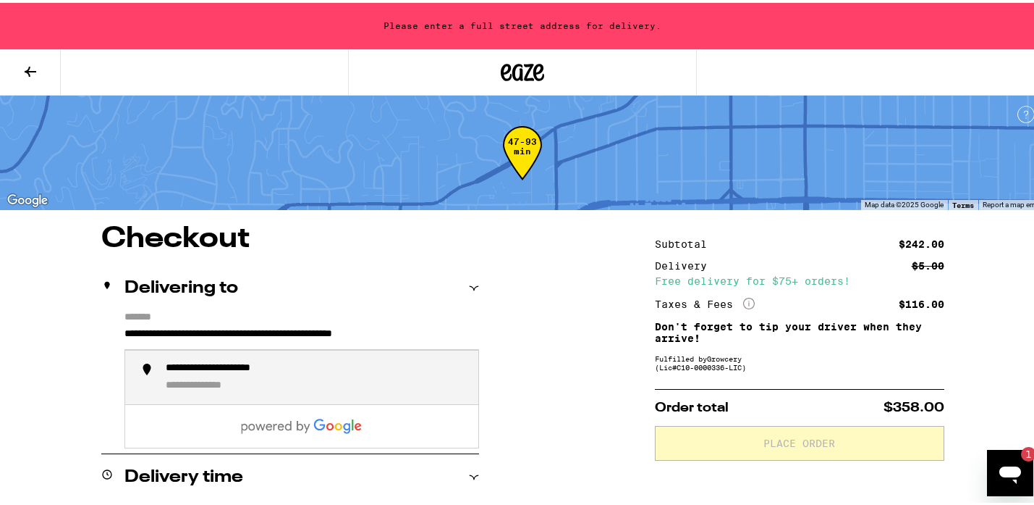
scroll to position [0, 18]
drag, startPoint x: 364, startPoint y: 332, endPoint x: 473, endPoint y: 337, distance: 108.7
click at [473, 337] on input "**********" at bounding box center [302, 336] width 355 height 28
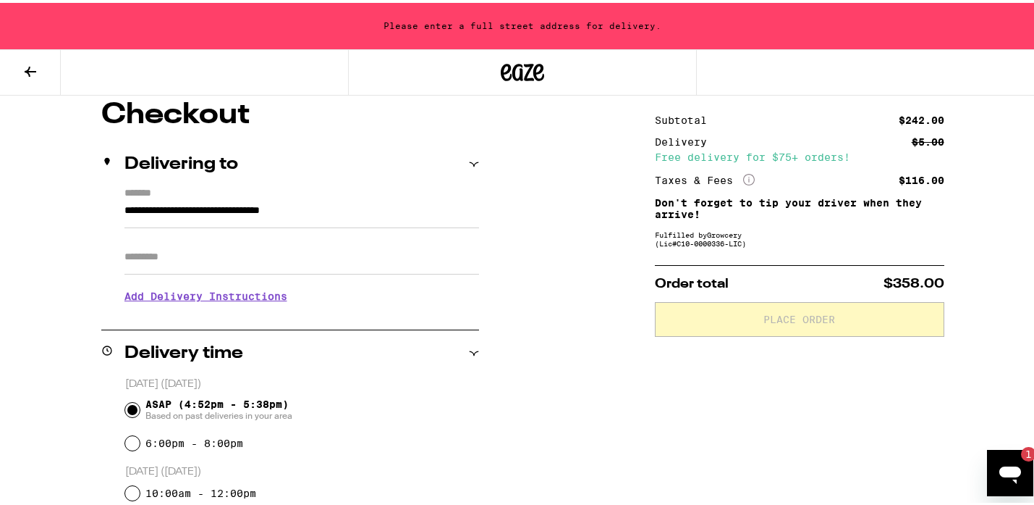
scroll to position [122, 0]
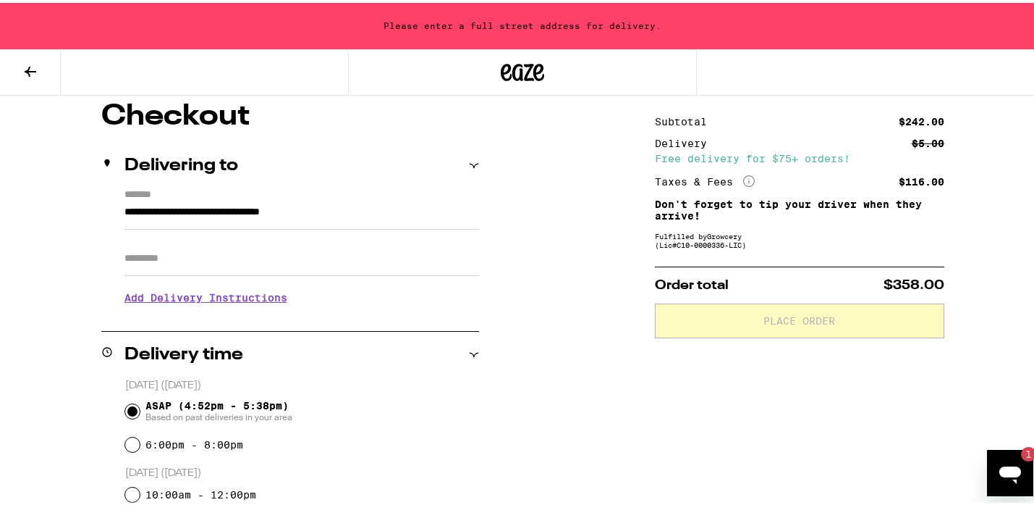
click at [264, 295] on h3 "Add Delivery Instructions" at bounding box center [302, 294] width 355 height 33
